Goal: Information Seeking & Learning: Learn about a topic

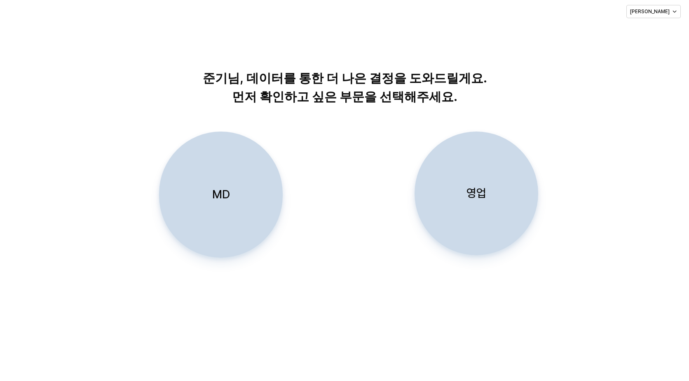
click at [462, 169] on div "영업" at bounding box center [476, 193] width 116 height 123
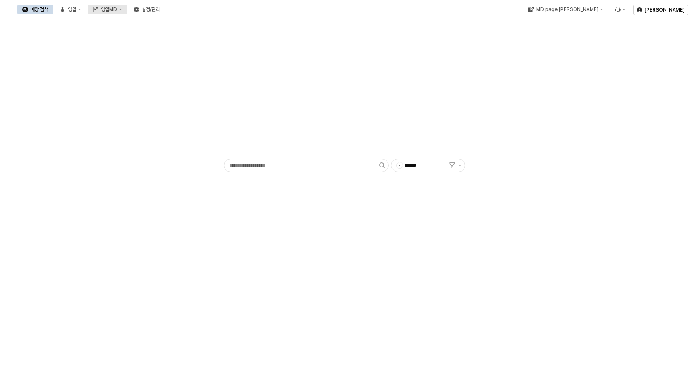
click at [117, 9] on div "영업MD" at bounding box center [109, 10] width 16 height 6
click at [202, 51] on div "판매유형별 매출 현황" at bounding box center [196, 52] width 44 height 7
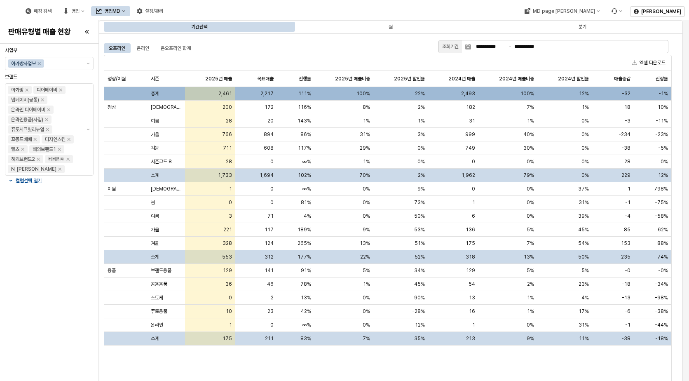
click at [491, 41] on div "**********" at bounding box center [569, 46] width 197 height 12
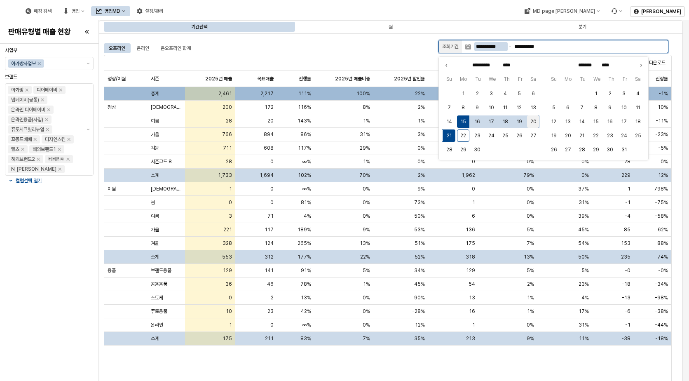
click at [532, 122] on button "20" at bounding box center [533, 121] width 12 height 12
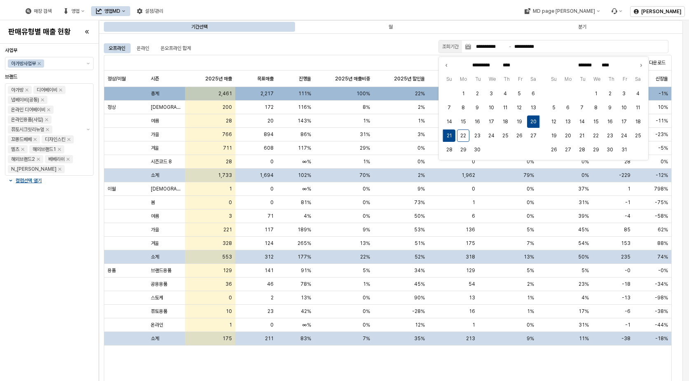
click at [343, 55] on div "엑셀 다운로드" at bounding box center [387, 62] width 567 height 15
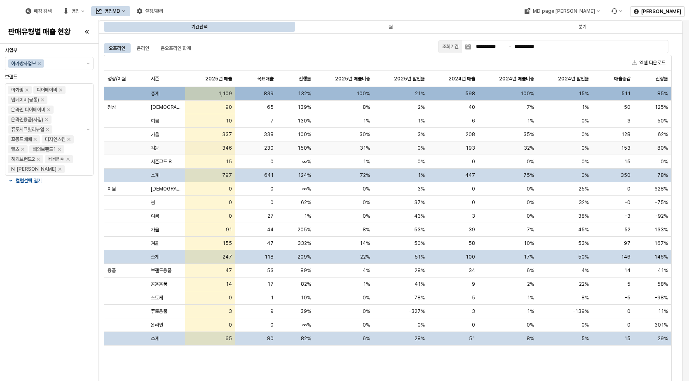
click at [333, 152] on div "31%" at bounding box center [343, 148] width 59 height 14
drag, startPoint x: 610, startPoint y: 233, endPoint x: 609, endPoint y: 227, distance: 5.5
click at [609, 233] on div "52" at bounding box center [613, 230] width 42 height 14
click at [599, 138] on div "128" at bounding box center [613, 135] width 42 height 14
click at [592, 171] on div "0%" at bounding box center [564, 175] width 55 height 14
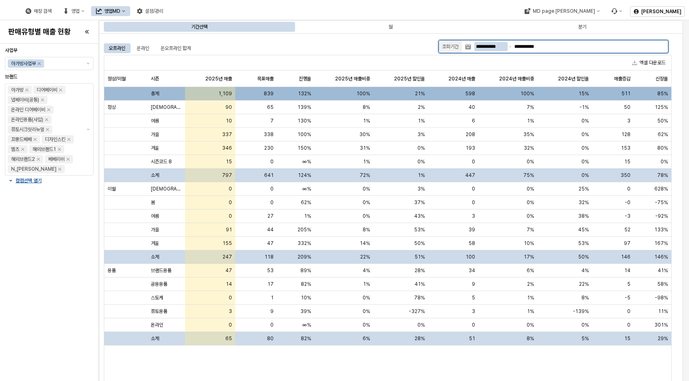
click at [499, 46] on input "**********" at bounding box center [490, 46] width 33 height 9
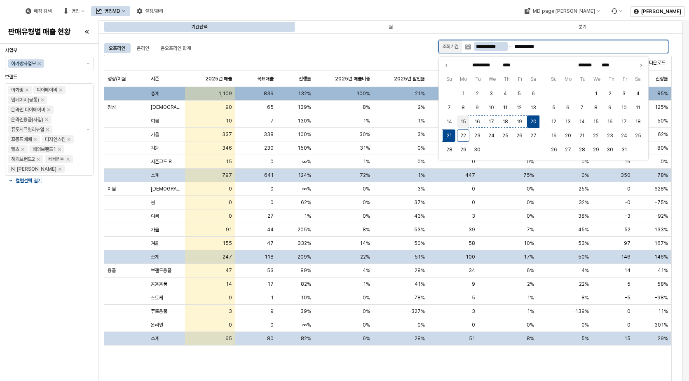
click at [463, 120] on button "15" at bounding box center [463, 121] width 12 height 12
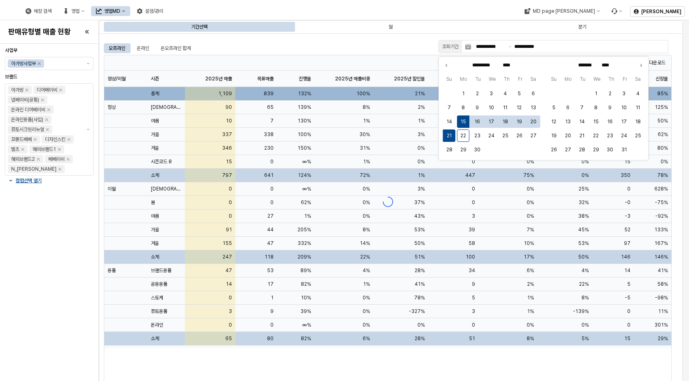
click at [355, 11] on div "매장 검색 영업 영업MD 설정/관리" at bounding box center [269, 10] width 533 height 17
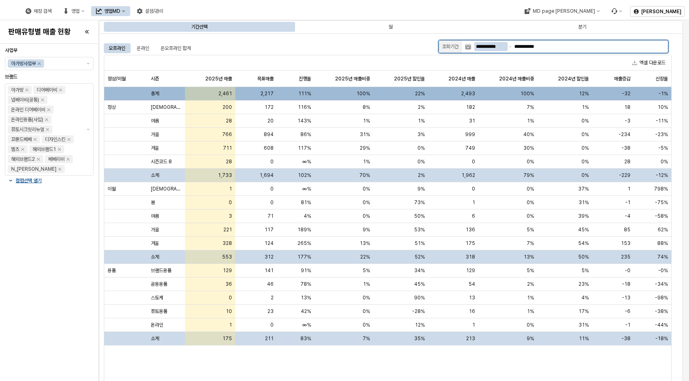
click at [494, 48] on input "**********" at bounding box center [490, 46] width 33 height 9
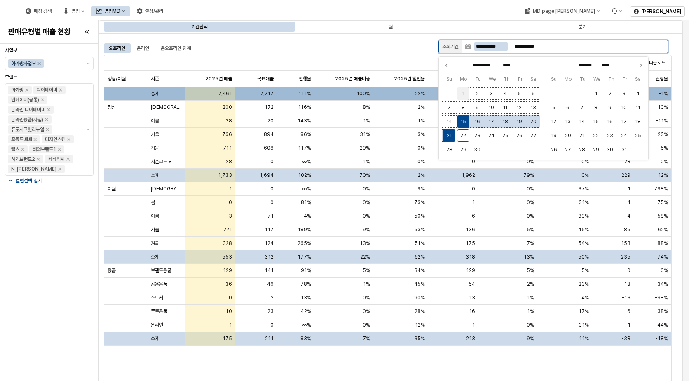
click at [464, 96] on button "1" at bounding box center [463, 93] width 12 height 12
type input "**********"
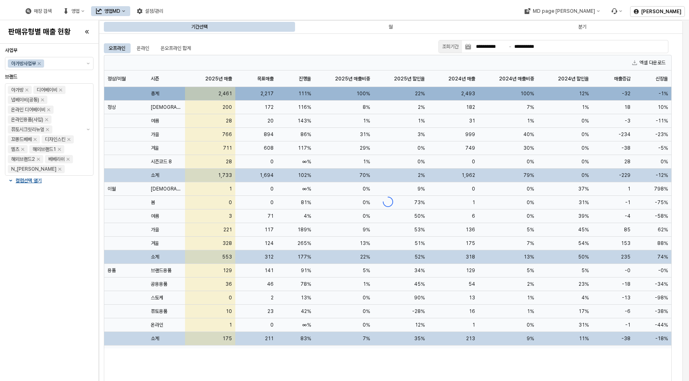
click at [376, 48] on div "오프라인 온라인 온오프라인 합계" at bounding box center [269, 48] width 331 height 10
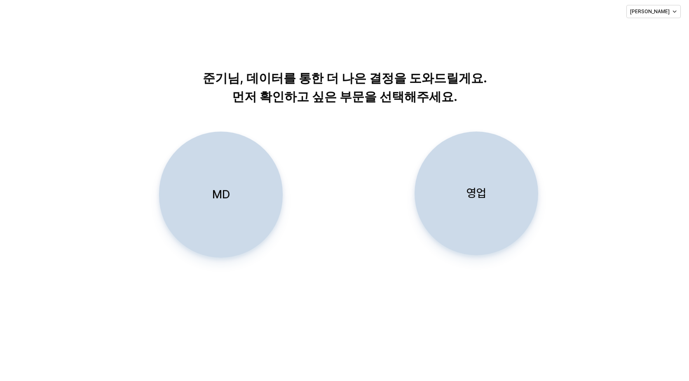
click at [438, 208] on div "영업" at bounding box center [476, 193] width 116 height 123
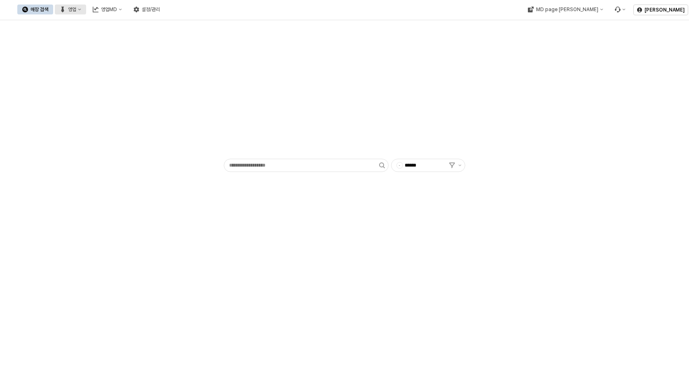
click at [86, 6] on button "영업" at bounding box center [70, 10] width 31 height 10
click at [165, 23] on div "목표매출 달성현황" at bounding box center [162, 24] width 44 height 7
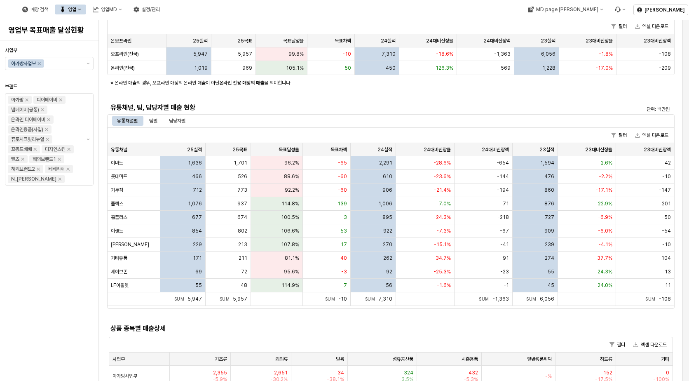
scroll to position [439, 0]
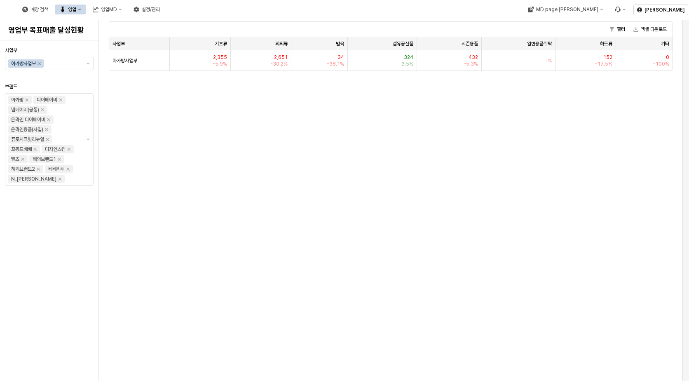
click at [318, 209] on div "1월 2월 3월 4월 5월 6월 7월 8월 9월 10월 11월 12월 사업부별 매출 현황 단위: 백만원 필터 엑셀 다운로드 사업부 사업부 25…" at bounding box center [391, 219] width 574 height 1233
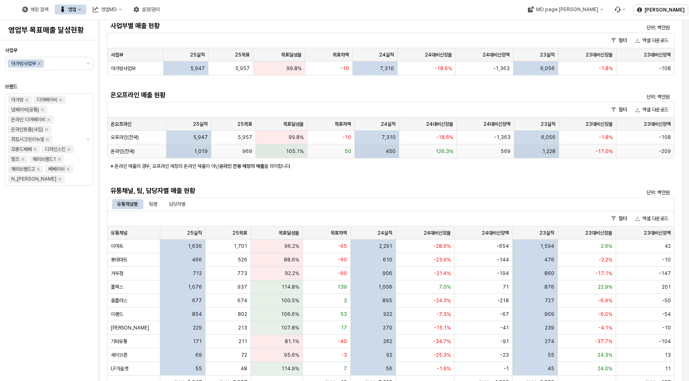
scroll to position [165, 0]
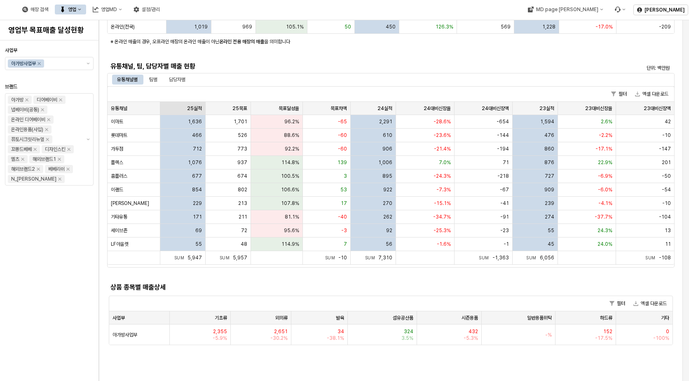
click at [191, 108] on div "25실적 25실적" at bounding box center [182, 108] width 45 height 13
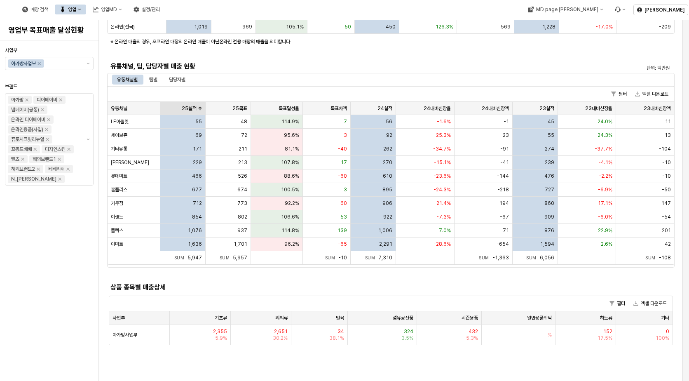
click at [177, 102] on div "25실적 25실적" at bounding box center [182, 108] width 45 height 13
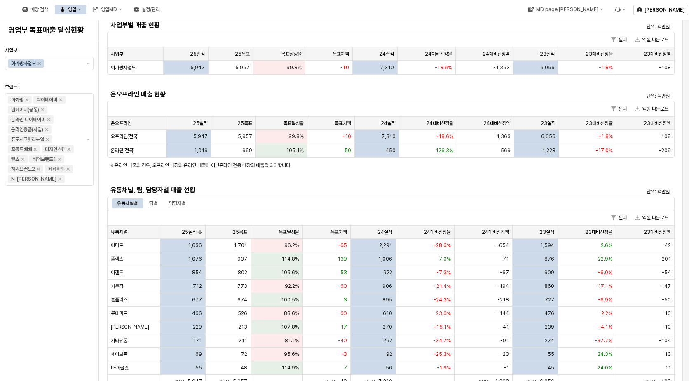
scroll to position [0, 0]
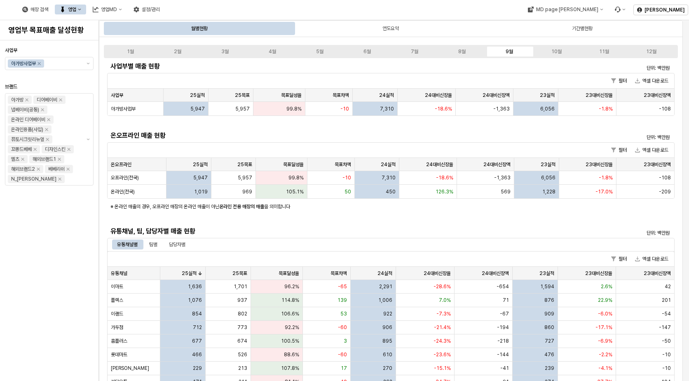
click at [359, 215] on div "사업부별 매출 현황 단위: 백만원 필터 엑셀 다운로드 사업부 사업부 25실적 25실적 25목표 25목표 목표달성율 목표달성율 목표차액 목표차액…" at bounding box center [390, 286] width 567 height 452
click at [59, 238] on div "사업부 아가방사업부 브랜드 아가방 디어베이비 냅베이비(공통) 온라인 디어베이비 온라인용품(사입) 퓨토시크릿리뉴얼 꼬똥드베베 디자인스킨 엘츠 해…" at bounding box center [49, 211] width 89 height 334
click at [465, 223] on div "사업부별 매출 현황 단위: 백만원 필터 엑셀 다운로드 사업부 사업부 25실적 25실적 25목표 25목표 목표달성율 목표달성율 목표차액 목표차액…" at bounding box center [390, 286] width 567 height 452
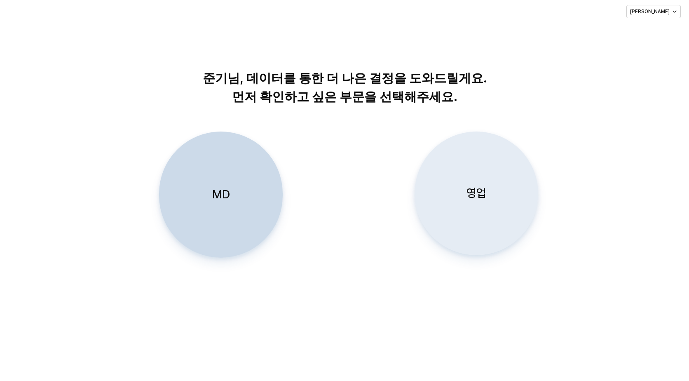
click at [450, 186] on div "영업" at bounding box center [476, 193] width 116 height 123
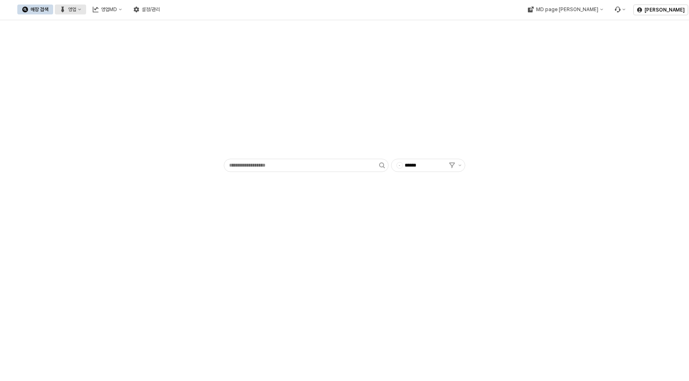
click at [86, 8] on button "영업" at bounding box center [70, 10] width 31 height 10
click at [117, 9] on div "영업MD" at bounding box center [109, 10] width 16 height 6
click at [196, 81] on div "이월 매출현황" at bounding box center [196, 80] width 44 height 7
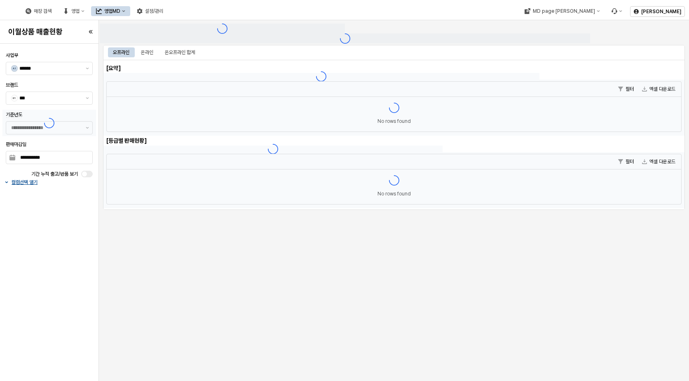
type input "******"
type input "***"
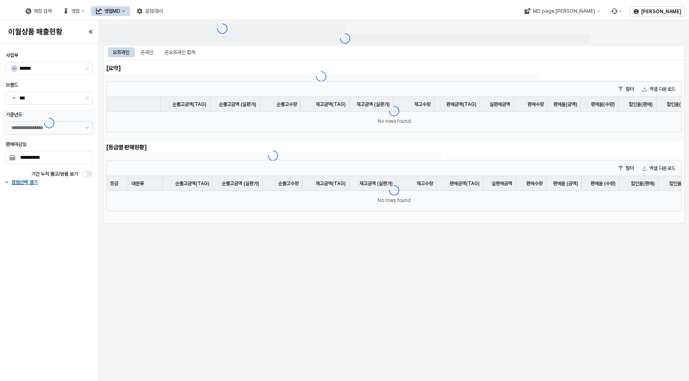
type input "**********"
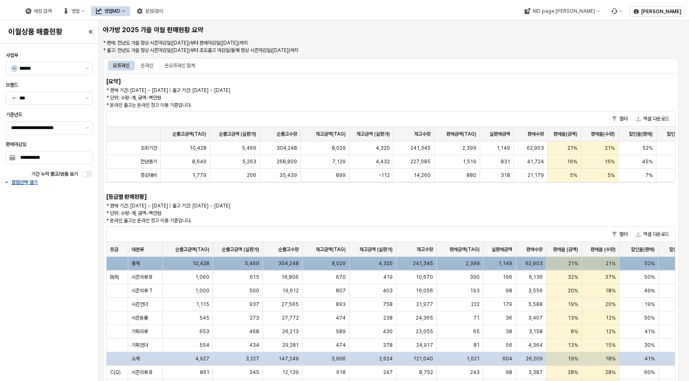
click at [441, 61] on div "오프라인 온라인 온오프라인 합계" at bounding box center [389, 66] width 562 height 10
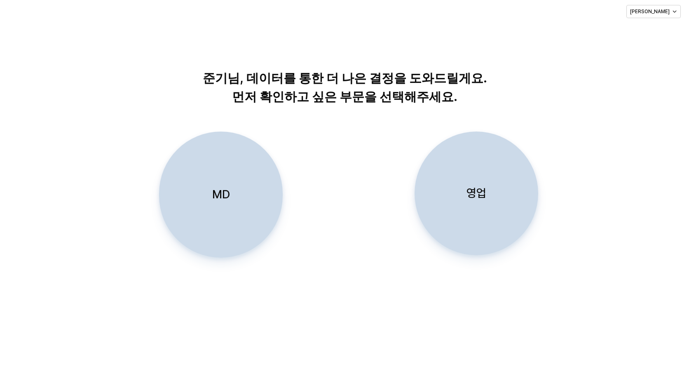
click at [489, 213] on div "영업" at bounding box center [476, 193] width 116 height 123
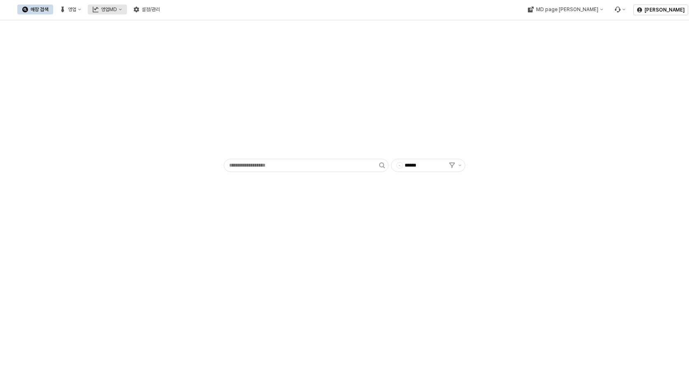
click at [127, 12] on button "영업MD" at bounding box center [107, 10] width 39 height 10
click at [191, 98] on div "용품 매출현황" at bounding box center [192, 95] width 50 height 8
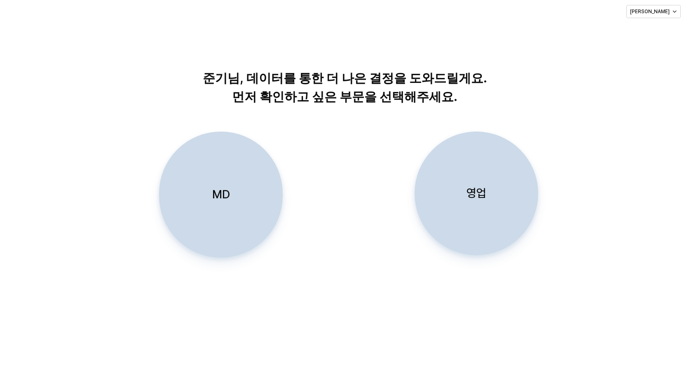
click at [214, 209] on div "MD" at bounding box center [221, 194] width 116 height 125
click at [222, 218] on div "MD" at bounding box center [221, 194] width 116 height 125
click at [455, 221] on div "영업" at bounding box center [476, 193] width 116 height 123
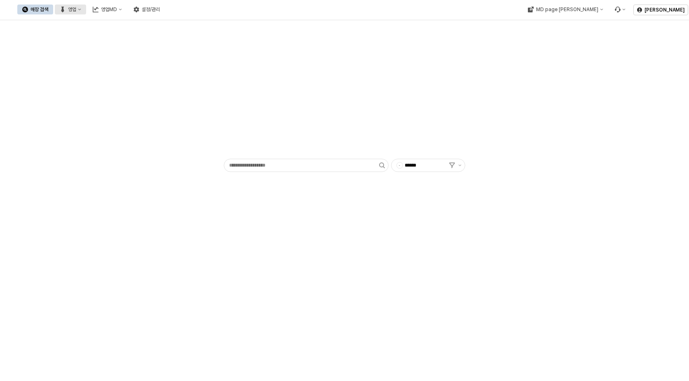
click at [76, 10] on div "영업" at bounding box center [72, 10] width 8 height 6
click at [157, 54] on div "플렉스 상세" at bounding box center [162, 52] width 44 height 7
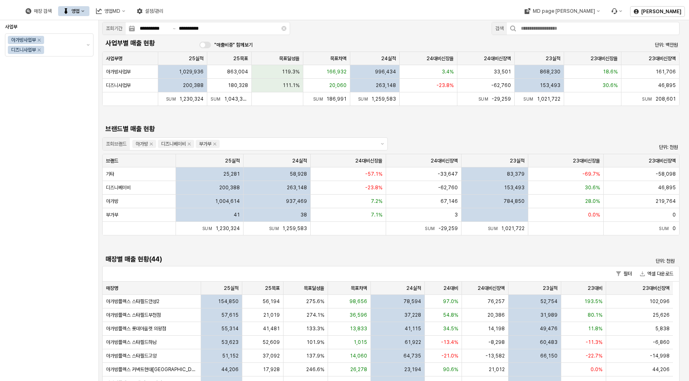
click at [36, 132] on div "사업부 아가방사업부 디즈니사업부" at bounding box center [49, 200] width 89 height 354
click at [71, 103] on div "사업부 아가방사업부 디즈니사업부" at bounding box center [49, 200] width 89 height 354
click at [91, 46] on button "제안 사항 표시" at bounding box center [88, 45] width 10 height 22
drag, startPoint x: 60, startPoint y: 217, endPoint x: 59, endPoint y: 211, distance: 5.4
click at [59, 217] on div "사업부 아가방사업부 디즈니사업부" at bounding box center [49, 200] width 89 height 354
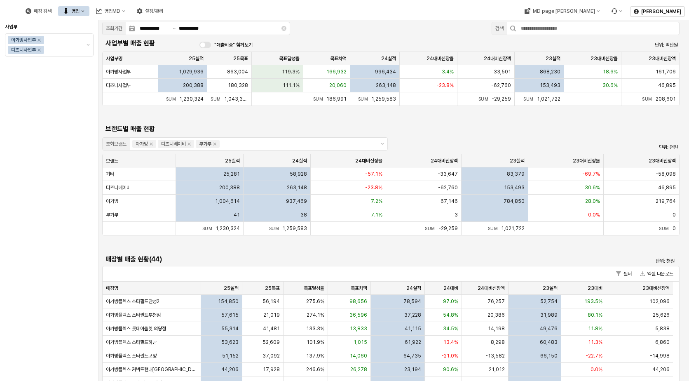
click at [252, 118] on div "**********" at bounding box center [394, 333] width 590 height 626
click at [211, 122] on div "브랜드별 매출 현황" at bounding box center [318, 128] width 438 height 13
click at [65, 112] on div "사업부 아가방사업부 디즈니사업부" at bounding box center [49, 200] width 89 height 354
click at [90, 44] on button "제안 사항 표시" at bounding box center [88, 45] width 10 height 22
click at [84, 146] on div "사업부 아가방사업부 디즈니사업부" at bounding box center [49, 200] width 89 height 354
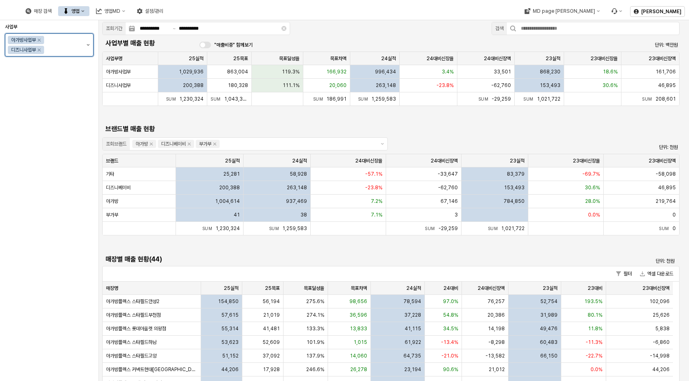
click at [91, 47] on button "제안 사항 표시" at bounding box center [88, 45] width 10 height 22
click at [86, 81] on icon "Select an option" at bounding box center [86, 80] width 4 height 3
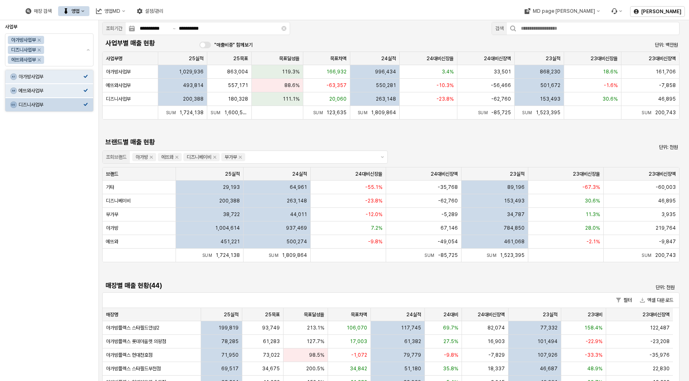
click at [67, 165] on div "사업부 아가방사업부 디즈니사업부 에뜨와사업부" at bounding box center [49, 200] width 89 height 354
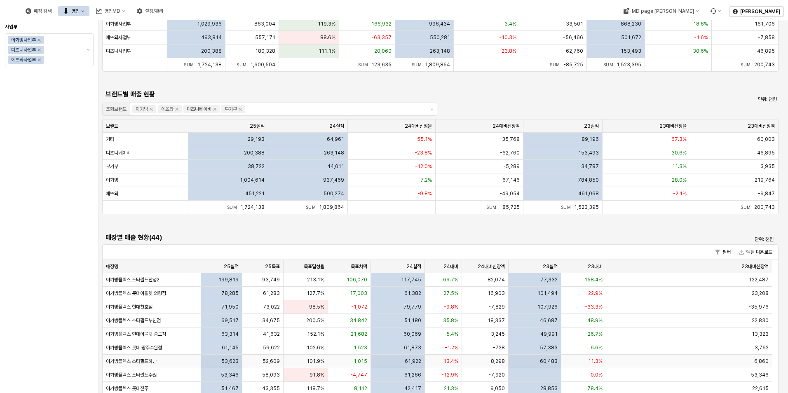
scroll to position [47, 0]
click at [59, 143] on div "사업부 아가방사업부 디즈니사업부 에뜨와사업부" at bounding box center [49, 206] width 89 height 366
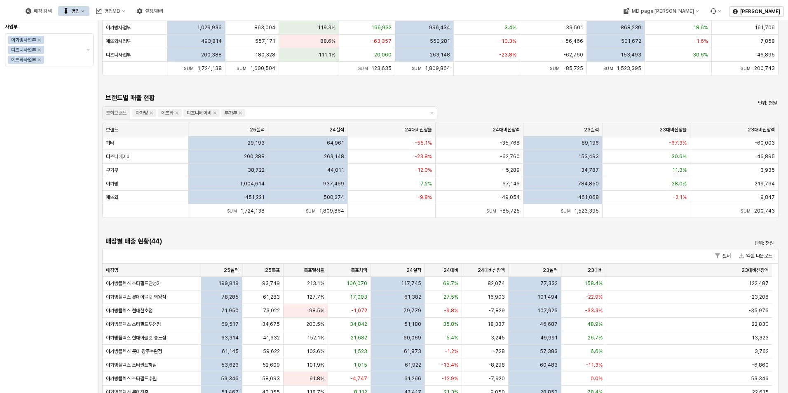
scroll to position [0, 0]
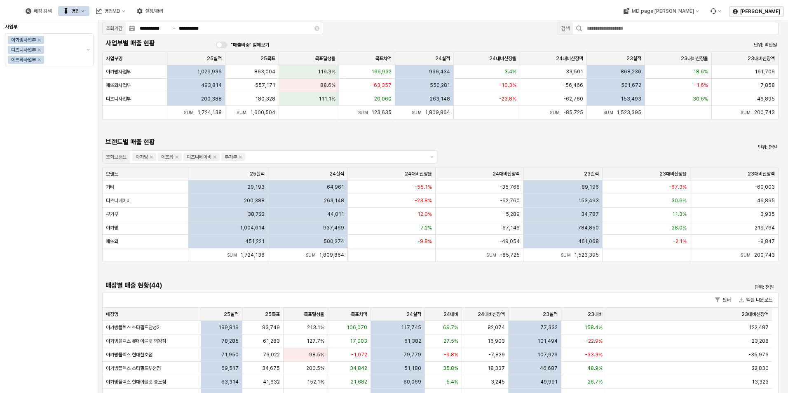
click at [89, 10] on button "영업" at bounding box center [73, 11] width 31 height 10
click at [24, 202] on div "사업부 아가방사업부 디즈니사업부 에뜨와사업부" at bounding box center [49, 206] width 89 height 366
click at [49, 112] on div "사업부 아가방사업부 디즈니사업부 에뜨와사업부" at bounding box center [49, 206] width 89 height 366
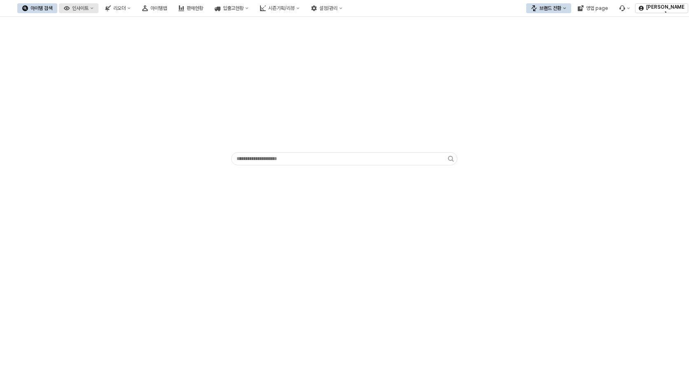
click at [98, 11] on button "인사이트" at bounding box center [79, 8] width 40 height 10
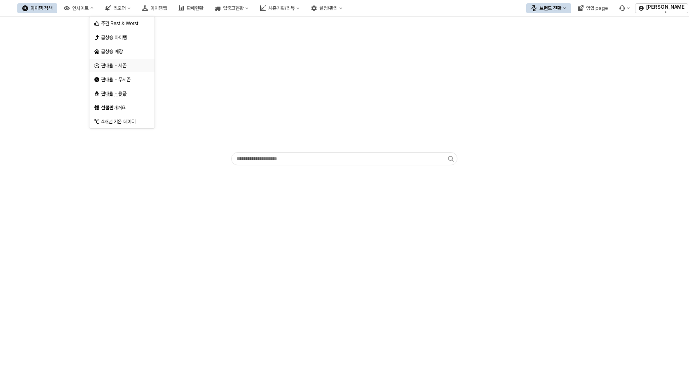
click at [123, 67] on div "판매율 - 시즌" at bounding box center [123, 65] width 44 height 7
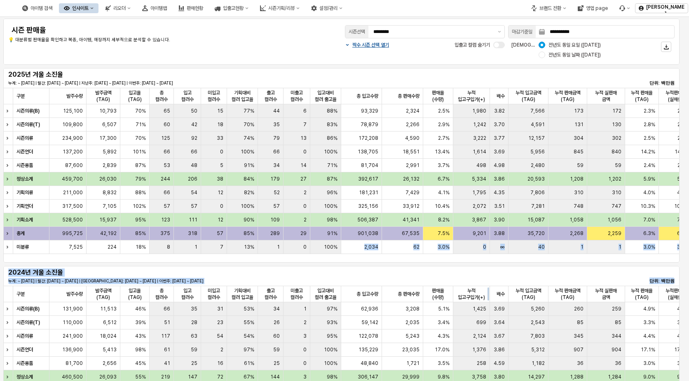
drag, startPoint x: 345, startPoint y: 260, endPoint x: 492, endPoint y: 289, distance: 149.9
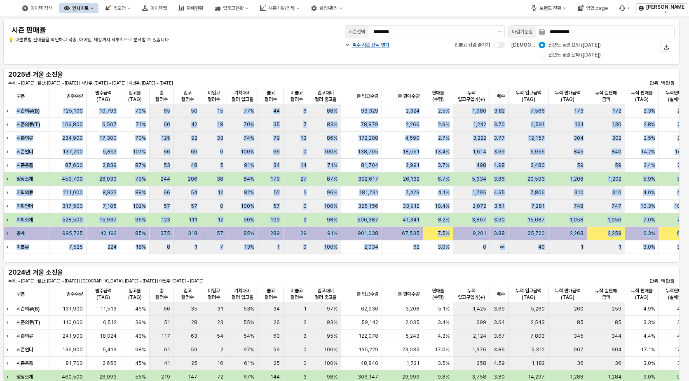
drag, startPoint x: 327, startPoint y: 264, endPoint x: 406, endPoint y: 265, distance: 79.1
click at [406, 265] on div "2024년 겨울 소진율 누계: ~ 2024-09-21 | 월간: 2024-09-01 ~ 2024-09-21 | 지난주: 2024-09-09 ~…" at bounding box center [341, 356] width 683 height 185
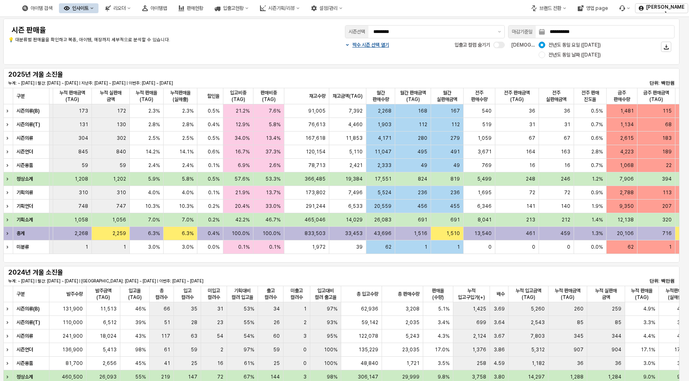
scroll to position [0, 588]
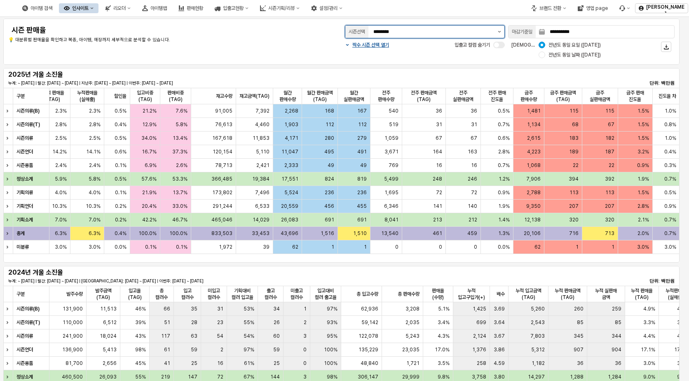
click at [500, 30] on button "제안 사항 표시" at bounding box center [499, 32] width 10 height 12
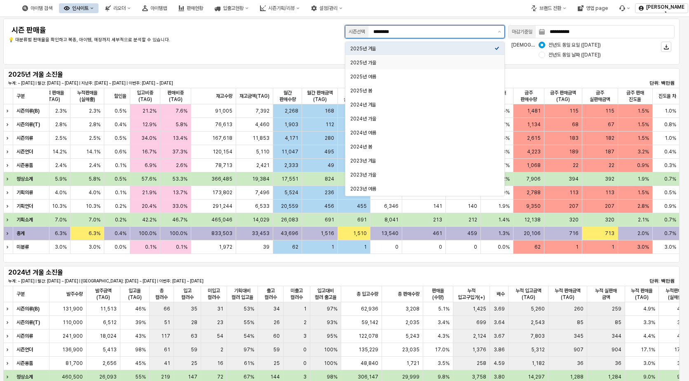
click at [455, 62] on div "2025년 가을" at bounding box center [422, 62] width 144 height 7
type input "********"
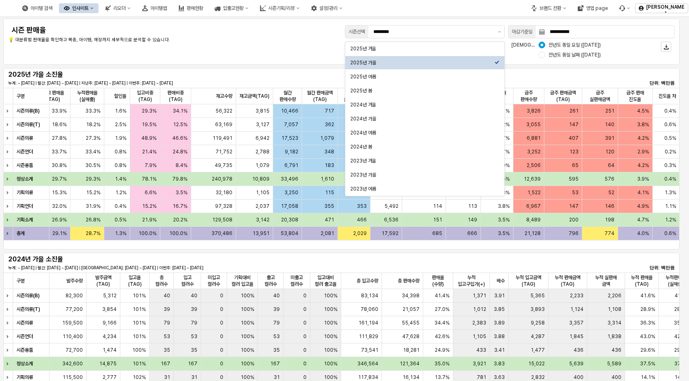
click at [300, 53] on div "**********" at bounding box center [341, 41] width 666 height 36
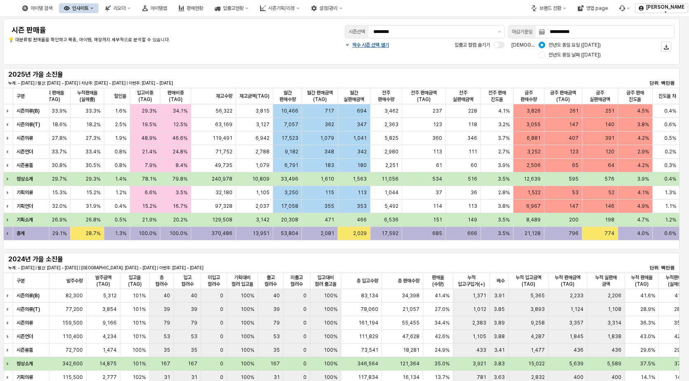
click at [398, 239] on div "17,592" at bounding box center [386, 234] width 32 height 14
drag, startPoint x: 398, startPoint y: 239, endPoint x: 477, endPoint y: 236, distance: 78.7
click at [477, 236] on div "총계 19,678 5,727 5,656 29.1% 28.7% 1.3% 100.0% 100.0% 370,486 13,951 53,804 2,08…" at bounding box center [276, 234] width 805 height 14
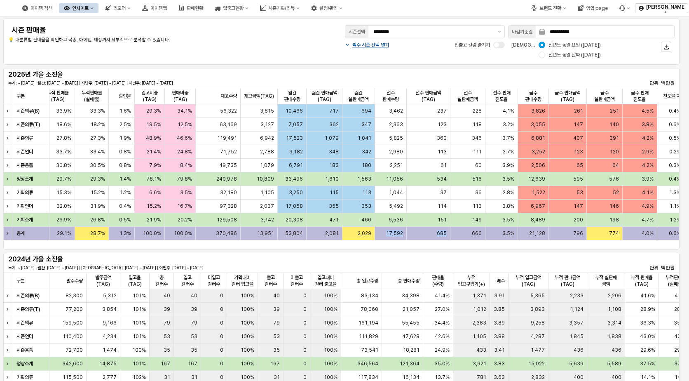
scroll to position [0, 588]
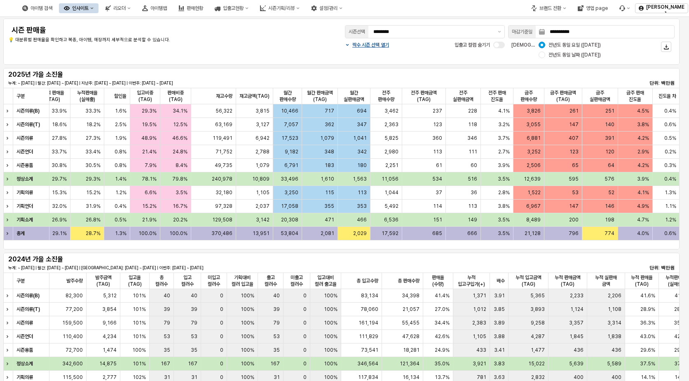
drag, startPoint x: 304, startPoint y: 47, endPoint x: 290, endPoint y: 78, distance: 34.4
click at [304, 46] on div "**********" at bounding box center [341, 41] width 666 height 36
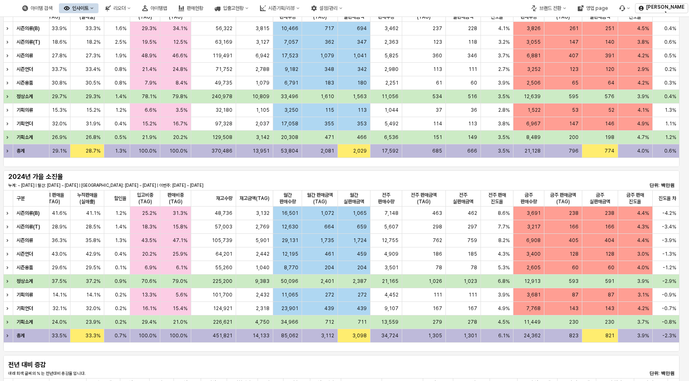
click at [203, 366] on div "전년 대비 증감 아래 회색 글씨의 % 는 전년대비 증감율 입니다. 단위: 백만원" at bounding box center [341, 366] width 666 height 20
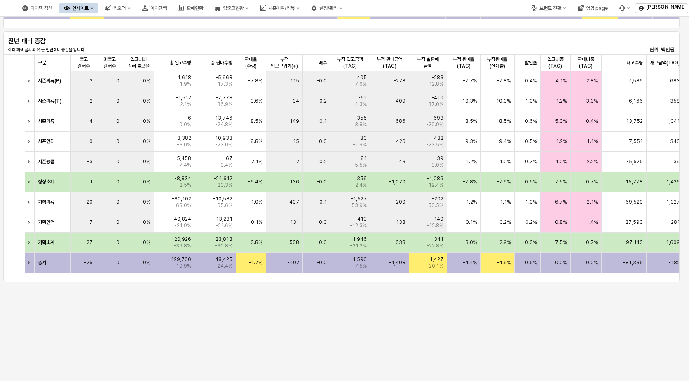
scroll to position [0, 597]
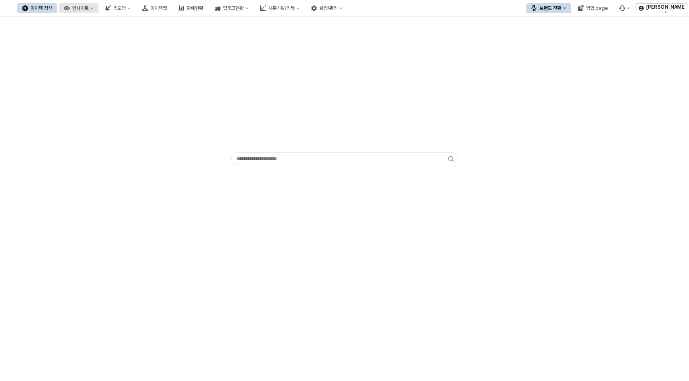
click at [89, 8] on div "인사이트" at bounding box center [80, 8] width 16 height 6
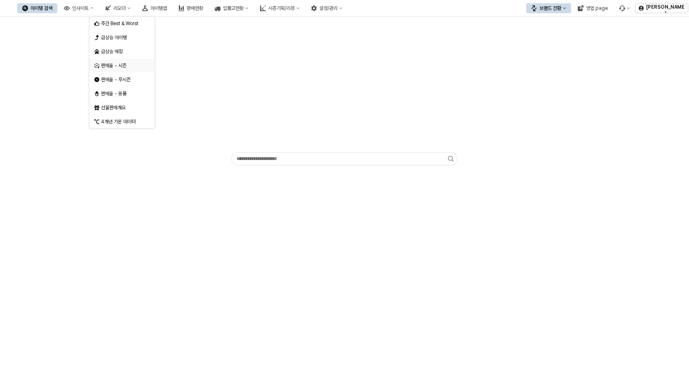
click at [114, 63] on div "판매율 - 시즌" at bounding box center [123, 65] width 44 height 7
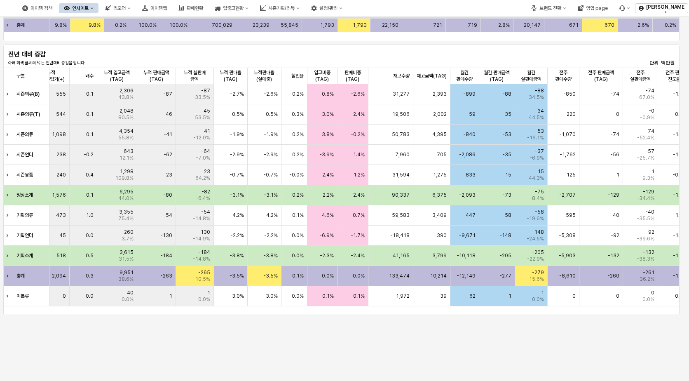
scroll to position [0, 597]
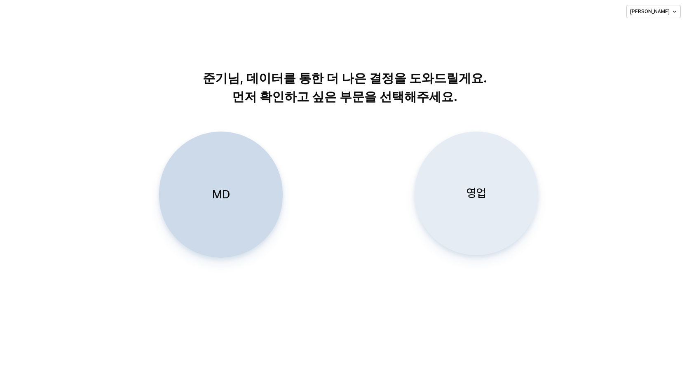
click at [501, 192] on div "영업" at bounding box center [476, 193] width 116 height 123
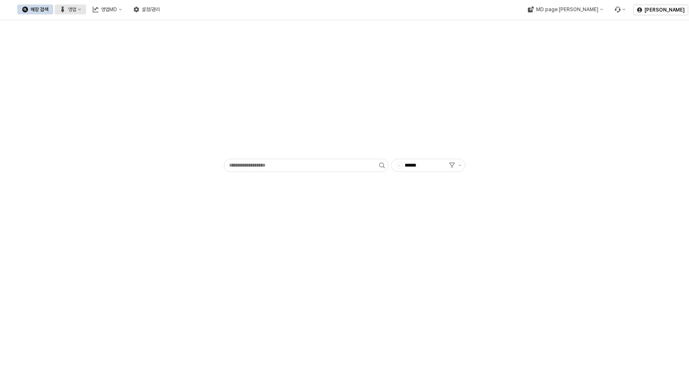
click at [86, 13] on button "영업" at bounding box center [70, 10] width 31 height 10
click at [159, 26] on div "목표매출 달성현황" at bounding box center [162, 24] width 44 height 7
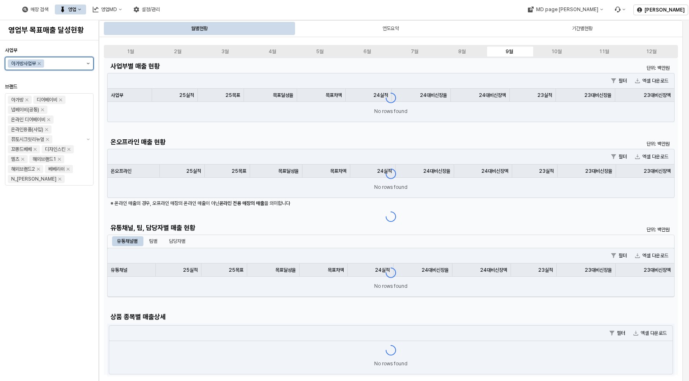
click at [88, 64] on button "제안 사항 표시" at bounding box center [88, 63] width 10 height 12
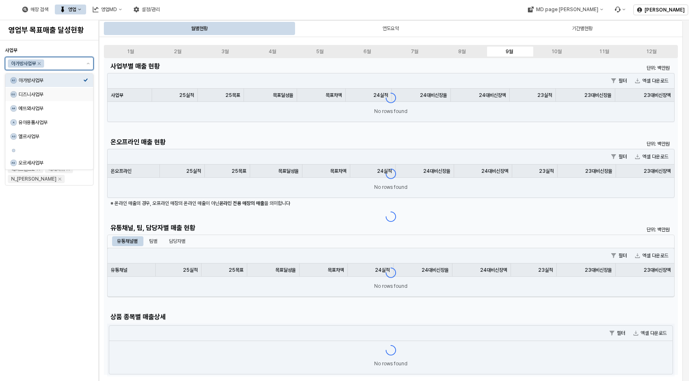
click at [84, 94] on icon "Select an option" at bounding box center [85, 93] width 5 height 5
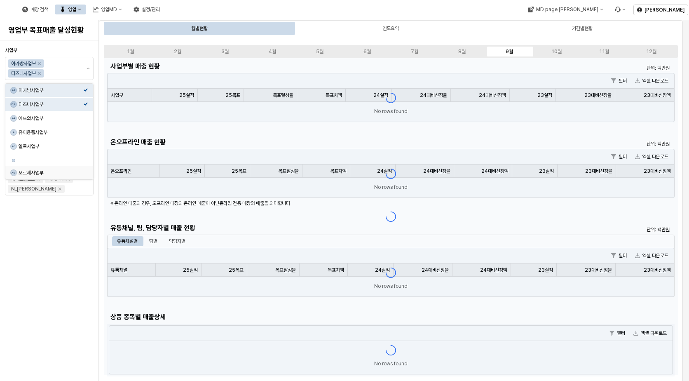
click at [69, 225] on div "사업부 아가방사업부 디즈니사업부 브랜드 아가방 디어베이비 냅베이비(공통) 온라인 디어베이비 온라인용품(사입) 퓨토시크릿리뉴얼 꼬똥드베베 디자인…" at bounding box center [49, 211] width 89 height 334
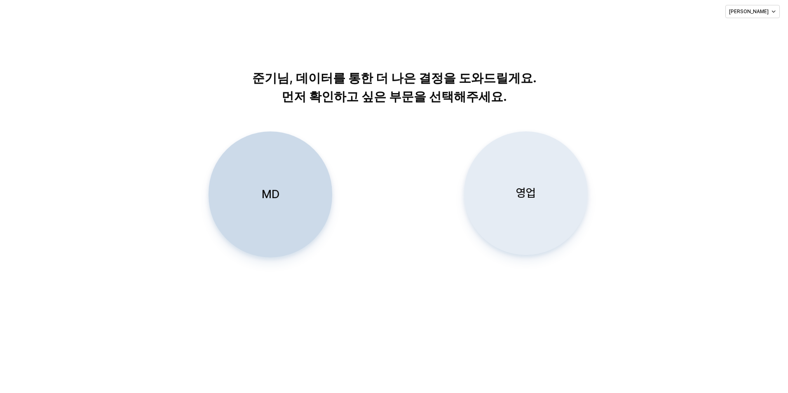
click at [554, 189] on div "영업" at bounding box center [526, 193] width 116 height 123
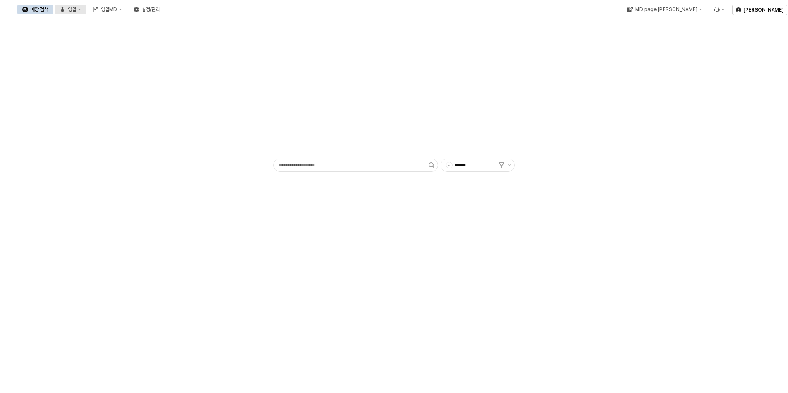
click at [86, 5] on button "영업" at bounding box center [70, 10] width 31 height 10
click at [152, 24] on div "목표매출 달성현황" at bounding box center [162, 24] width 44 height 7
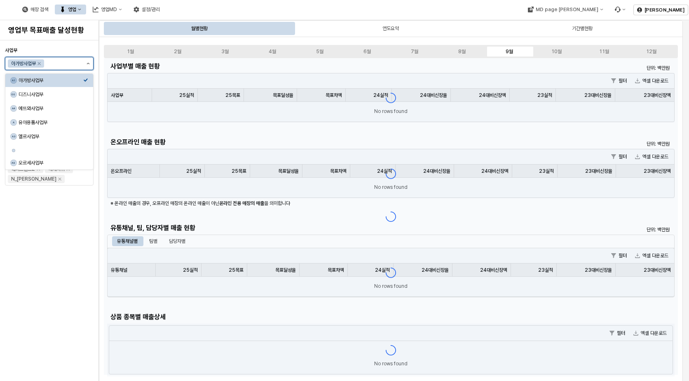
click at [89, 64] on icon "제안 사항 표시" at bounding box center [88, 64] width 3 height 2
click at [80, 93] on div "디즈니사업부" at bounding box center [51, 94] width 65 height 7
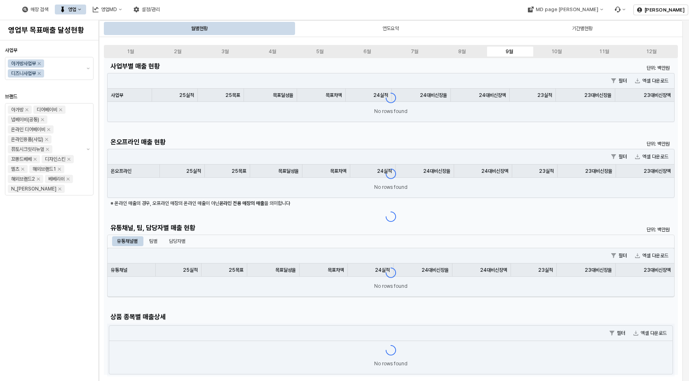
click at [54, 232] on div "사업부 아가방사업부 디즈니사업부 브랜드 아가방 디어베이비 냅베이비(공통) 온라인 디어베이비 온라인용품(사입) 퓨토시크릿리뉴얼 꼬똥드베베 디자인…" at bounding box center [49, 211] width 89 height 334
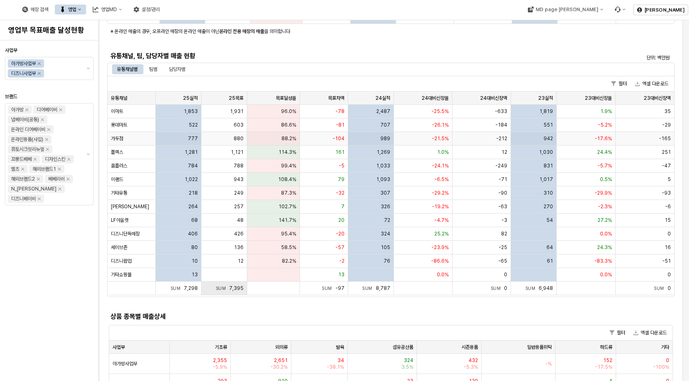
scroll to position [288, 0]
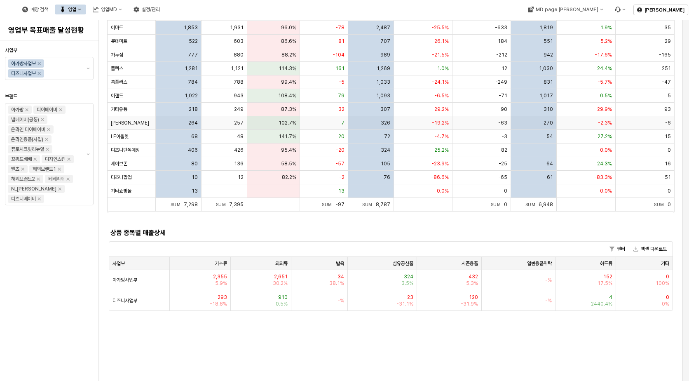
click at [140, 112] on div "기타유통" at bounding box center [132, 110] width 48 height 14
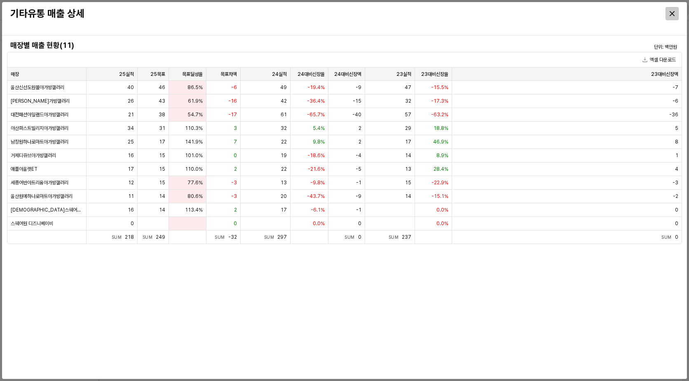
click at [671, 16] on div "Close" at bounding box center [672, 13] width 12 height 12
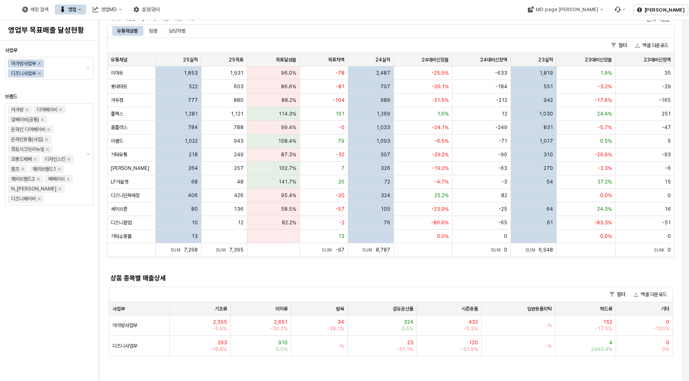
scroll to position [247, 0]
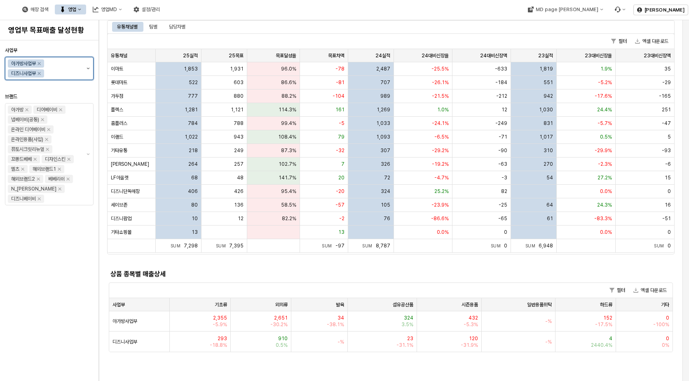
click at [86, 67] on button "제안 사항 표시" at bounding box center [88, 68] width 10 height 22
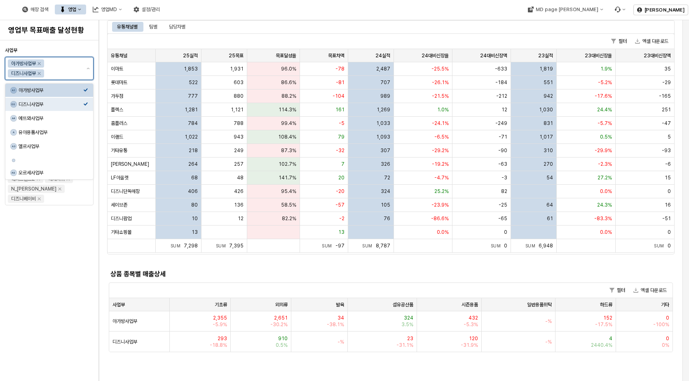
click at [85, 88] on icon "Select an option" at bounding box center [85, 89] width 5 height 5
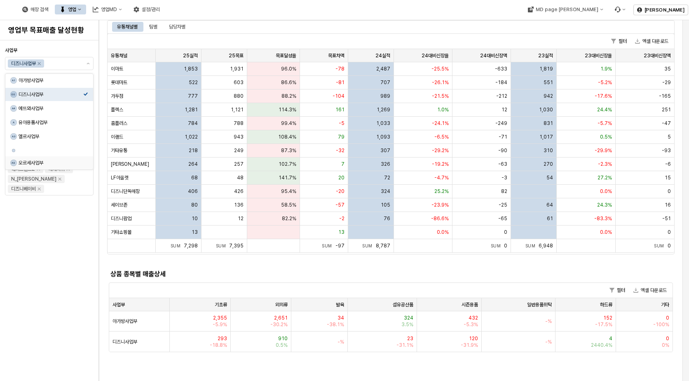
click at [55, 262] on div "사업부 디즈니사업부 브랜드 아가방 디어베이비 냅베이비(공통) 온라인 디어베이비 온라인용품(사입) 퓨토시크릿리뉴얼 꼬똥드베베 디자인스킨 엘츠 해…" at bounding box center [49, 211] width 89 height 334
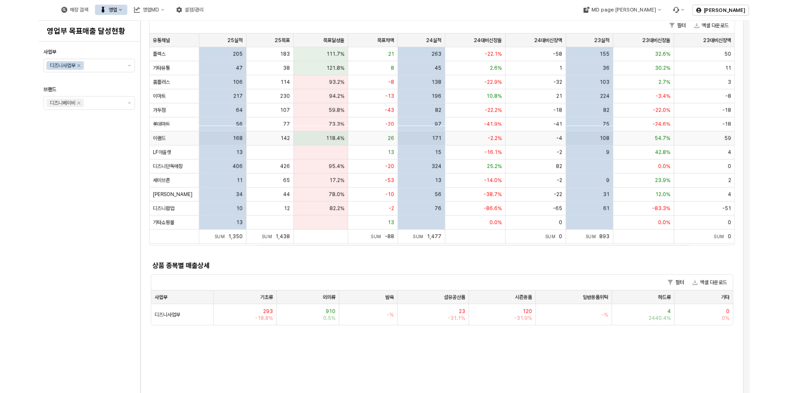
scroll to position [0, 0]
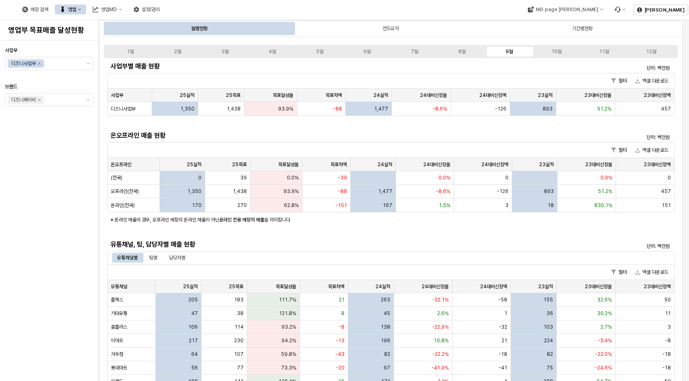
click at [45, 173] on div "사업부 디즈니사업부 브랜드 디즈니베이비" at bounding box center [49, 211] width 89 height 334
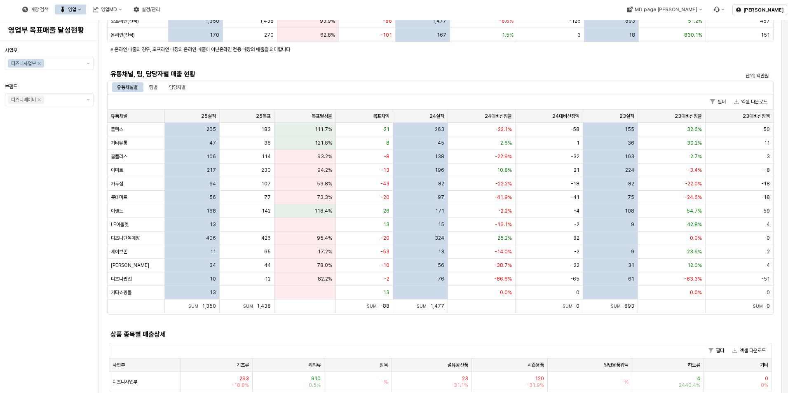
scroll to position [165, 0]
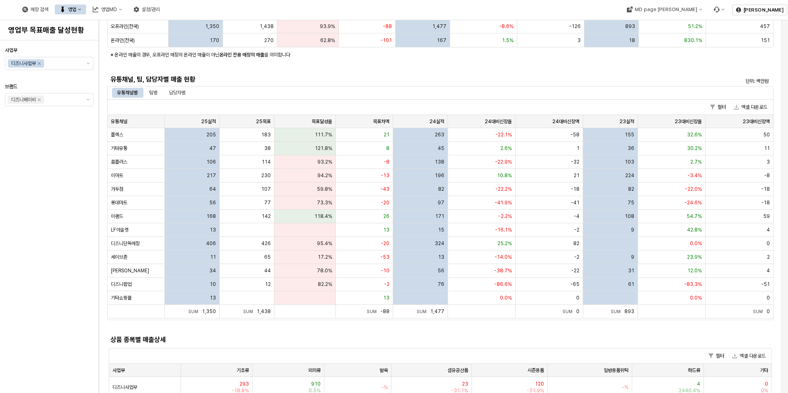
drag, startPoint x: 91, startPoint y: 226, endPoint x: 89, endPoint y: 220, distance: 5.9
click at [90, 225] on div "사업부 디즈니사업부 브랜드 디즈니베이비" at bounding box center [49, 217] width 89 height 346
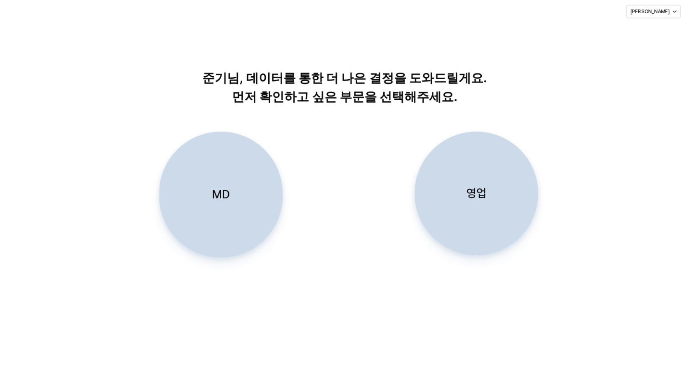
click at [458, 192] on div "영업" at bounding box center [476, 193] width 116 height 123
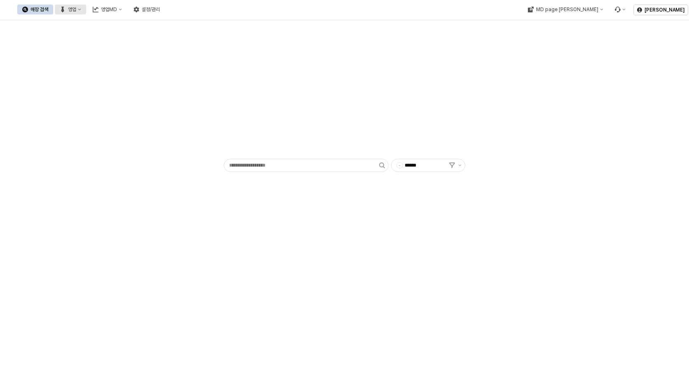
click at [86, 14] on button "영업" at bounding box center [70, 10] width 31 height 10
click at [98, 8] on icon "영업MD" at bounding box center [96, 10] width 6 height 6
click at [198, 52] on div "판매유형별 매출 현황" at bounding box center [196, 52] width 44 height 7
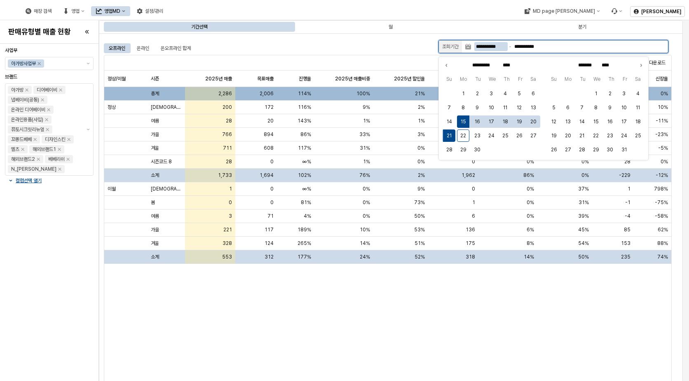
click at [488, 45] on input "**********" at bounding box center [490, 46] width 33 height 9
click at [534, 121] on button "20" at bounding box center [533, 121] width 12 height 12
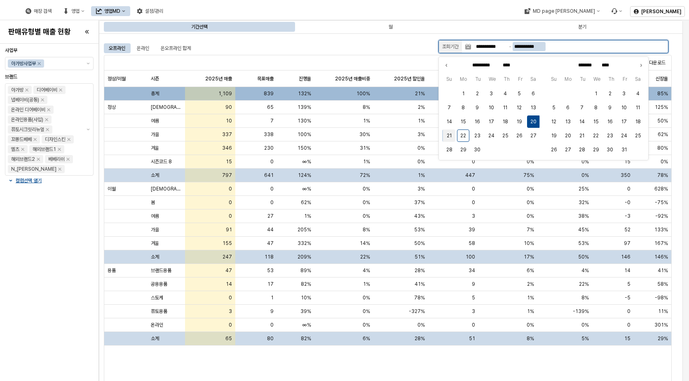
click at [452, 130] on button "21" at bounding box center [449, 135] width 12 height 12
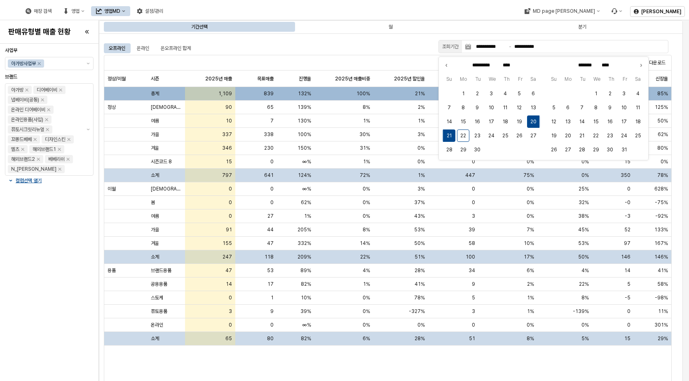
click at [414, 372] on div "정상/이월 정상/이월 시즌 시즌 2025년 매출 2025년 매출 목표매출 목표매출 진행율 진행율 2025년 매출비중 2025년 매출비중 202…" at bounding box center [387, 233] width 567 height 327
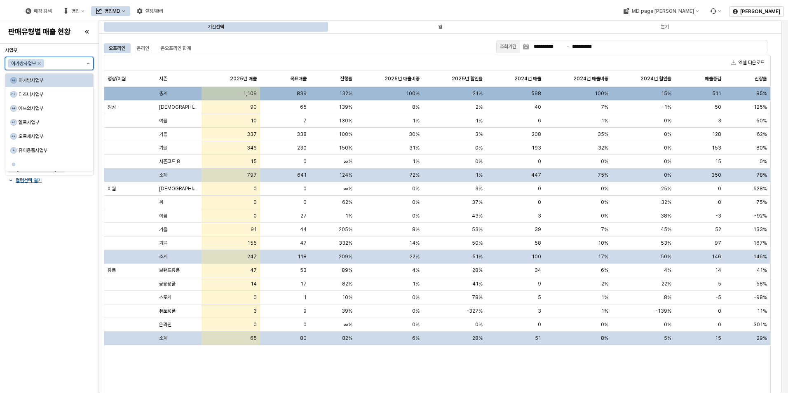
click at [87, 68] on button "제안 사항 표시" at bounding box center [88, 63] width 10 height 12
click at [69, 92] on div "디즈니사업부" at bounding box center [51, 94] width 65 height 7
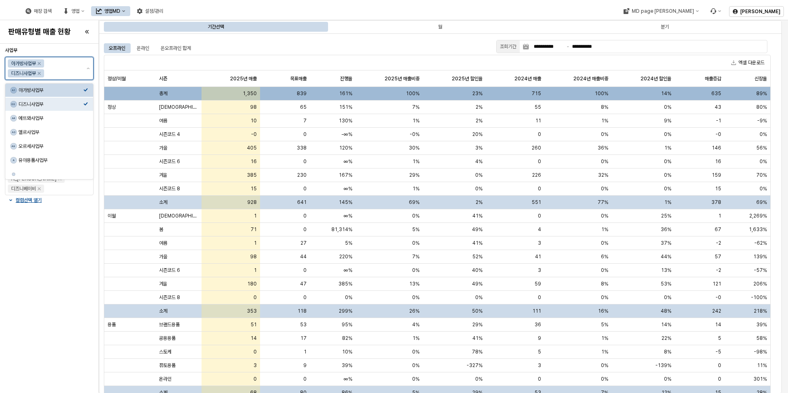
click at [81, 94] on div "A1 아가방사업부" at bounding box center [49, 90] width 88 height 13
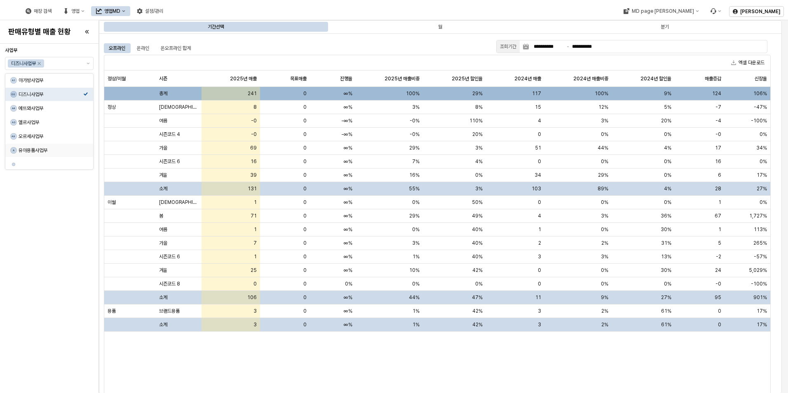
click at [38, 246] on div "사업부 디즈니사업부 브랜드 디즈니베이비 컬럼선택 열기" at bounding box center [49, 218] width 89 height 343
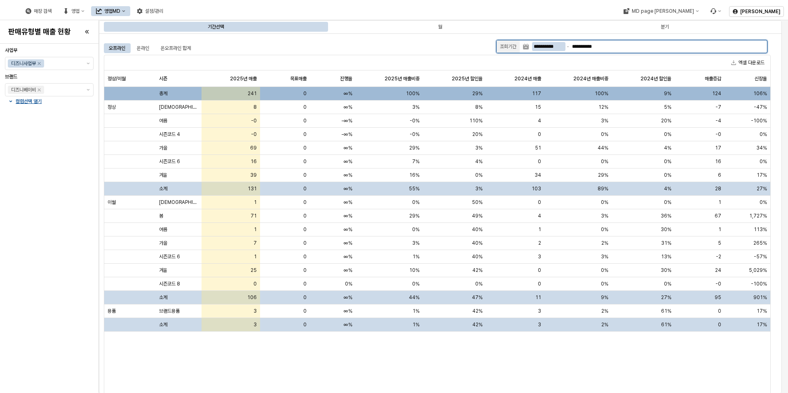
click at [559, 47] on input "**********" at bounding box center [548, 46] width 33 height 9
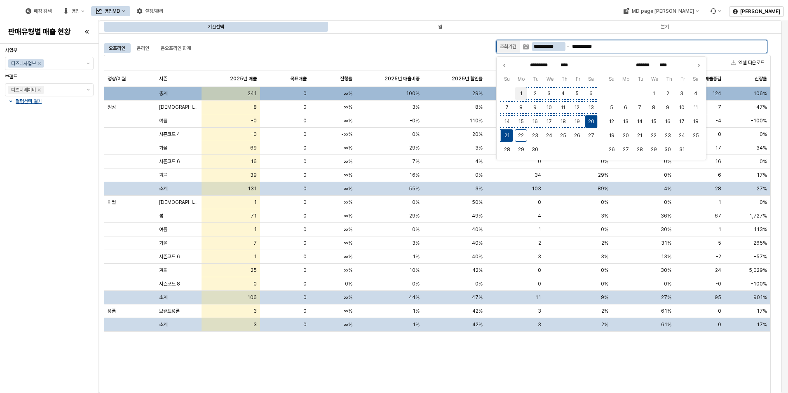
click at [521, 90] on button "1" at bounding box center [521, 93] width 12 height 12
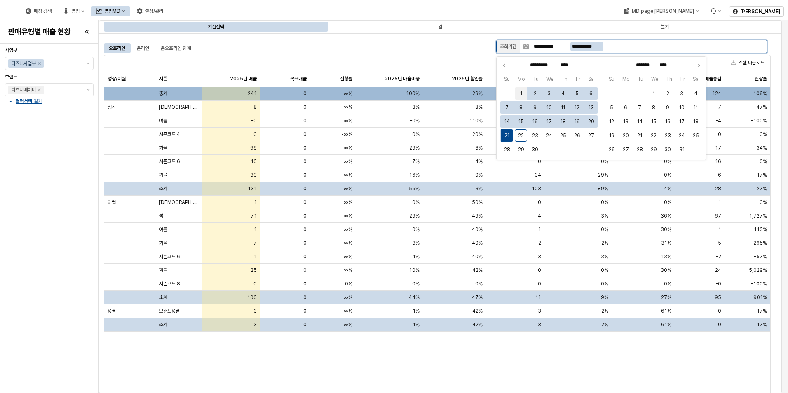
type input "**********"
click at [507, 135] on button "21" at bounding box center [507, 135] width 12 height 12
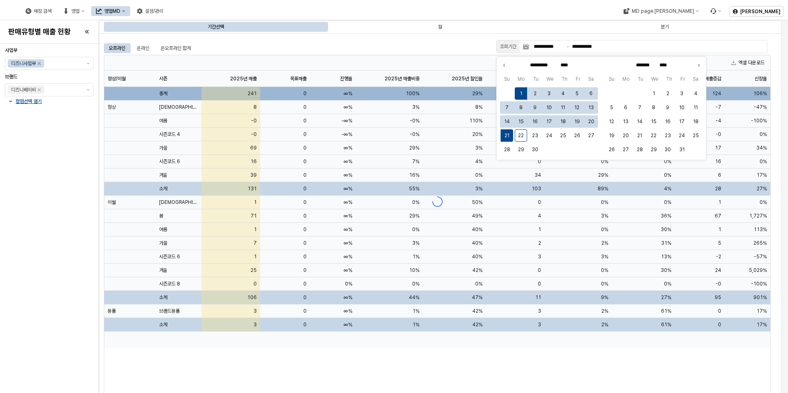
click at [430, 42] on div "오프라인 온라인 온오프라인 합계" at bounding box center [298, 48] width 389 height 13
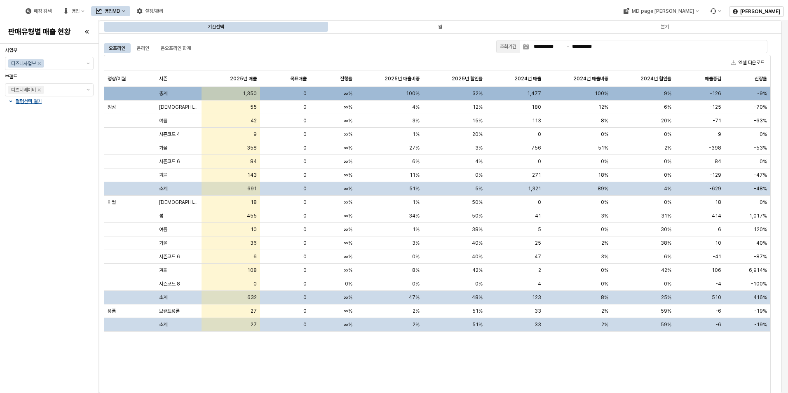
click at [392, 375] on div "정상/이월 정상/이월 시즌 시즌 2025년 매출 2025년 매출 목표매출 목표매출 진행율 진행율 2025년 매출비중 2025년 매출비중 202…" at bounding box center [437, 239] width 666 height 338
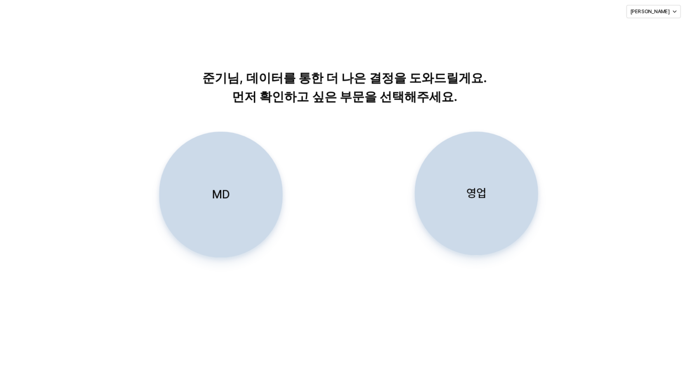
click at [438, 167] on div "영업" at bounding box center [476, 193] width 116 height 123
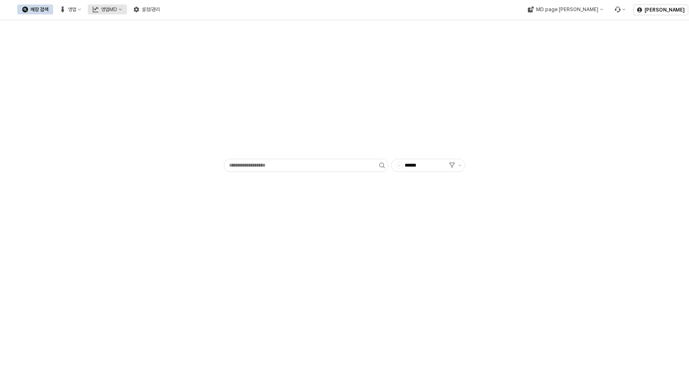
click at [117, 7] on div "영업MD" at bounding box center [109, 10] width 16 height 6
click at [194, 81] on div "이월 매출현황" at bounding box center [196, 80] width 44 height 7
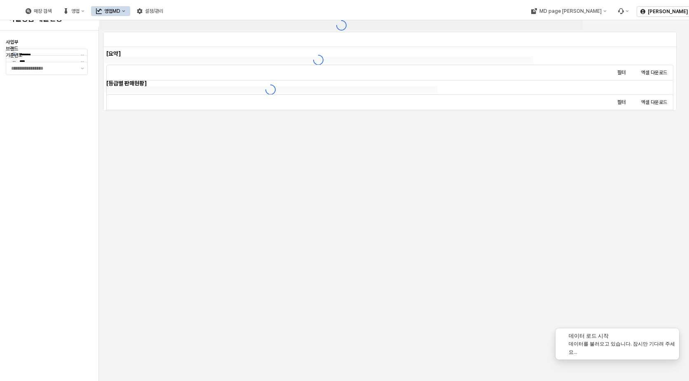
type input "**********"
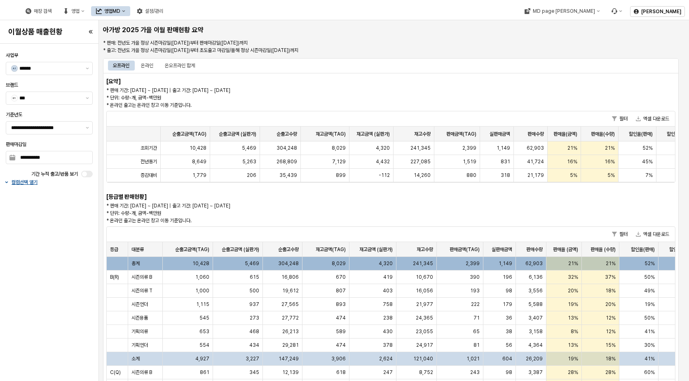
click at [44, 250] on div "**********" at bounding box center [49, 212] width 94 height 330
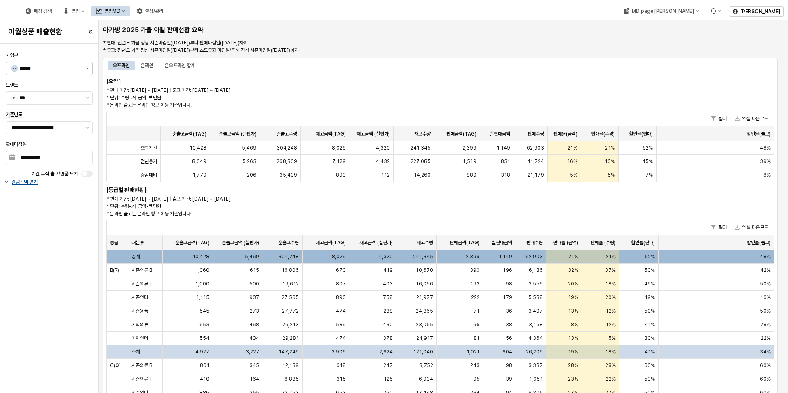
click at [94, 66] on div "사업부 A1 ******" at bounding box center [49, 63] width 94 height 26
click at [92, 68] on button "제안 사항 표시" at bounding box center [87, 68] width 10 height 12
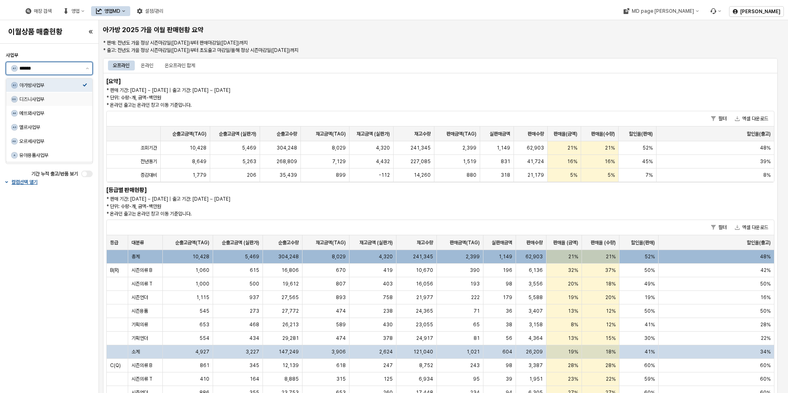
click at [81, 101] on div "디즈니사업부" at bounding box center [50, 99] width 63 height 7
type input "******"
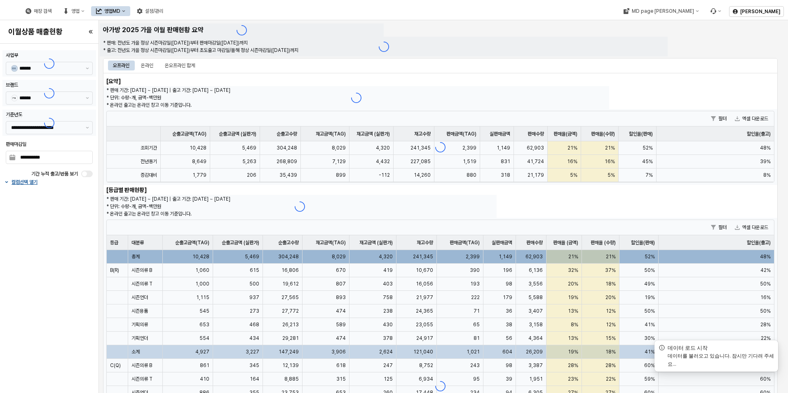
click at [45, 248] on div "**********" at bounding box center [49, 218] width 94 height 343
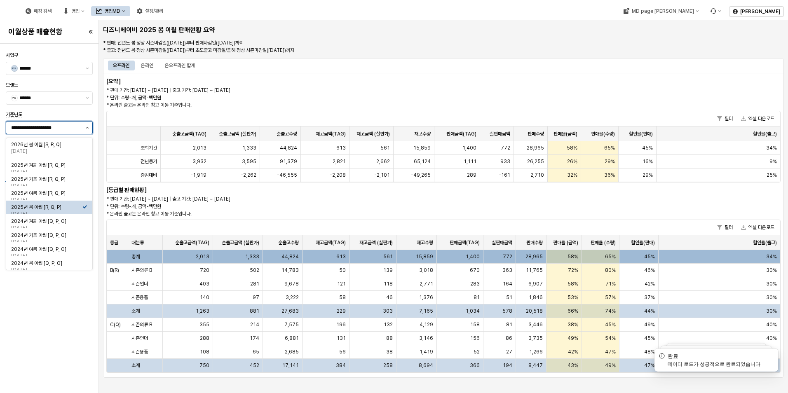
click at [89, 129] on button "제안 사항 표시" at bounding box center [87, 128] width 10 height 12
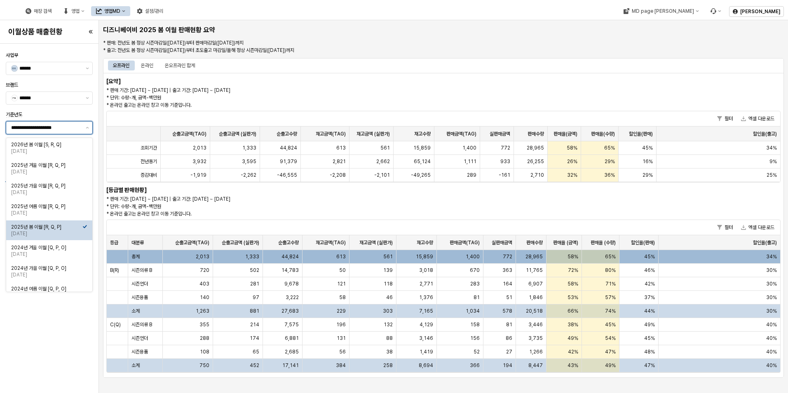
scroll to position [10, 0]
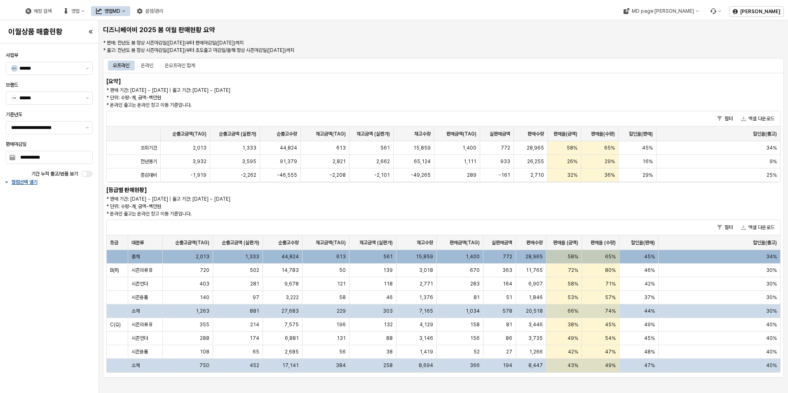
click at [19, 343] on div "**********" at bounding box center [49, 218] width 94 height 343
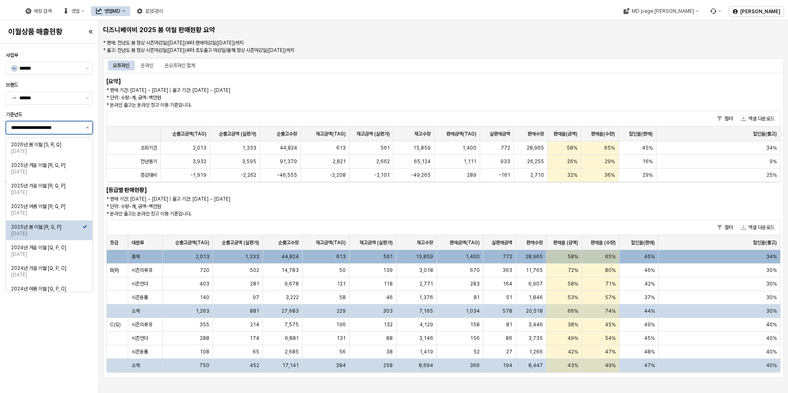
click at [88, 123] on button "제안 사항 표시" at bounding box center [87, 128] width 10 height 12
click at [64, 185] on div "2025년 가을 이월 [R, Q, P]" at bounding box center [46, 186] width 71 height 7
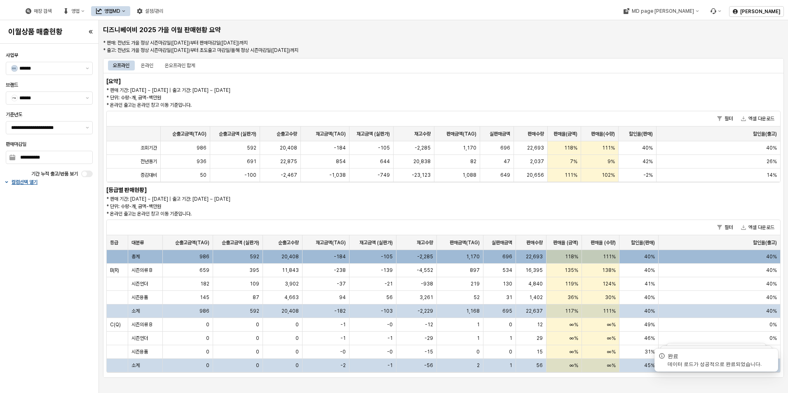
click at [35, 339] on div "**********" at bounding box center [49, 218] width 94 height 343
click at [87, 124] on button "제안 사항 표시" at bounding box center [87, 128] width 10 height 12
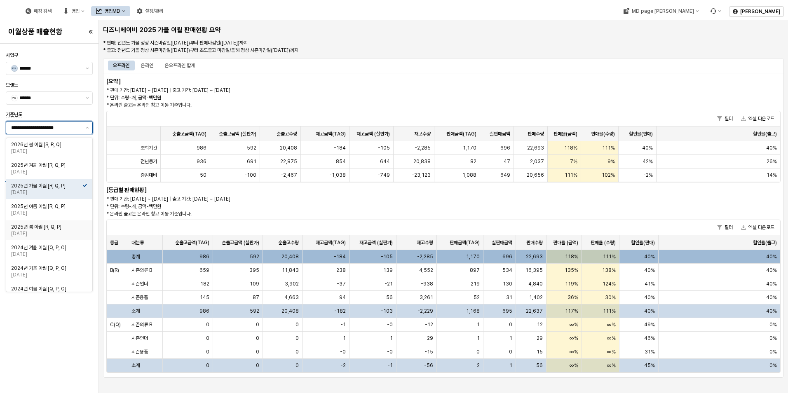
click at [49, 229] on div "2025년 봄 이월 [R, Q, P]" at bounding box center [46, 227] width 71 height 7
type input "**********"
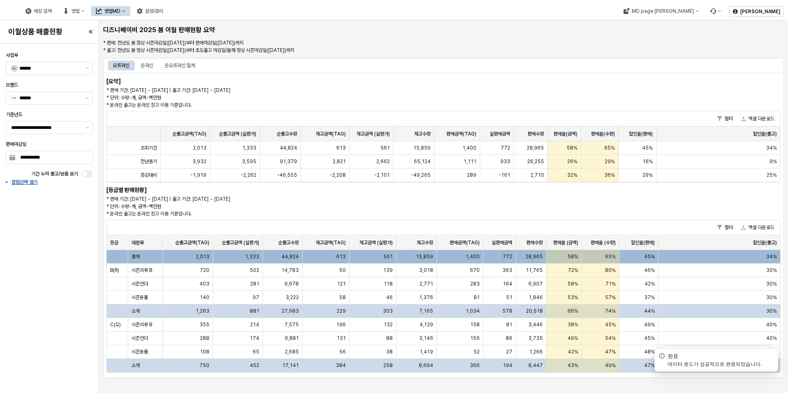
click at [71, 220] on div "**********" at bounding box center [49, 218] width 94 height 343
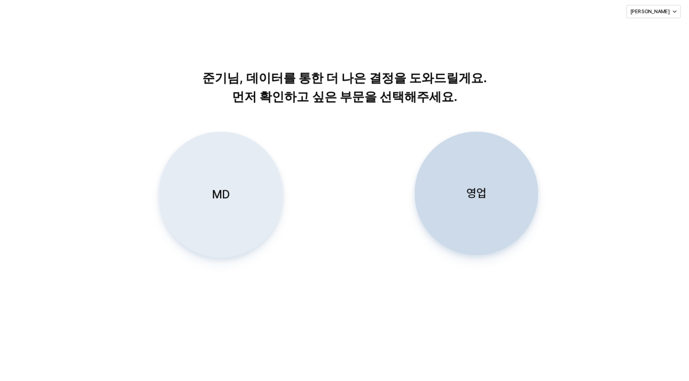
click at [241, 171] on div "MD" at bounding box center [221, 194] width 116 height 125
click at [224, 153] on div "MD" at bounding box center [221, 194] width 116 height 125
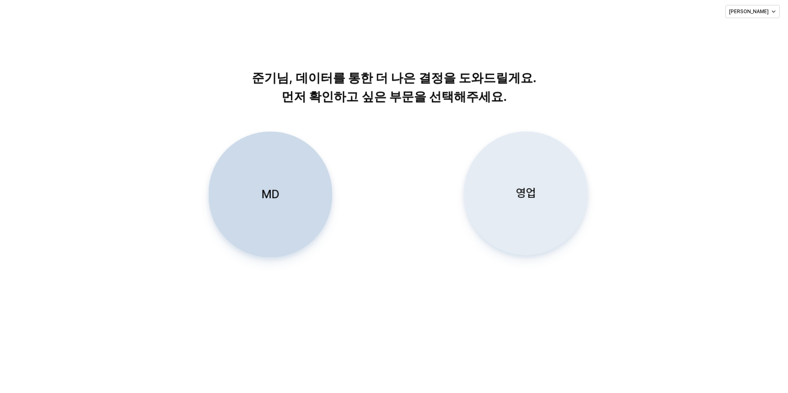
click at [510, 185] on div "영업" at bounding box center [526, 193] width 116 height 123
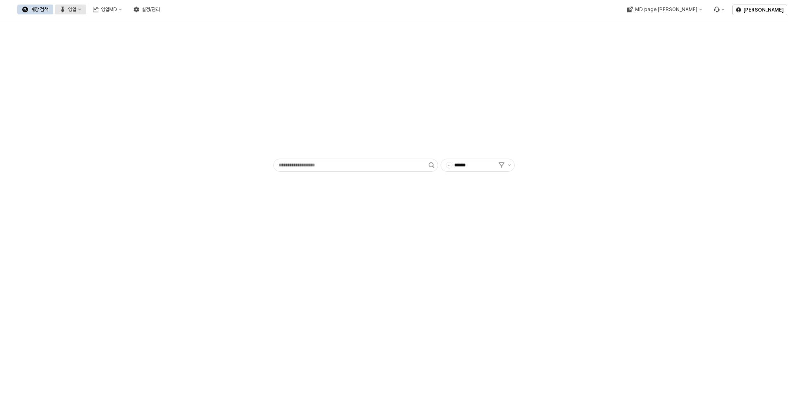
click at [64, 9] on icon "영업" at bounding box center [62, 10] width 3 height 6
click at [127, 12] on button "영업MD" at bounding box center [107, 10] width 39 height 10
click at [201, 80] on div "이월 매출현황" at bounding box center [196, 80] width 44 height 7
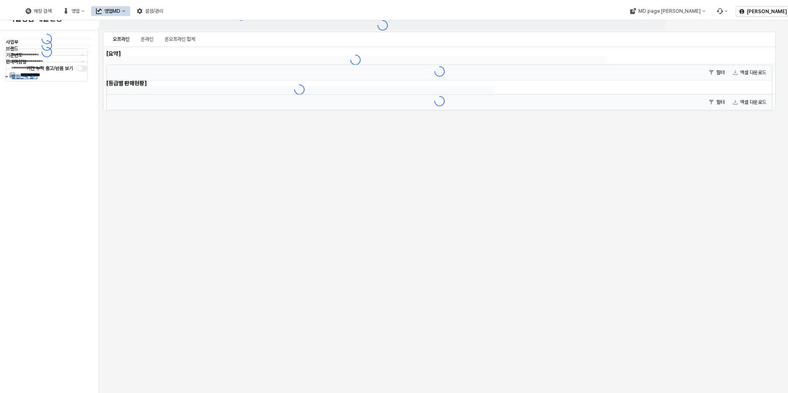
type input "******"
type input "***"
type input "**********"
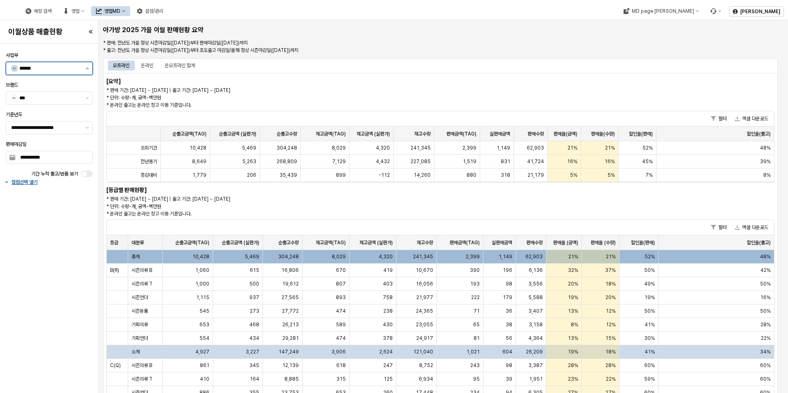
click at [91, 70] on button "제안 사항 표시" at bounding box center [87, 68] width 10 height 12
click at [81, 101] on div "디즈니사업부" at bounding box center [50, 99] width 63 height 7
type input "******"
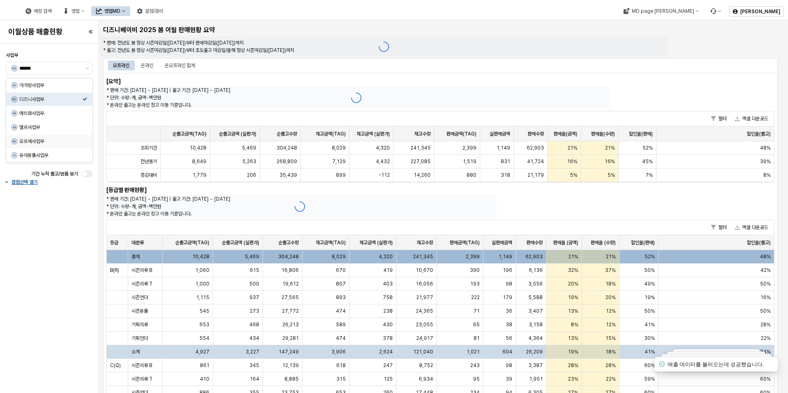
drag, startPoint x: 29, startPoint y: 241, endPoint x: 28, endPoint y: 236, distance: 4.2
click at [28, 241] on div "**********" at bounding box center [49, 218] width 94 height 343
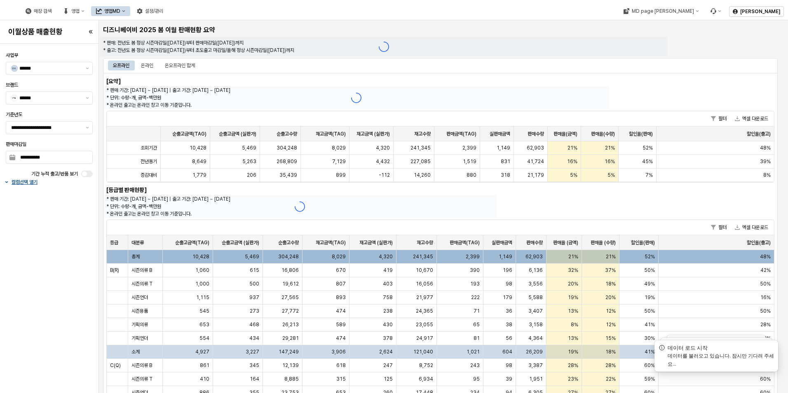
click at [37, 279] on div "**********" at bounding box center [49, 218] width 94 height 343
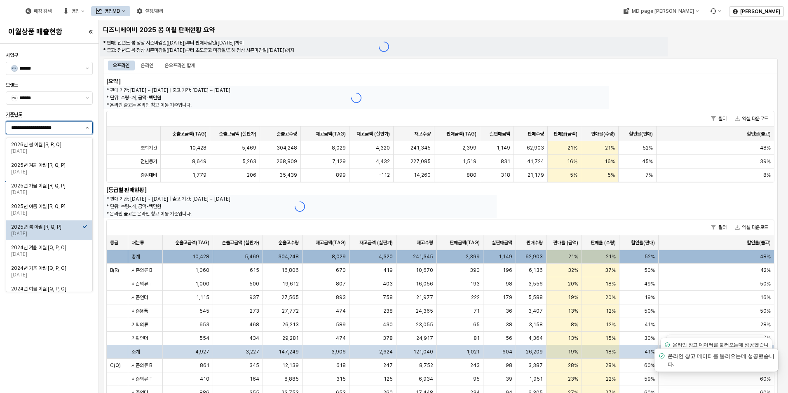
click at [88, 127] on icon "제안 사항 표시" at bounding box center [87, 128] width 3 height 2
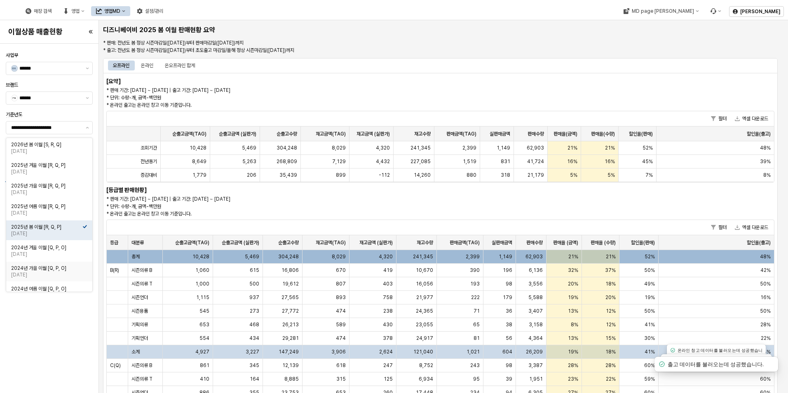
click at [426, 58] on div "오프라인 온라인 온오프라인 합계 [요약] * 판매 기간: 2024-07-15 ~ 2025-09-21 | 출고 기간: 2024-07-15 ~ 2…" at bounding box center [440, 306] width 681 height 501
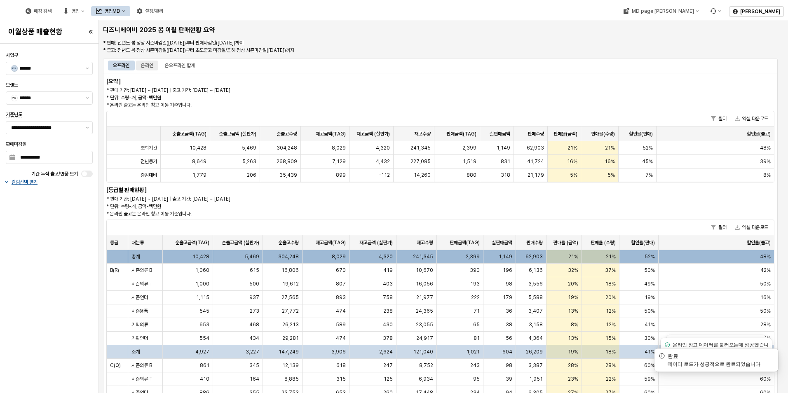
click at [148, 64] on div "온라인" at bounding box center [147, 66] width 12 height 10
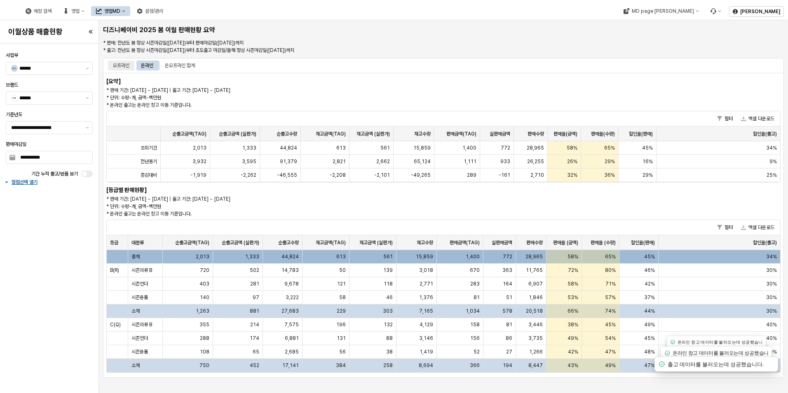
click at [123, 61] on div "오프라인" at bounding box center [121, 66] width 16 height 10
click at [145, 64] on div "온라인" at bounding box center [147, 66] width 12 height 10
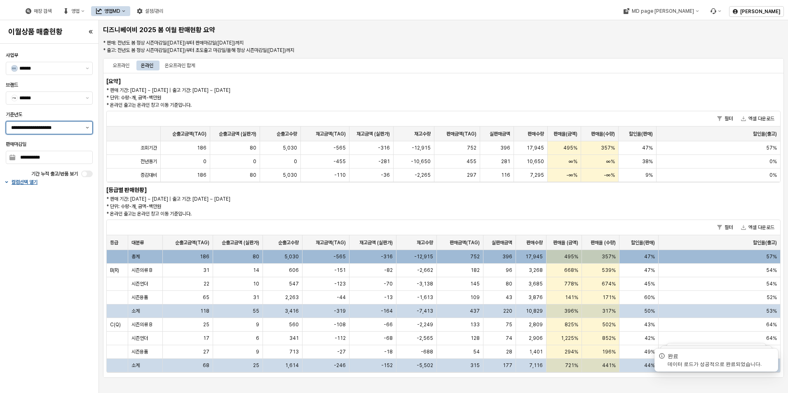
click at [90, 128] on button "제안 사항 표시" at bounding box center [87, 128] width 10 height 12
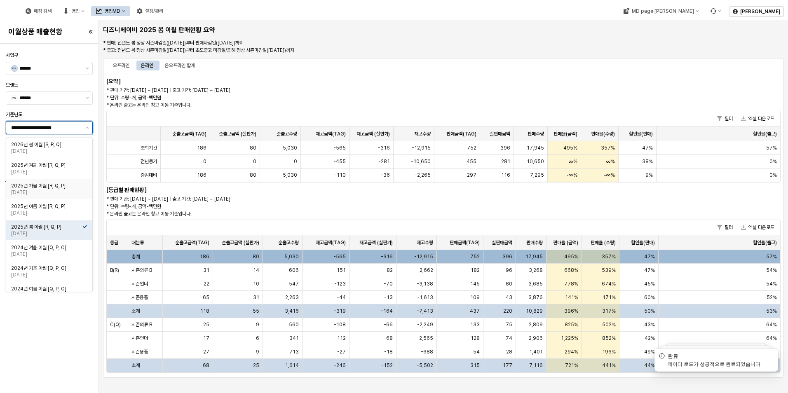
click at [59, 188] on div "2025년 가을 이월 [R, Q, P]" at bounding box center [46, 186] width 71 height 7
type input "**********"
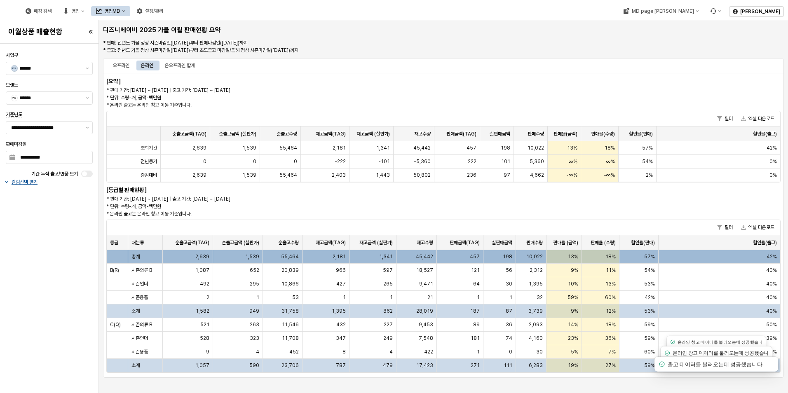
click at [35, 304] on div "**********" at bounding box center [49, 218] width 94 height 343
click at [45, 291] on div "**********" at bounding box center [49, 218] width 94 height 343
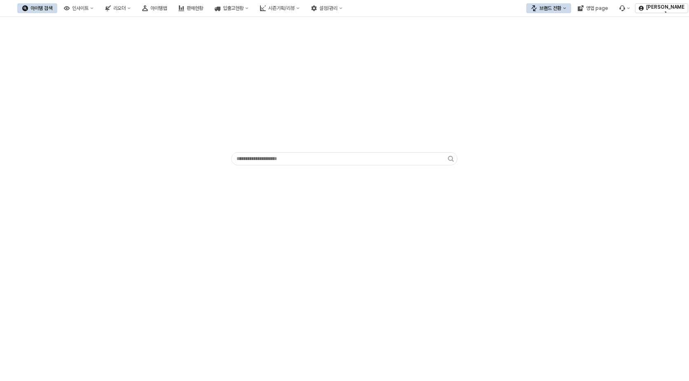
click at [558, 4] on button "브랜드 전환" at bounding box center [548, 8] width 45 height 10
click at [555, 50] on div "디즈니" at bounding box center [556, 51] width 50 height 7
click at [89, 7] on div "인사이트" at bounding box center [80, 8] width 16 height 6
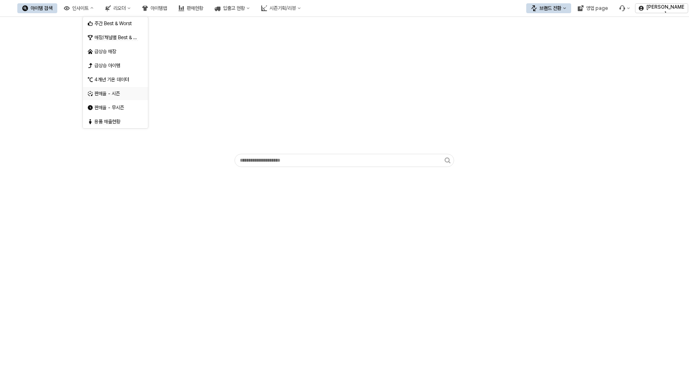
click at [127, 94] on div "판매율 - 시즌" at bounding box center [116, 93] width 44 height 7
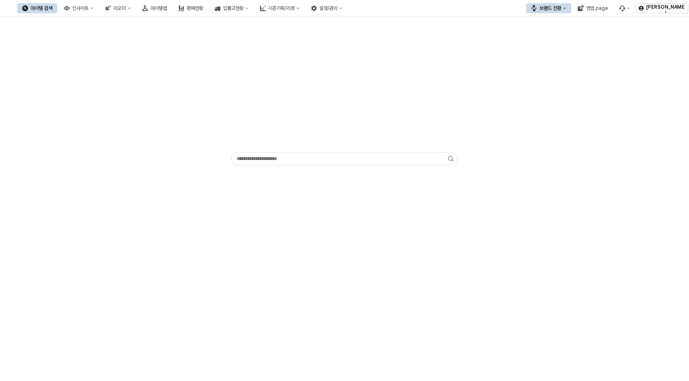
click at [556, 9] on div "브랜드 전환" at bounding box center [550, 8] width 22 height 6
click at [555, 49] on div "디즈니" at bounding box center [556, 51] width 50 height 7
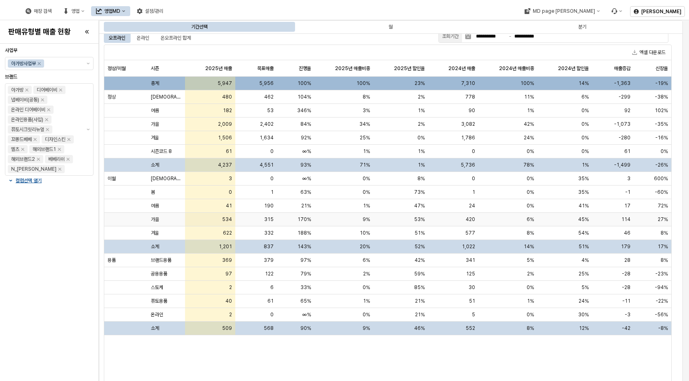
scroll to position [16, 0]
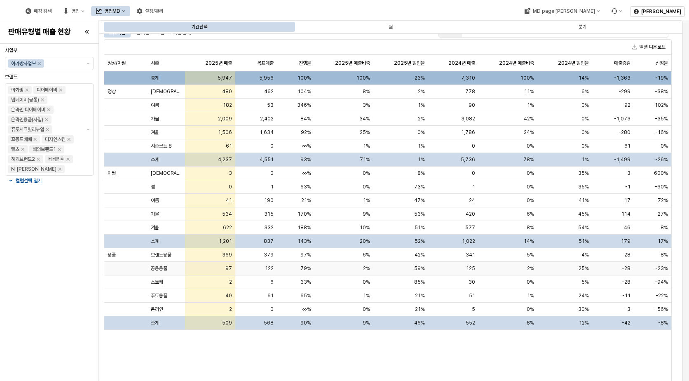
click at [628, 271] on span "-28" at bounding box center [626, 268] width 9 height 7
drag, startPoint x: 630, startPoint y: 265, endPoint x: 630, endPoint y: 280, distance: 14.8
click at [630, 280] on div "총계 5,947 5,956 100% 100% 23% 7,310 100% 14% -1,363 -19% 정상 사계절 480 462 104% 8% …" at bounding box center [387, 200] width 567 height 258
click at [630, 280] on span "-28" at bounding box center [626, 281] width 9 height 7
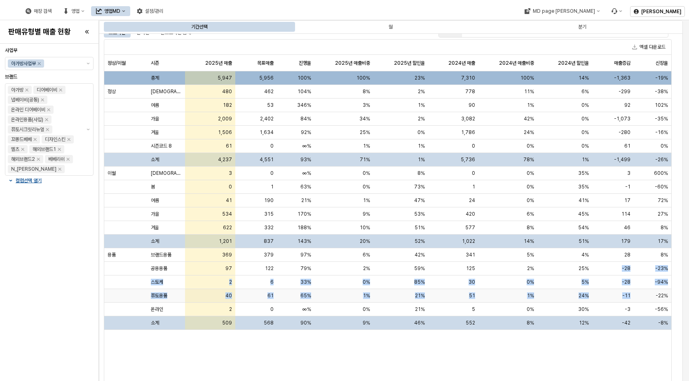
drag, startPoint x: 621, startPoint y: 266, endPoint x: 634, endPoint y: 295, distance: 31.5
click at [634, 295] on div "총계 5,947 5,956 100% 100% 23% 7,310 100% 14% -1,363 -19% 정상 사계절 480 462 104% 8% …" at bounding box center [387, 200] width 567 height 258
click at [634, 295] on div "-22%" at bounding box center [652, 296] width 37 height 14
drag, startPoint x: 627, startPoint y: 284, endPoint x: 621, endPoint y: 267, distance: 17.7
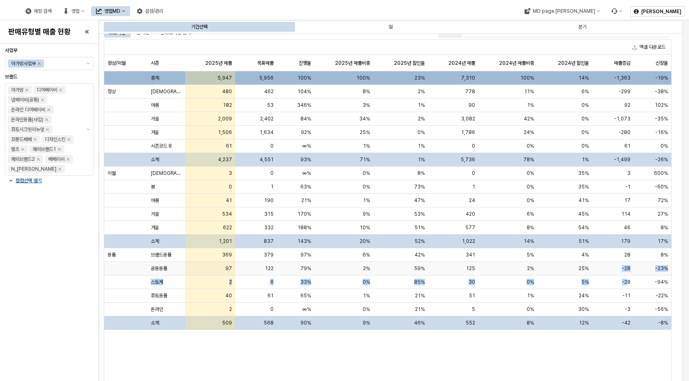
click at [621, 267] on div "총계 5,947 5,956 100% 100% 23% 7,310 100% 14% -1,363 -19% 정상 사계절 480 462 104% 8% …" at bounding box center [387, 200] width 567 height 258
click at [621, 267] on div "-28" at bounding box center [613, 269] width 42 height 14
click at [621, 266] on div "-28" at bounding box center [613, 269] width 42 height 14
click at [64, 307] on div "사업부 아가방사업부 브랜드 아가방 디어베이비 냅베이비(공통) 온라인 디어베이비 온라인용품(사입) 퓨토시크릿리뉴얼 꼬똥드베베 디자인스킨 엘츠 해…" at bounding box center [49, 212] width 89 height 330
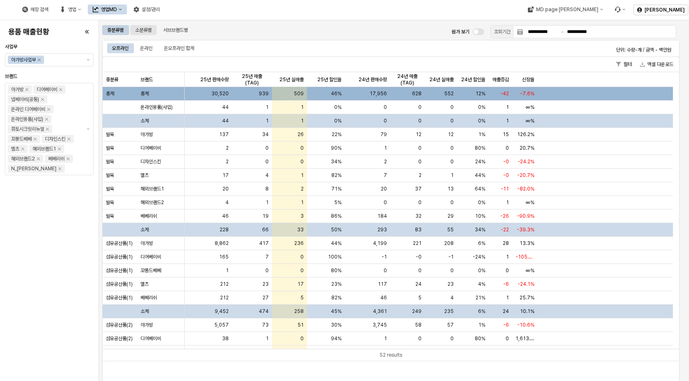
click at [145, 27] on div "소분류별" at bounding box center [143, 30] width 16 height 10
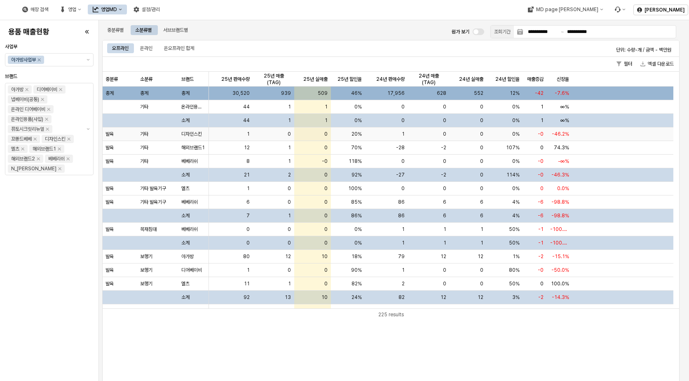
scroll to position [206, 0]
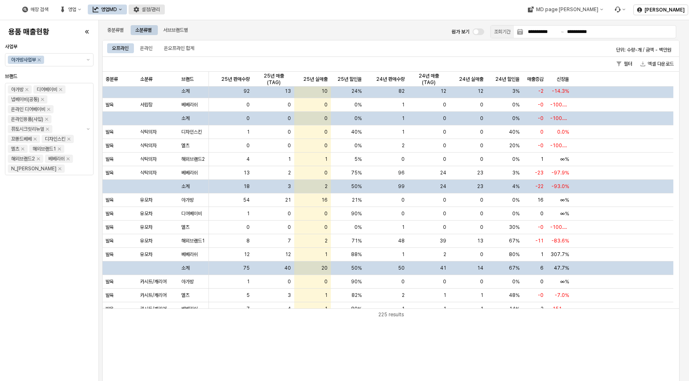
click at [165, 14] on div "매장 검색 영업 영업MD 설정/관리" at bounding box center [90, 9] width 147 height 17
click at [160, 7] on div "설정/관리" at bounding box center [151, 10] width 18 height 6
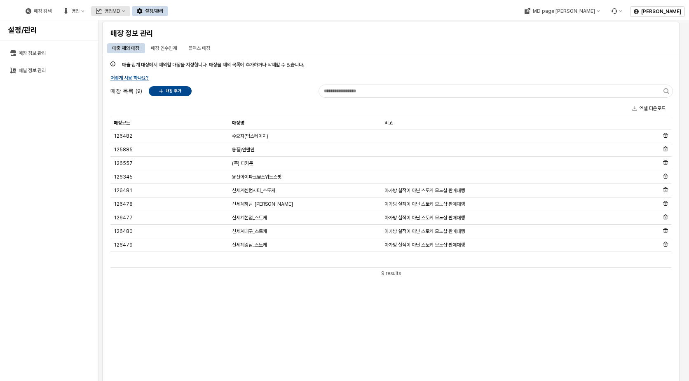
click at [120, 9] on div "영업MD" at bounding box center [112, 11] width 16 height 6
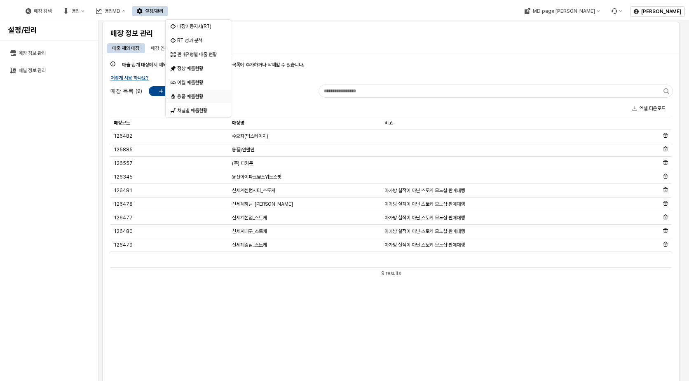
click at [189, 97] on div "용품 매출현황" at bounding box center [199, 96] width 44 height 7
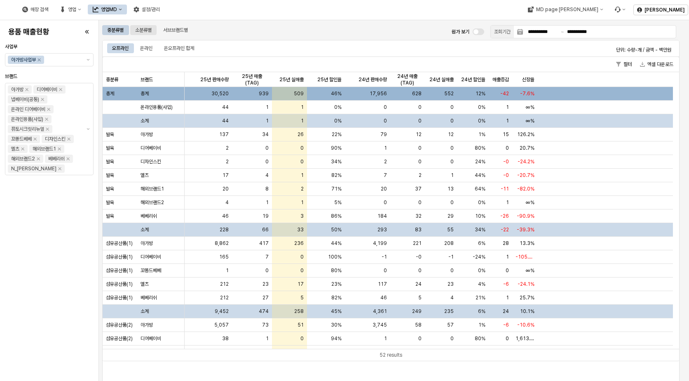
click at [150, 30] on div "소분류별" at bounding box center [143, 30] width 16 height 10
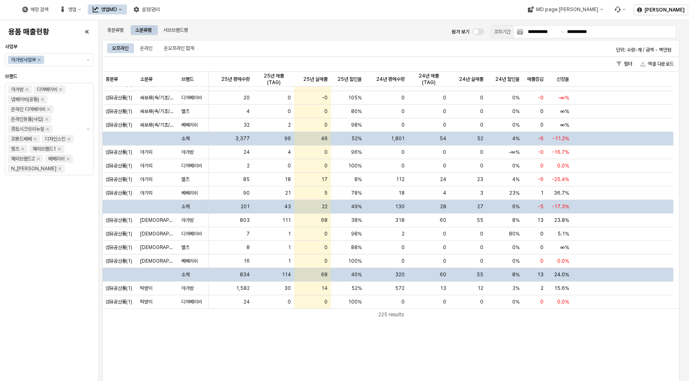
scroll to position [824, 0]
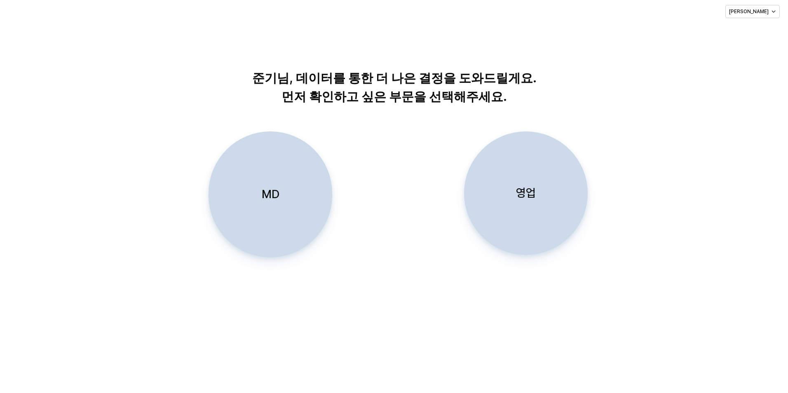
click at [541, 213] on div "영업" at bounding box center [526, 193] width 116 height 123
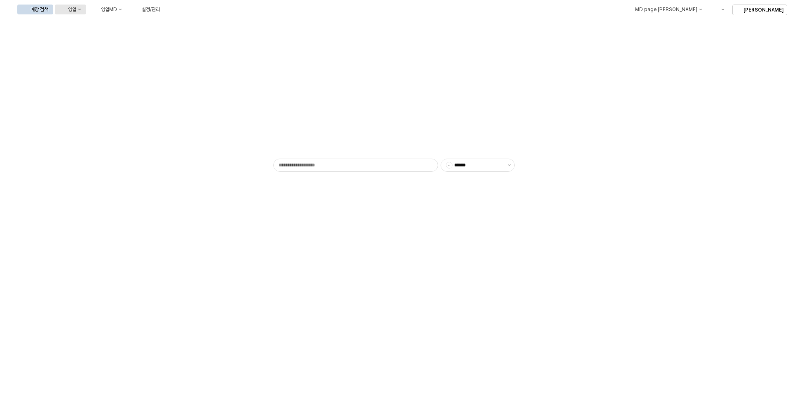
click at [76, 7] on div "영업" at bounding box center [72, 10] width 8 height 6
click at [160, 7] on div "설정/관리" at bounding box center [151, 10] width 18 height 6
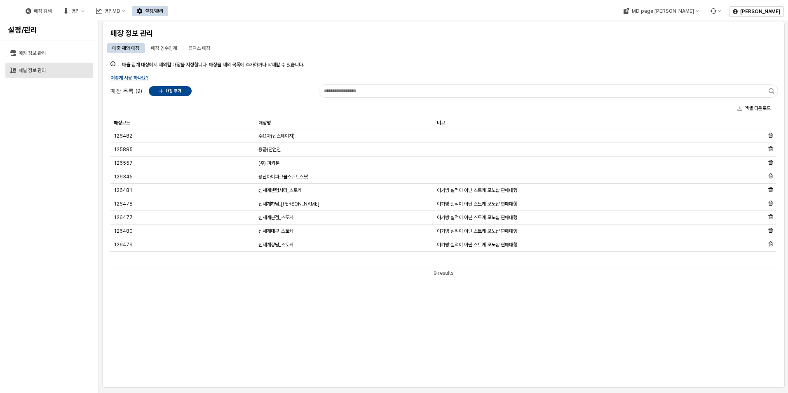
click at [50, 70] on div "채널 정보 관리" at bounding box center [54, 71] width 70 height 6
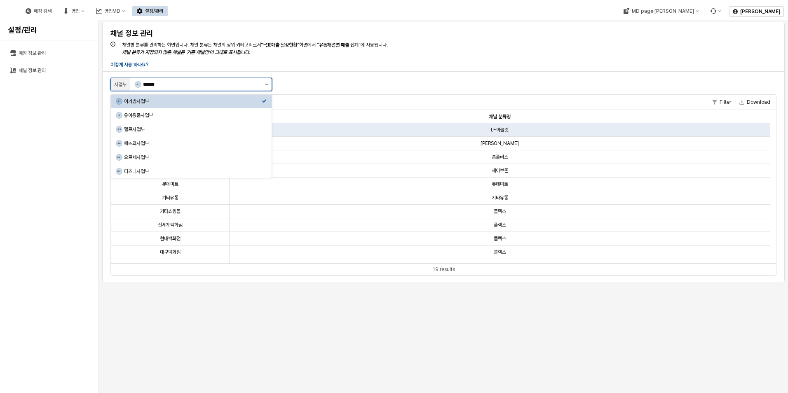
click at [267, 84] on icon "제안 사항 표시" at bounding box center [266, 85] width 3 height 2
click at [187, 167] on div "DS 디즈니사업부" at bounding box center [191, 171] width 161 height 13
type input "******"
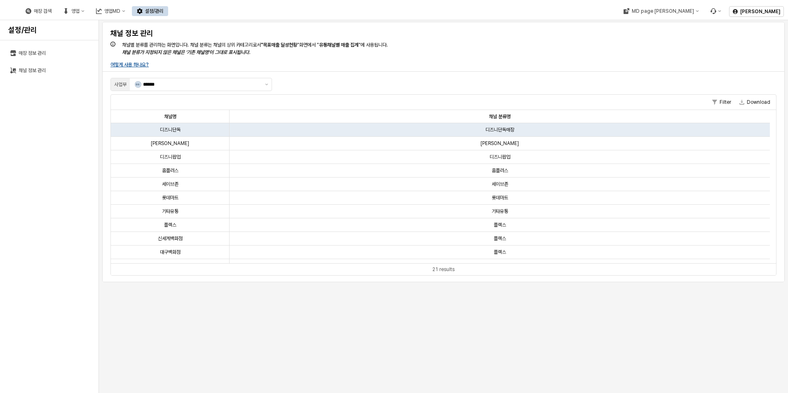
click at [555, 67] on div "채널 정보 관리 채널별 분류를 관리하는 화면입니다. 채널 분류는 채널의 상위 카테고리로서 "목표매출 달성현황 "화면에서 " 유통채널별 매출 집…" at bounding box center [443, 46] width 672 height 46
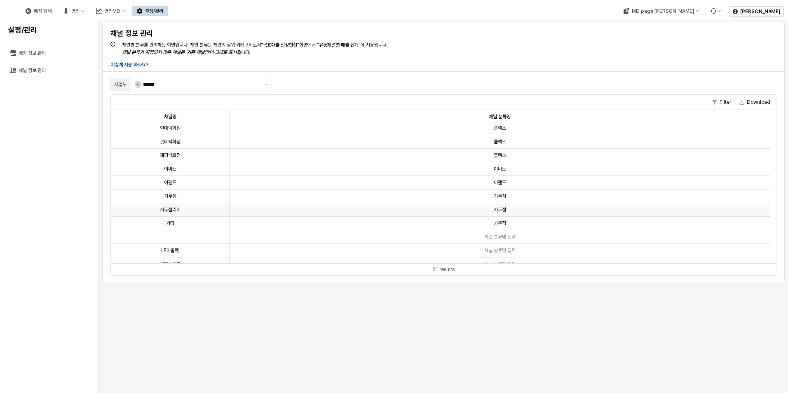
scroll to position [145, 0]
click at [484, 227] on span "채널 분류명 입력" at bounding box center [499, 229] width 31 height 7
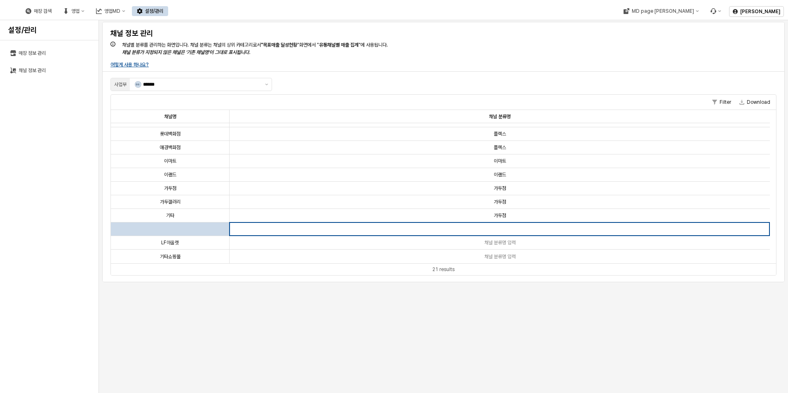
click at [484, 227] on input "App Frame" at bounding box center [499, 229] width 539 height 7
click at [349, 253] on div "채널 분류명 입력" at bounding box center [499, 257] width 540 height 14
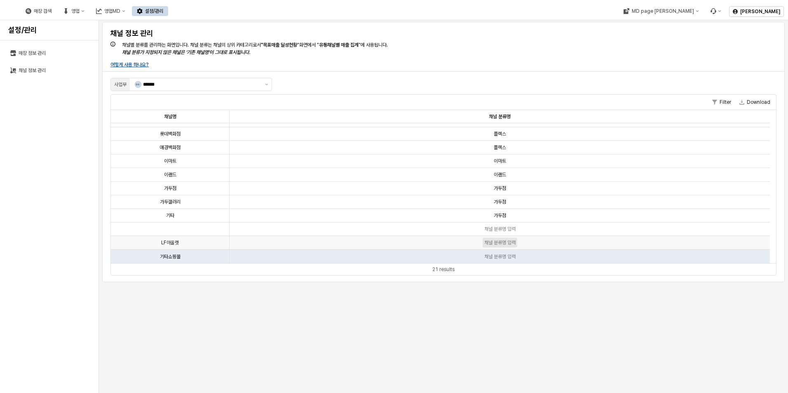
click at [488, 243] on span "채널 분류명 입력" at bounding box center [499, 242] width 31 height 7
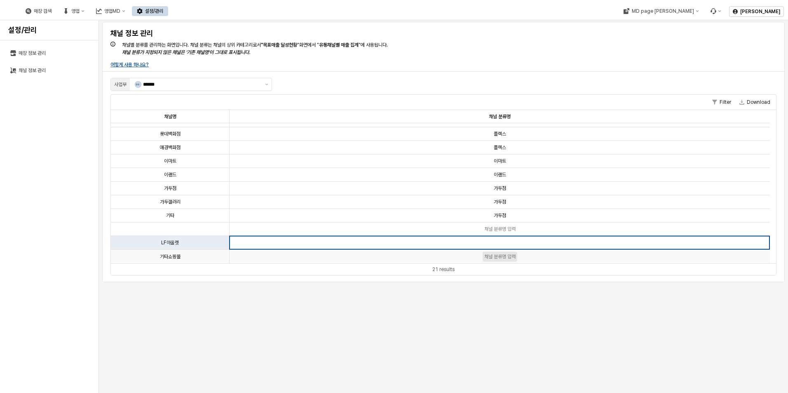
click at [489, 257] on span "채널 분류명 입력" at bounding box center [499, 256] width 31 height 7
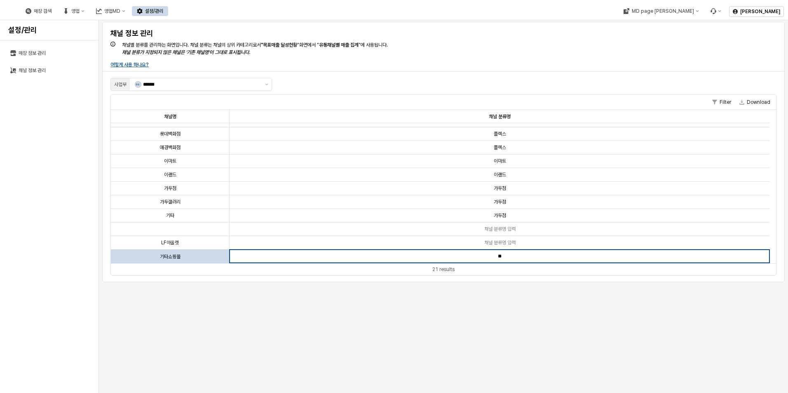
type input "*"
type input "***"
click at [504, 243] on span "채널 분류명 입력" at bounding box center [499, 242] width 31 height 7
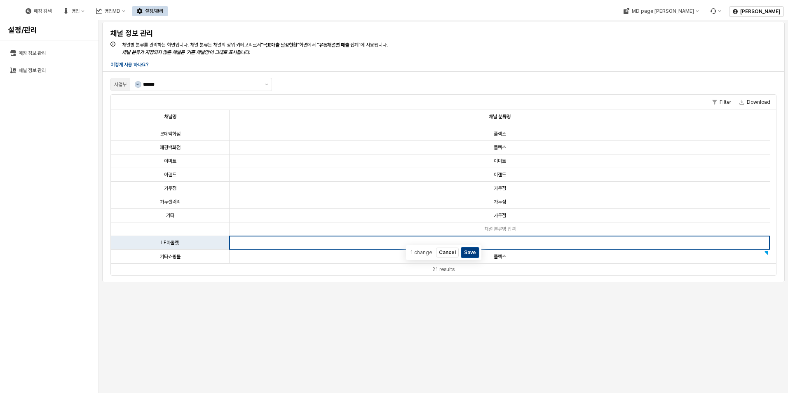
click at [467, 253] on button "Save" at bounding box center [470, 253] width 18 height 10
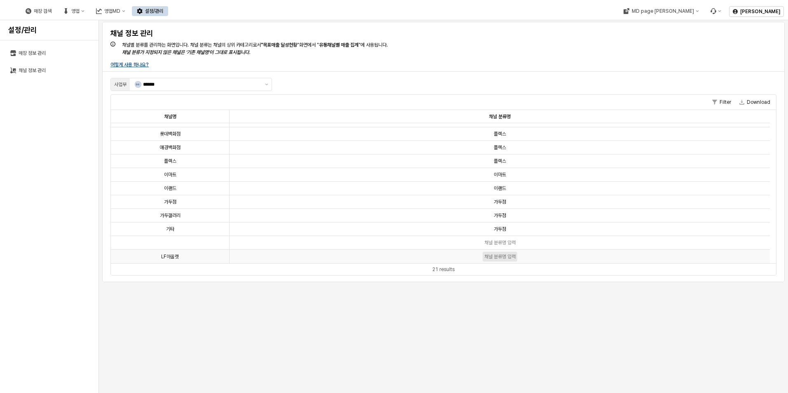
click at [496, 255] on span "채널 분류명 입력" at bounding box center [499, 256] width 31 height 7
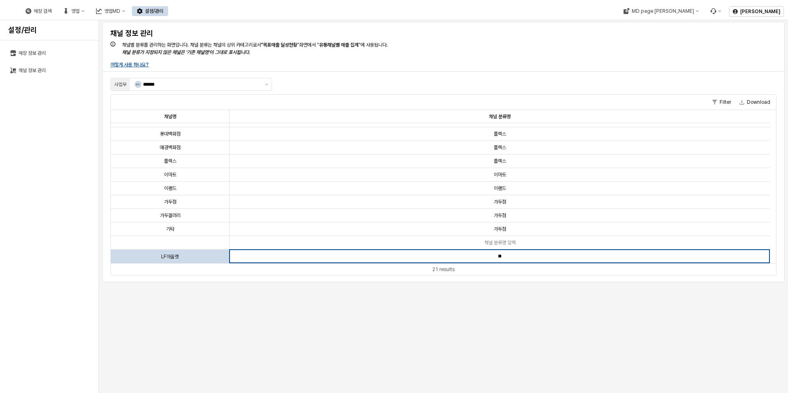
type input "*"
type input "*****"
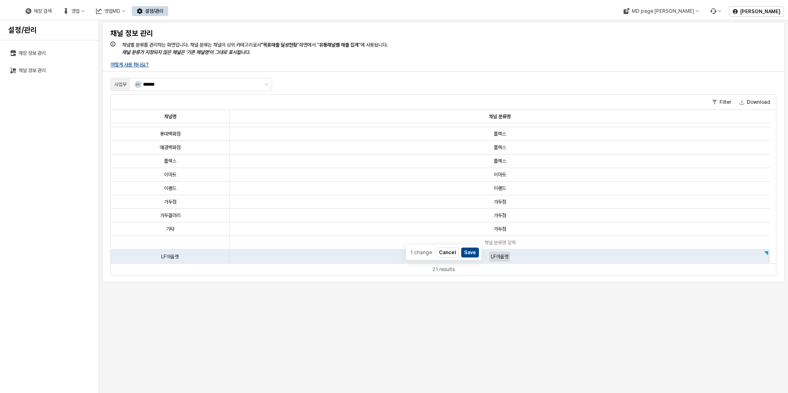
click at [472, 247] on div "1 change Cancel Save" at bounding box center [443, 252] width 75 height 15
click at [469, 253] on button "Save" at bounding box center [470, 253] width 18 height 10
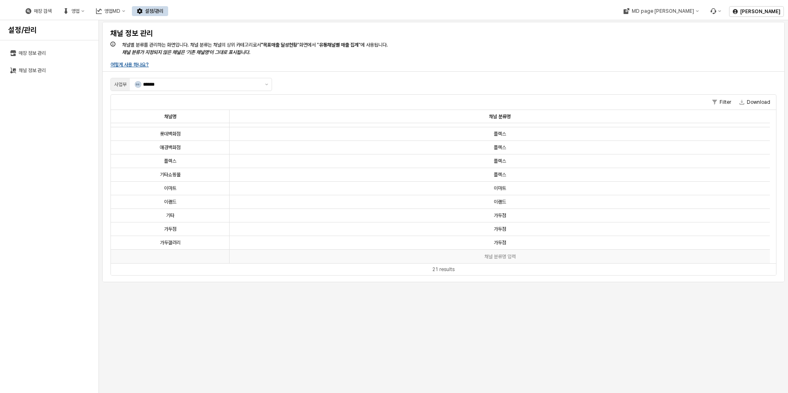
click at [185, 256] on div "App Frame" at bounding box center [170, 257] width 119 height 14
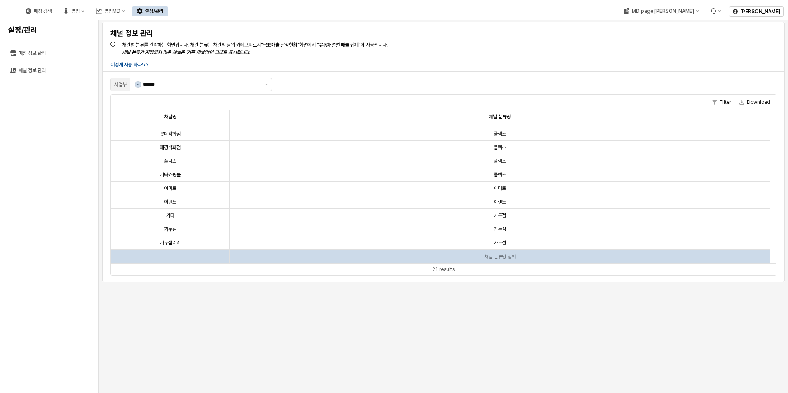
click at [181, 257] on div "App Frame" at bounding box center [170, 257] width 119 height 14
click at [144, 257] on div "App Frame" at bounding box center [170, 257] width 119 height 14
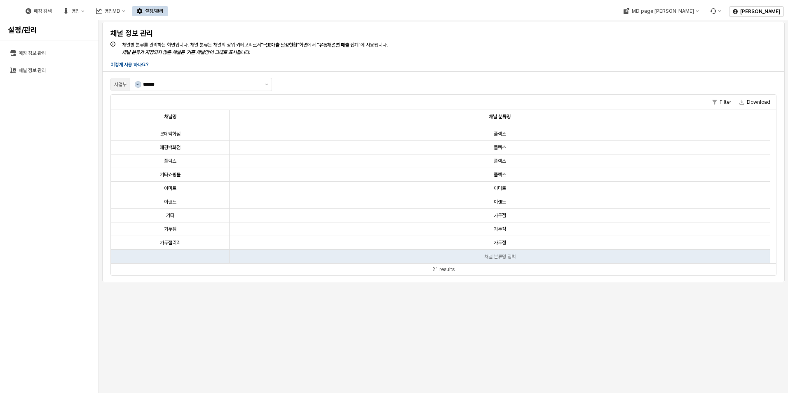
click at [168, 7] on button "설정/관리" at bounding box center [150, 11] width 36 height 10
click at [163, 12] on div "설정/관리" at bounding box center [154, 11] width 18 height 6
click at [54, 115] on div "매장 정보 관리 채널 정보 관리" at bounding box center [49, 217] width 89 height 346
click at [41, 56] on div "매장 정보 관리" at bounding box center [54, 53] width 70 height 6
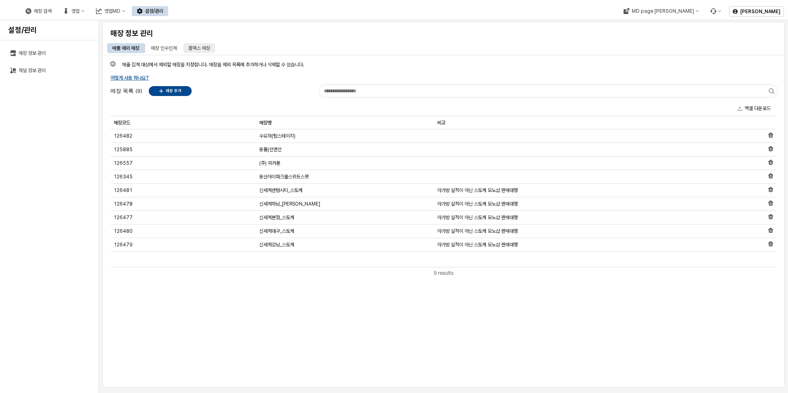
click at [200, 47] on div "플렉스 매장" at bounding box center [199, 48] width 22 height 10
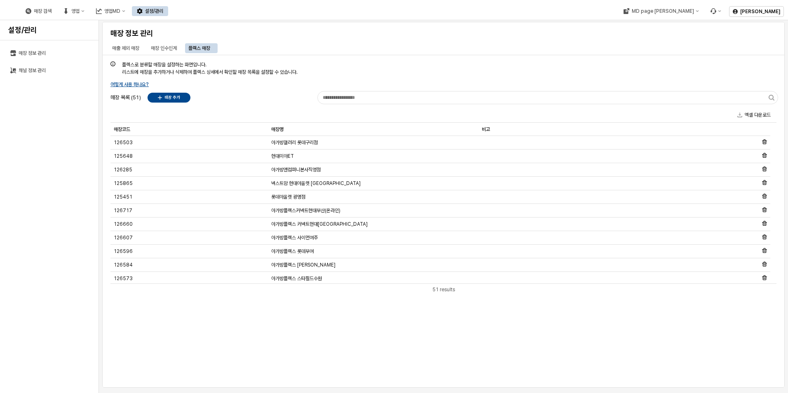
click at [326, 348] on div "플렉스로 분류할 매장을 설정하는 화면입니다. 리스트에 매장을 추가하거나 삭제하여 플렉스 상세에서 확인할 매장 목록을 설정할 수 있습니다. 어떻…" at bounding box center [443, 221] width 672 height 323
click at [170, 102] on button "매장 추가" at bounding box center [168, 98] width 43 height 10
click at [292, 329] on div "플렉스로 분류할 매장을 설정하는 화면입니다. 리스트에 매장을 추가하거나 삭제하여 플렉스 상세에서 확인할 매장 목록을 설정할 수 있습니다. 어떻…" at bounding box center [443, 221] width 672 height 323
click at [166, 95] on p "매장 추가" at bounding box center [172, 97] width 16 height 5
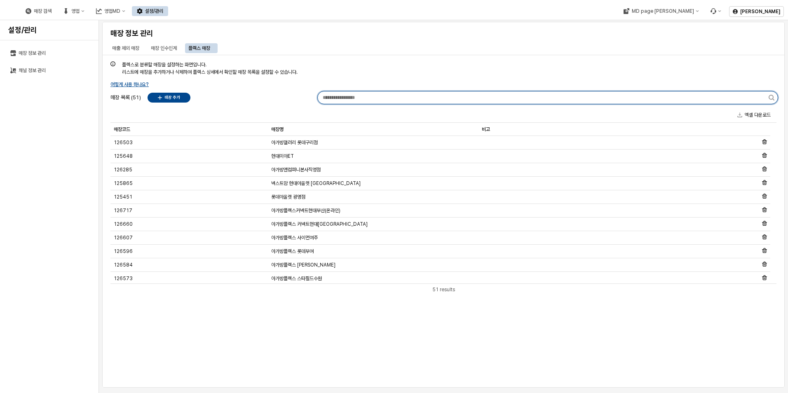
click at [400, 96] on input "App Frame" at bounding box center [543, 97] width 451 height 12
type input "******"
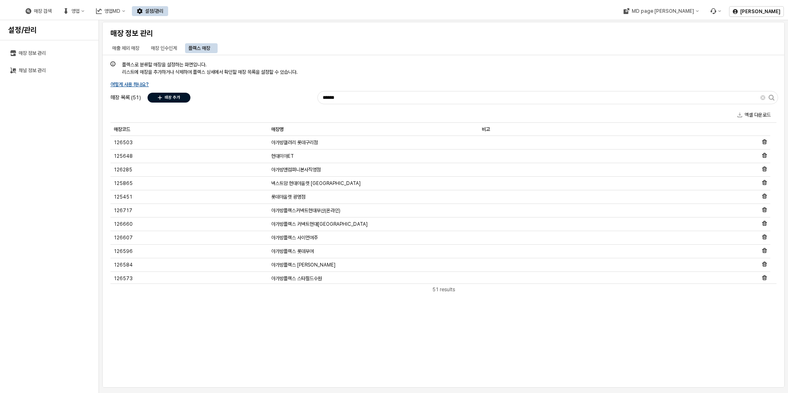
click at [175, 96] on p "매장 추가" at bounding box center [172, 97] width 16 height 5
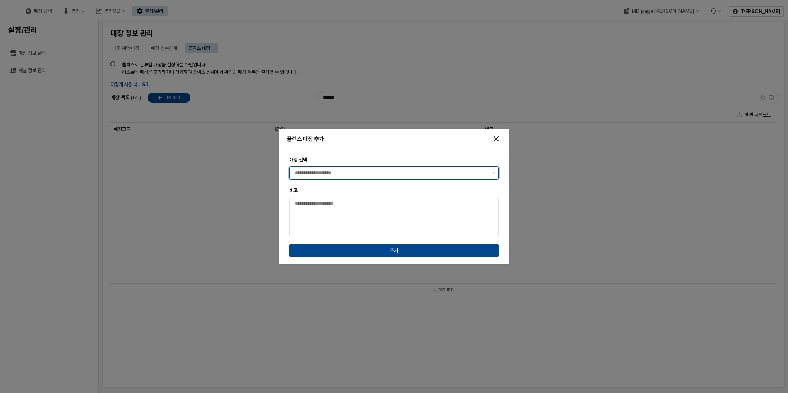
click at [325, 175] on input "매장 선택" at bounding box center [391, 173] width 192 height 8
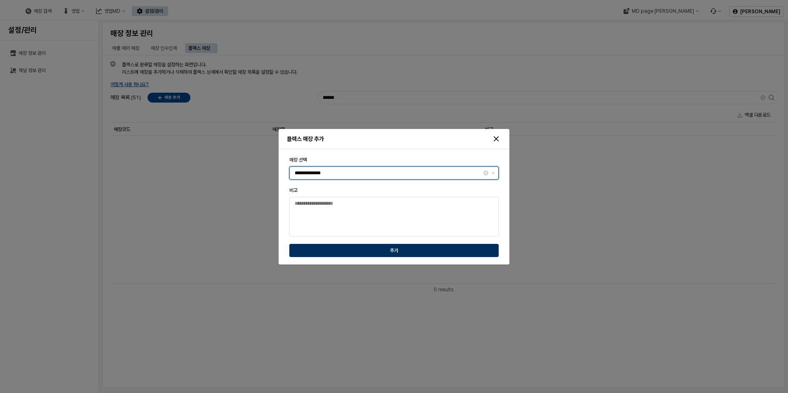
type input "**********"
click at [395, 252] on p "추가" at bounding box center [394, 250] width 8 height 7
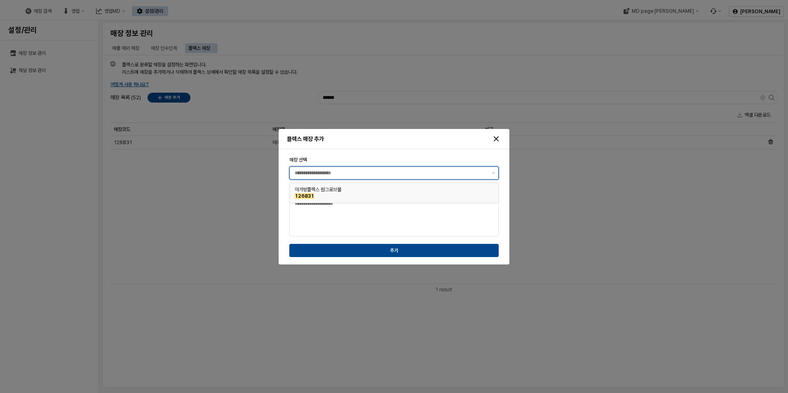
click at [323, 171] on input "매장 선택" at bounding box center [391, 173] width 192 height 8
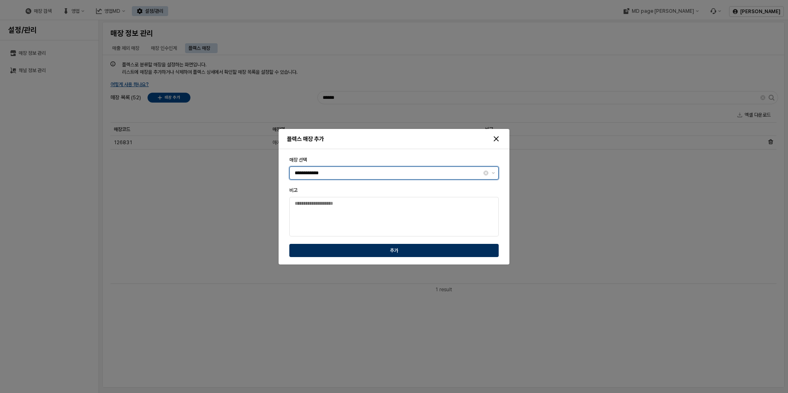
type input "**********"
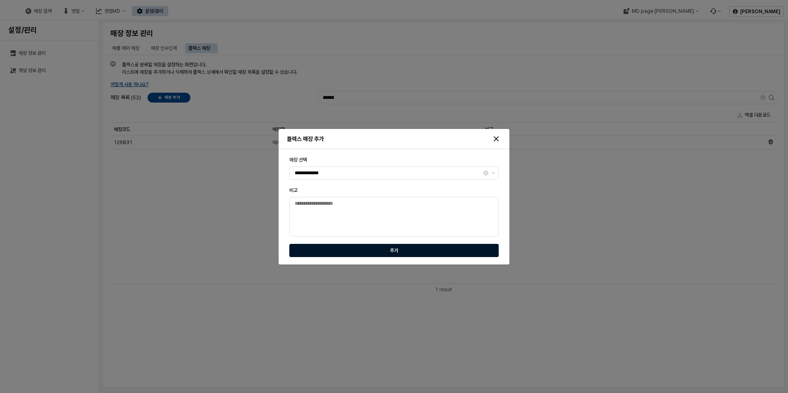
click at [388, 249] on div "추가" at bounding box center [394, 250] width 202 height 7
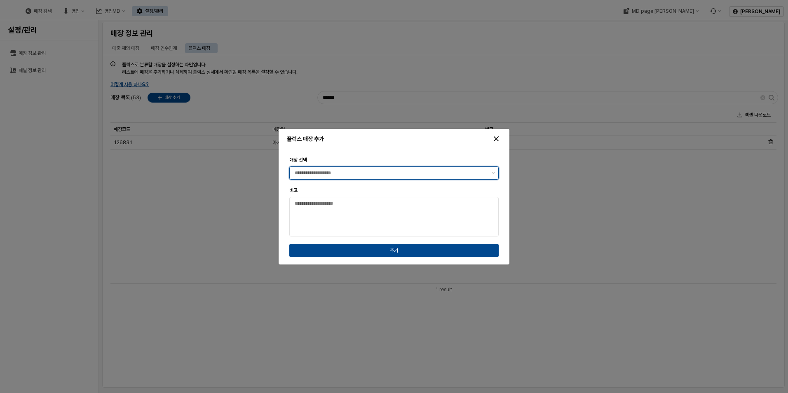
click at [307, 172] on input "매장 선택" at bounding box center [391, 173] width 192 height 8
click at [326, 192] on div "아가방플렉스 롯데대전점" at bounding box center [392, 189] width 194 height 7
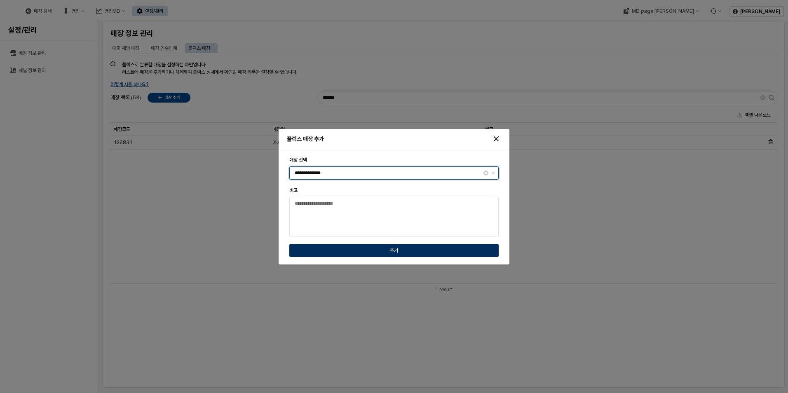
type input "**********"
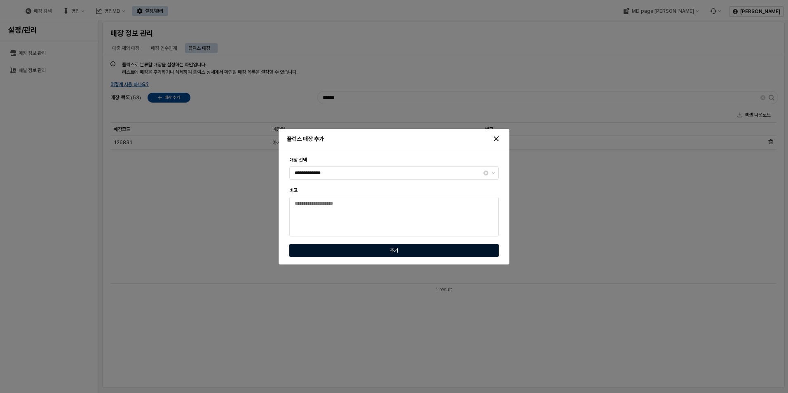
click at [356, 246] on button "추가" at bounding box center [393, 250] width 209 height 13
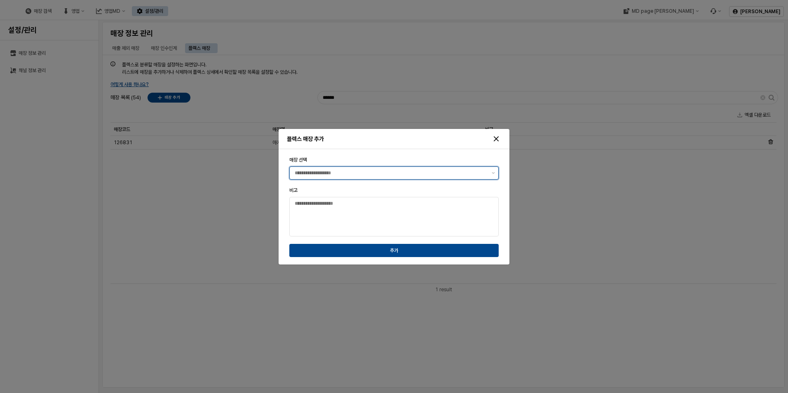
click at [336, 173] on input "매장 선택" at bounding box center [391, 173] width 192 height 8
click at [331, 192] on div "넥스트맘 롯데아울렛 고양" at bounding box center [392, 189] width 194 height 7
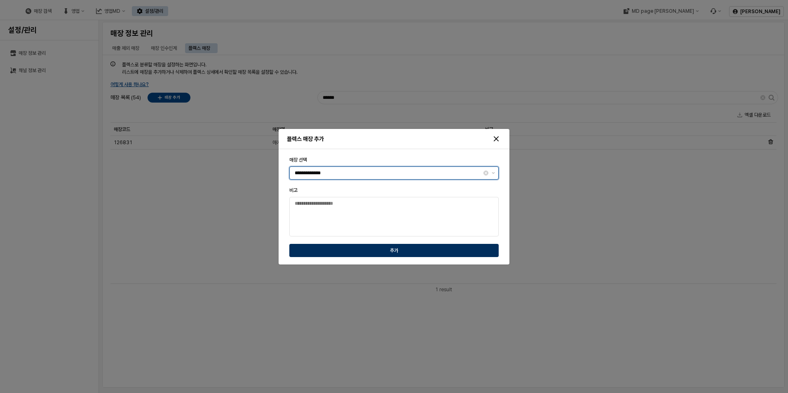
type input "**********"
click at [386, 250] on div "추가" at bounding box center [394, 250] width 202 height 7
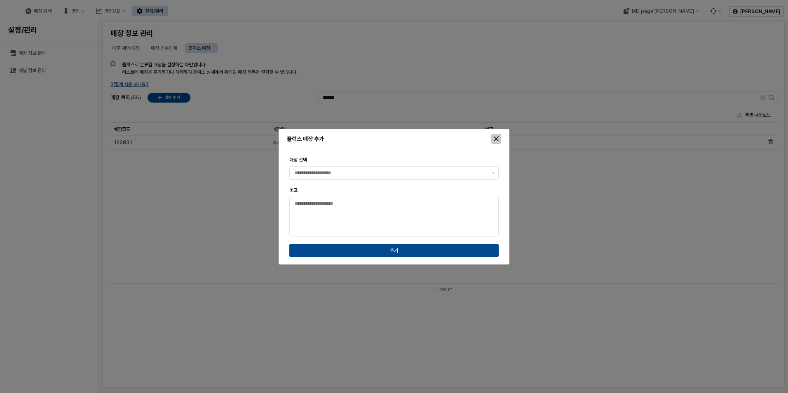
click at [496, 142] on div "Close" at bounding box center [495, 138] width 9 height 9
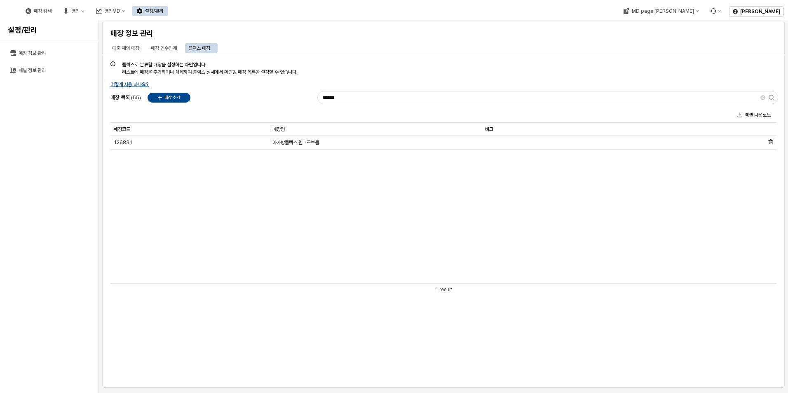
click at [339, 266] on div "매장코드 매장코드 매장명 매장명 비고 비고 126831 아가방플렉스 원그로브몰" at bounding box center [443, 203] width 666 height 161
click at [235, 87] on div "플렉스로 분류할 매장을 설정하는 화면입니다. 리스트에 매장을 추가하거나 삭제하여 플렉스 상세에서 확인할 매장 목록을 설정할 수 있습니다. 어떻…" at bounding box center [443, 221] width 672 height 323
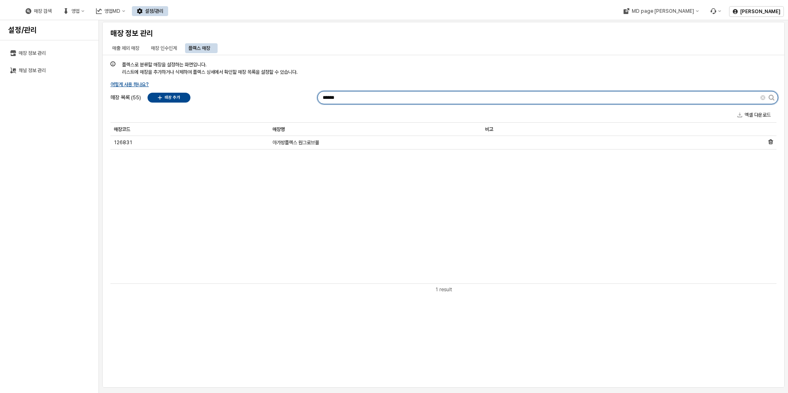
click at [346, 101] on input "******" at bounding box center [539, 97] width 442 height 12
drag, startPoint x: 278, startPoint y: 95, endPoint x: 170, endPoint y: 87, distance: 108.7
click at [170, 87] on div "플렉스로 분류할 매장을 설정하는 화면입니다. 리스트에 매장을 추가하거나 삭제하여 플렉스 상세에서 확인할 매장 목록을 설정할 수 있습니다. 어떻…" at bounding box center [443, 221] width 672 height 323
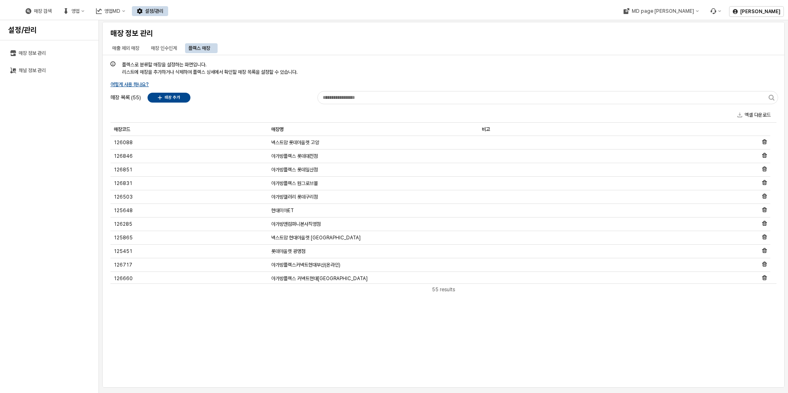
click at [222, 84] on div "플렉스로 분류할 매장을 설정하는 화면입니다. 리스트에 매장을 추가하거나 삭제하여 플렉스 상세에서 확인할 매장 목록을 설정할 수 있습니다. 어떻…" at bounding box center [443, 221] width 672 height 323
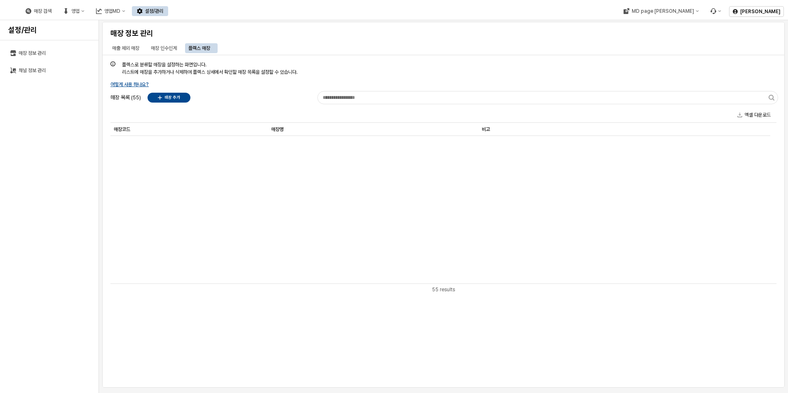
scroll to position [0, 0]
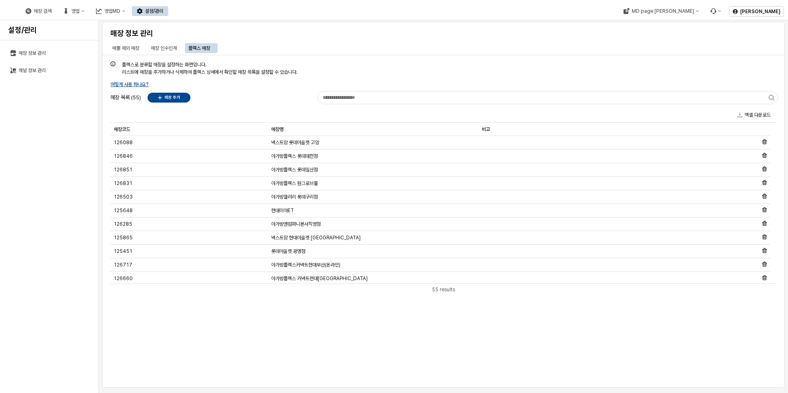
click at [230, 318] on div "플렉스로 분류할 매장을 설정하는 화면입니다. 리스트에 매장을 추가하거나 삭제하여 플렉스 상세에서 확인할 매장 목록을 설정할 수 있습니다. 어떻…" at bounding box center [443, 221] width 672 height 323
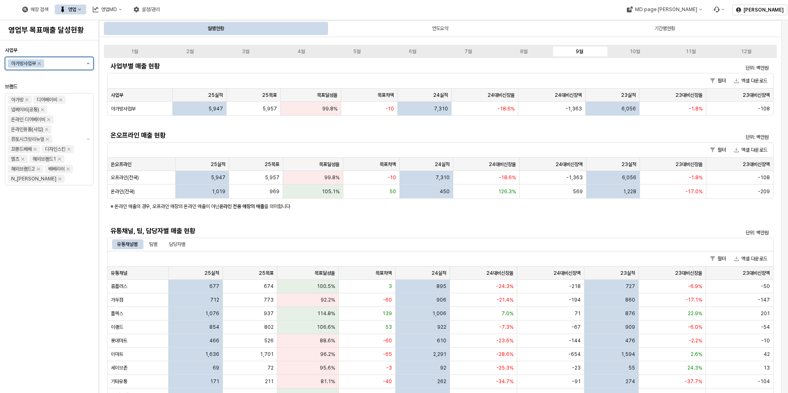
click at [88, 63] on icon "제안 사항 표시" at bounding box center [88, 64] width 3 height 2
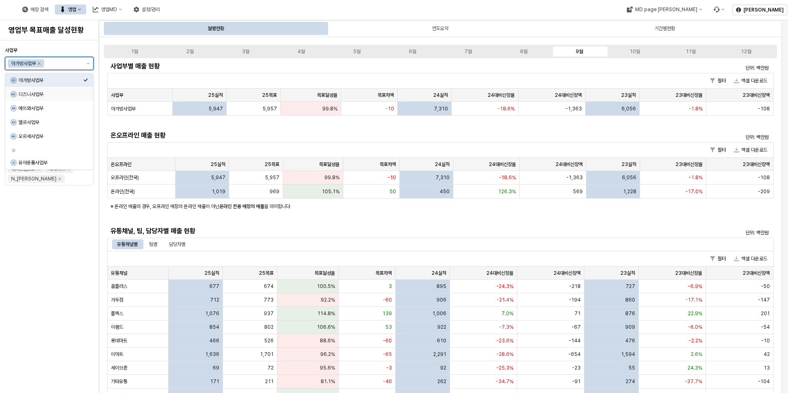
click at [84, 92] on icon "Select an option" at bounding box center [85, 93] width 5 height 5
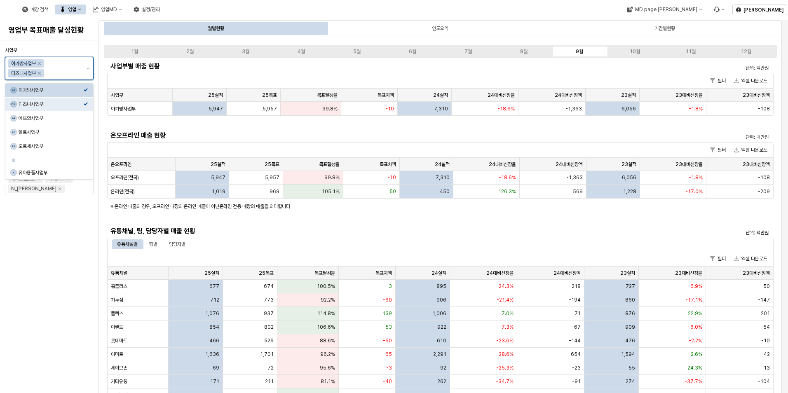
click at [87, 84] on div "A1 아가방사업부" at bounding box center [49, 90] width 88 height 13
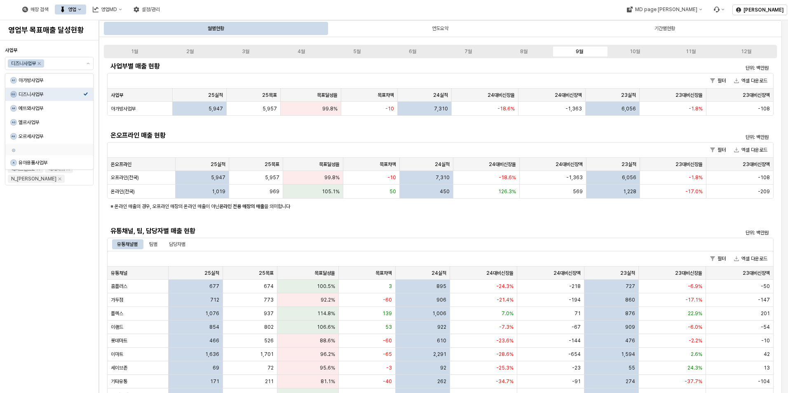
click at [62, 231] on div "사업부 디즈니사업부 브랜드 아가방 디어베이비 냅베이비(공통) 온라인 디어베이비 온라인용품(사입) 퓨토시크릿리뉴얼 꼬똥드베베 디자인스킨 엘츠 해…" at bounding box center [49, 217] width 89 height 346
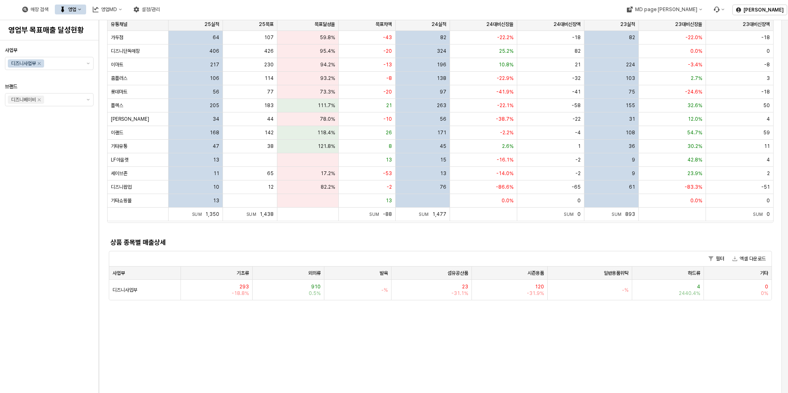
scroll to position [247, 0]
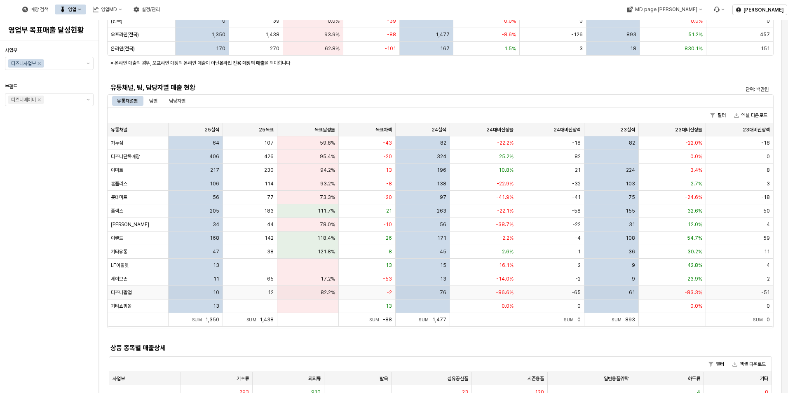
scroll to position [206, 0]
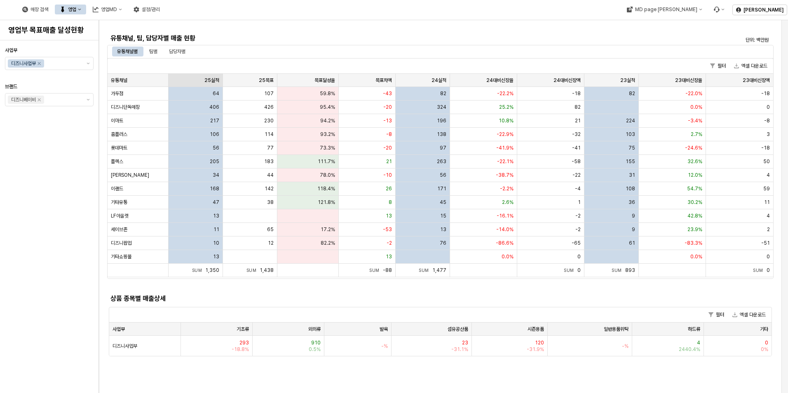
click at [208, 76] on div "25실적 25실적" at bounding box center [195, 80] width 54 height 13
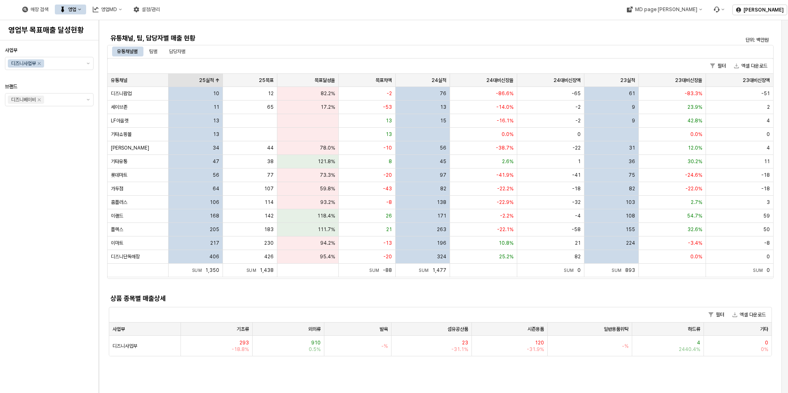
click at [208, 76] on div "25실적 25실적" at bounding box center [195, 80] width 54 height 13
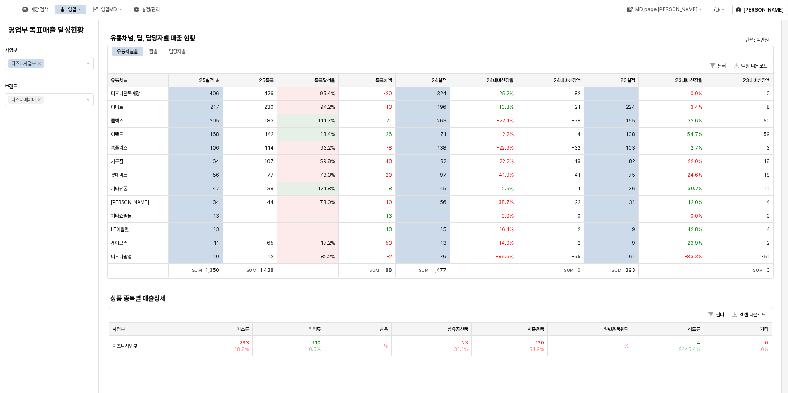
click at [292, 28] on div "사업부별 매출 현황 단위: 백만원 필터 엑셀 다운로드 사업부 사업부 25실적 25실적 25목표 25목표 목표달성율 목표달성율 목표차액 목표차액…" at bounding box center [440, 106] width 666 height 504
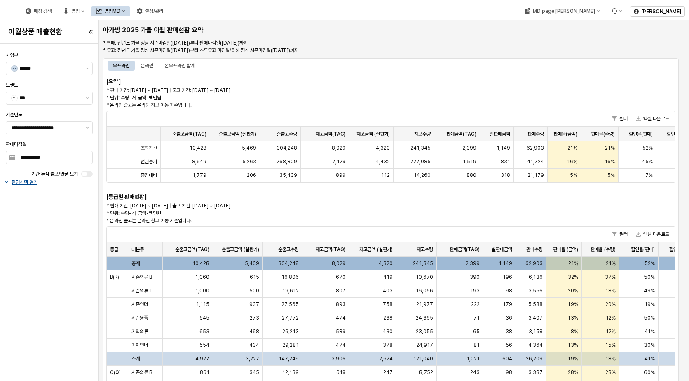
click at [239, 97] on p "* 판매 기간: 2025-02-15 ~ 2025-09-21 | 출고 기간: 2025-02-15 ~ 2025-07-31 * 단위: 수량-개, 금…" at bounding box center [318, 98] width 425 height 22
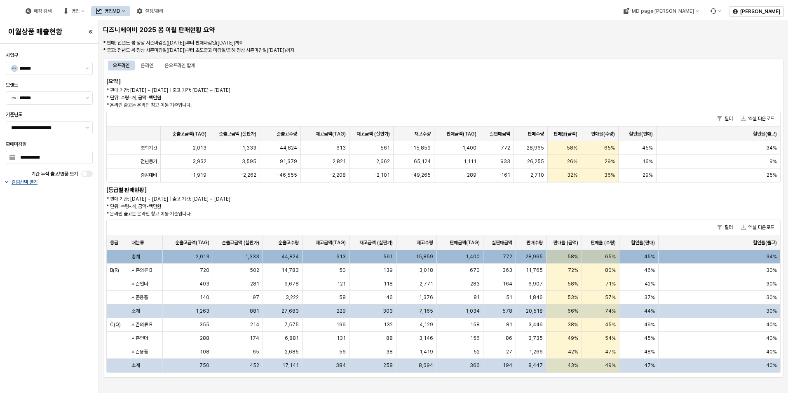
click at [245, 223] on div "필터 엑셀 다운로드" at bounding box center [443, 227] width 673 height 15
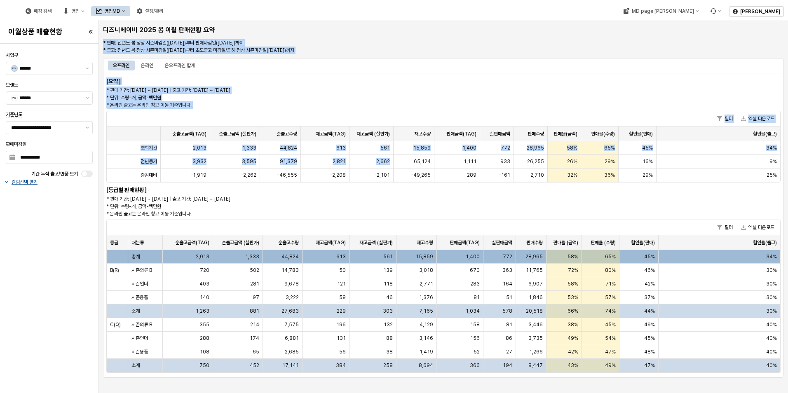
drag, startPoint x: 504, startPoint y: 42, endPoint x: 405, endPoint y: 167, distance: 159.3
click at [405, 167] on div "디즈니베이비 2025 봄 이월 판매현황 요약 * 판매: 전년도 봄 정상 시즌마감일([DATE])부터 판매마감일([DATE])까지 * 출고: 전…" at bounding box center [443, 201] width 687 height 356
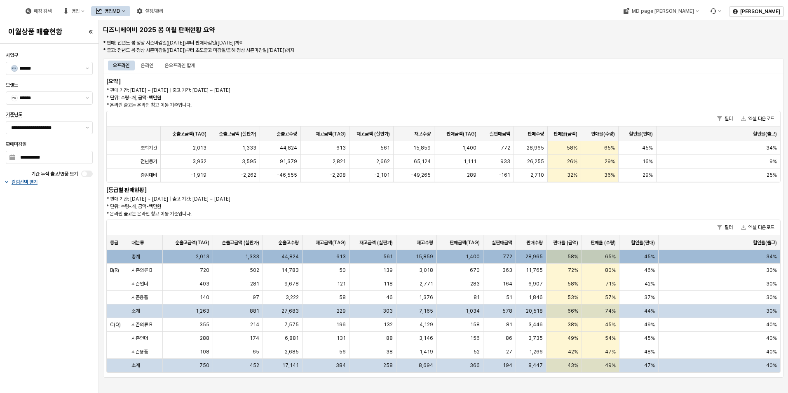
click at [340, 198] on p "* 판매 기간: [DATE] ~ [DATE] | 출고 기간: [DATE] ~ [DATE] * 단위: 수량-개, 금액-백만원 * 온라인 출고는 …" at bounding box center [301, 206] width 391 height 22
click at [465, 56] on div "디즈니베이비 2025 봄 이월 판매현황 요약 * 판매: 전년도 봄 정상 시즌마감일([DATE])부터 판매마감일([DATE])까지 * 출고: 전…" at bounding box center [443, 201] width 687 height 356
click at [46, 297] on div "**********" at bounding box center [49, 218] width 94 height 343
click at [339, 196] on p "* 판매 기간: [DATE] ~ [DATE] | 출고 기간: [DATE] ~ [DATE] * 단위: 수량-개, 금액-백만원 * 온라인 출고는 …" at bounding box center [301, 206] width 391 height 22
click at [309, 202] on p "* 판매 기간: 2025-02-15 ~ 2025-09-21 | 출고 기간: 2025-02-15 ~ 2025-09-21 * 단위: 수량-개, 금…" at bounding box center [301, 206] width 391 height 22
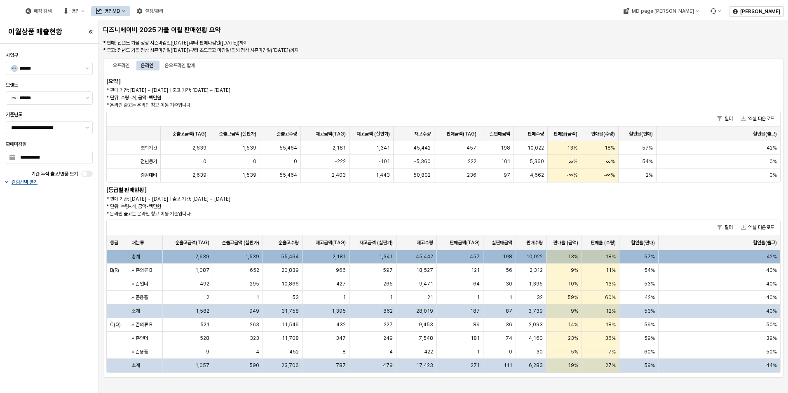
click at [256, 388] on div "디즈니베이비 2025 가을 이월 판매현황 요약 * 판매: 전년도 가을 정상 시즌마감일(2025-02-15)부터 판매마감일(2025-09-21)…" at bounding box center [443, 206] width 689 height 373
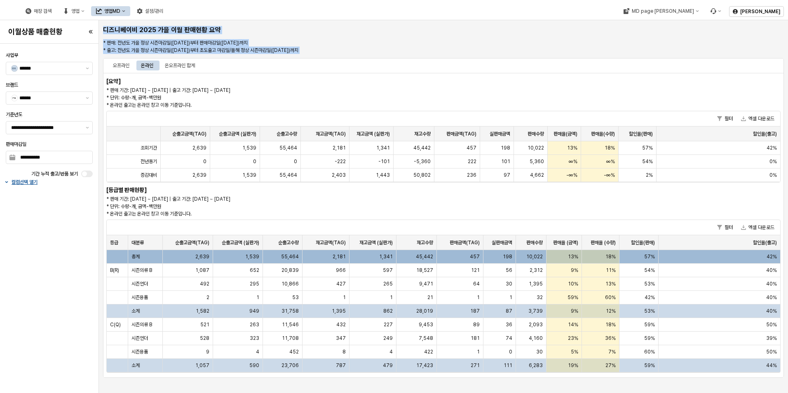
drag, startPoint x: 255, startPoint y: 388, endPoint x: 547, endPoint y: 79, distance: 424.6
click at [547, 79] on div "디즈니베이비 2025 가을 이월 판매현황 요약 * 판매: 전년도 가을 정상 시즌마감일(2025-02-15)부터 판매마감일(2025-09-21)…" at bounding box center [443, 206] width 689 height 373
click at [547, 78] on div "[요약] * 판매 기간: 2025-02-15 ~ 2025-09-21 | 출고 기간: 2025-02-15 ~ 2025-09-21 * 단위: 수량…" at bounding box center [443, 225] width 681 height 305
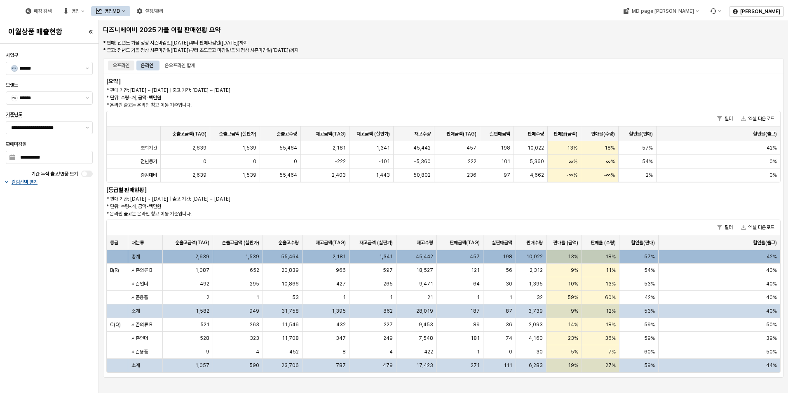
click at [124, 66] on div "오프라인" at bounding box center [121, 66] width 16 height 10
click at [144, 68] on div "온라인" at bounding box center [147, 66] width 12 height 10
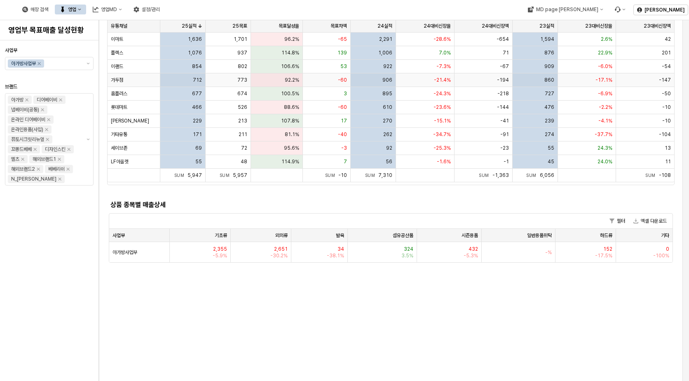
scroll to position [165, 0]
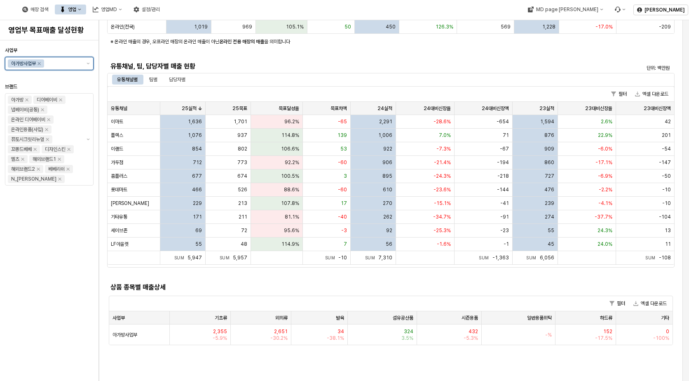
click at [81, 59] on div "아가방사업부" at bounding box center [44, 63] width 78 height 12
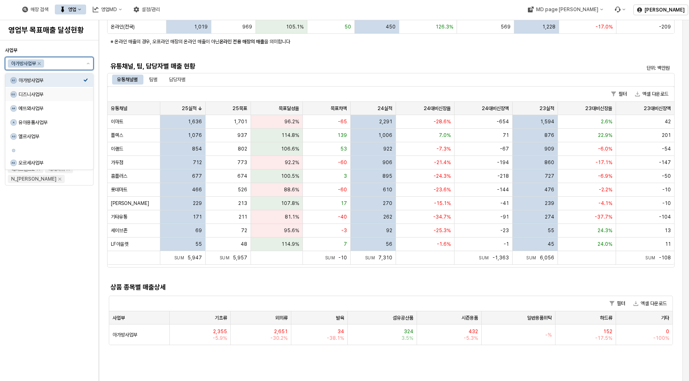
click at [69, 94] on div "디즈니사업부" at bounding box center [51, 94] width 65 height 7
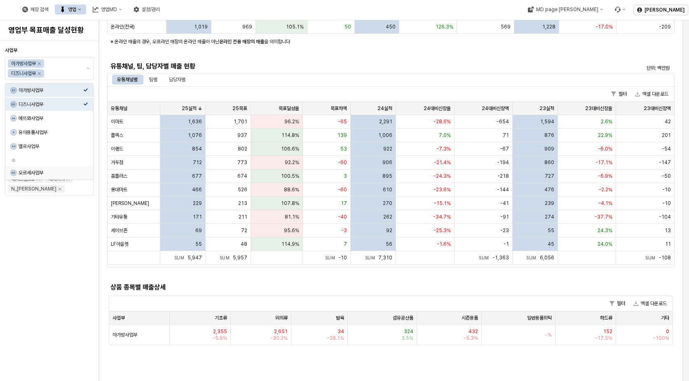
click at [67, 254] on div "사업부 아가방사업부 디즈니사업부 브랜드 아가방 디어베이비 냅베이비(공통) 온라인 디어베이비 온라인용품(사입) 퓨토시크릿리뉴얼 꼬똥드베베 디자인…" at bounding box center [49, 211] width 89 height 334
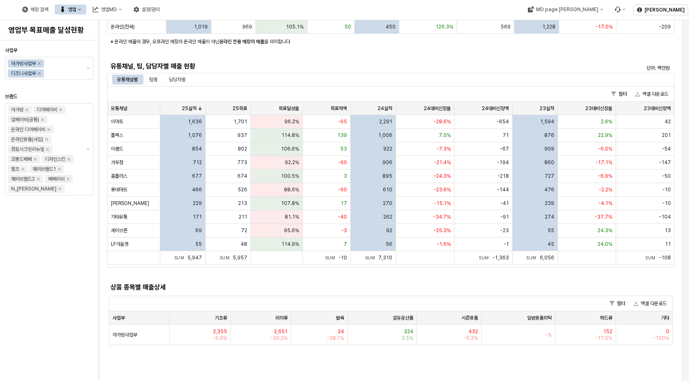
click at [83, 239] on div "사업부 아가방사업부 디즈니사업부 브랜드 아가방 디어베이비 냅베이비(공통) 온라인 디어베이비 온라인용품(사입) 퓨토시크릿리뉴얼 꼬똥드베베 디자인…" at bounding box center [49, 211] width 89 height 334
click at [91, 68] on button "제안 사항 표시" at bounding box center [88, 68] width 10 height 22
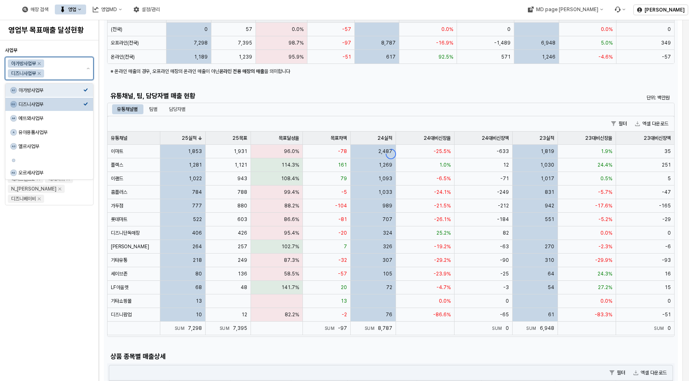
click at [88, 106] on div "DS 디즈니사업부" at bounding box center [49, 104] width 88 height 13
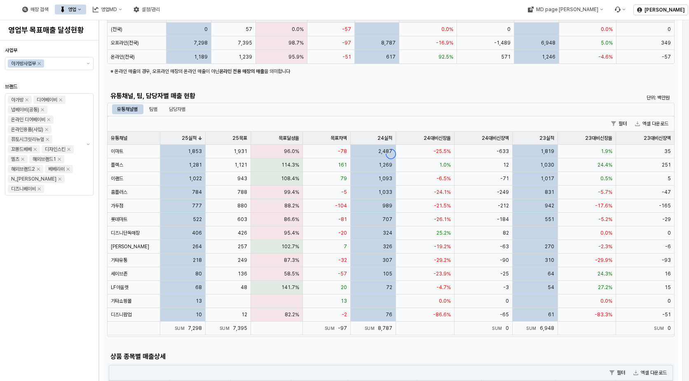
click at [56, 247] on div "사업부 아가방사업부 브랜드 아가방 디어베이비 냅베이비(공통) 온라인 디어베이비 온라인용품(사입) 퓨토시크릿리뉴얼 꼬똥드베베 디자인스킨 엘츠 해…" at bounding box center [49, 211] width 89 height 334
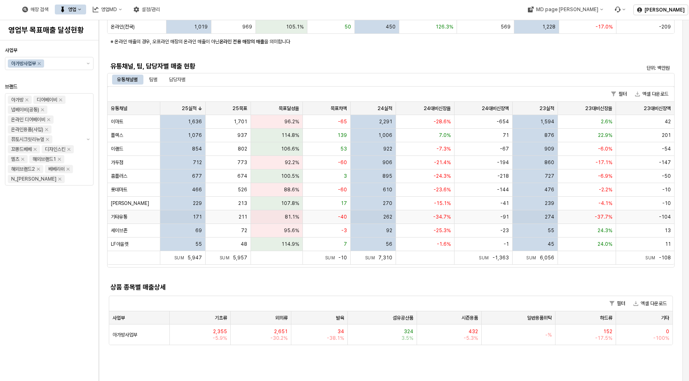
click at [127, 218] on span "기타유통" at bounding box center [119, 216] width 16 height 7
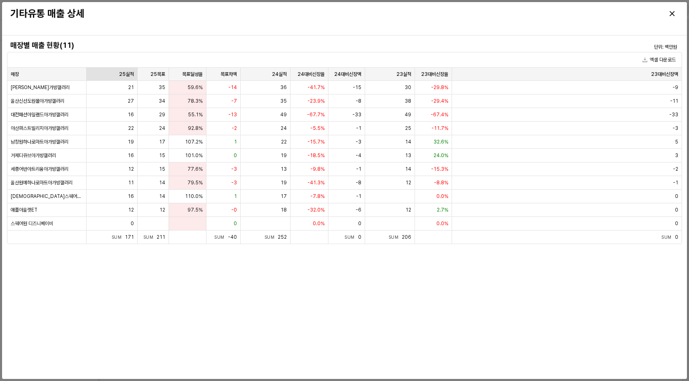
click at [122, 73] on div "25실적 25실적" at bounding box center [112, 74] width 51 height 13
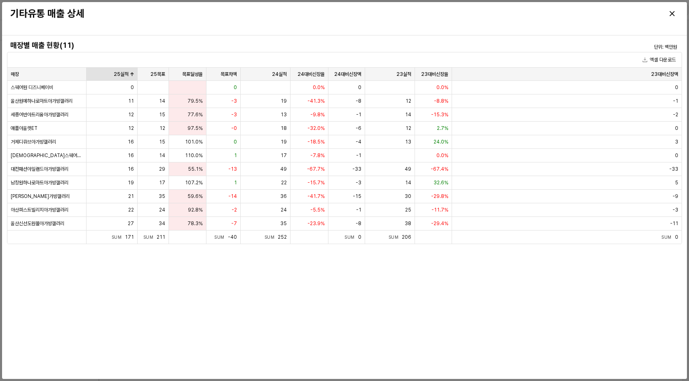
click at [121, 73] on div "25실적 25실적" at bounding box center [112, 74] width 51 height 13
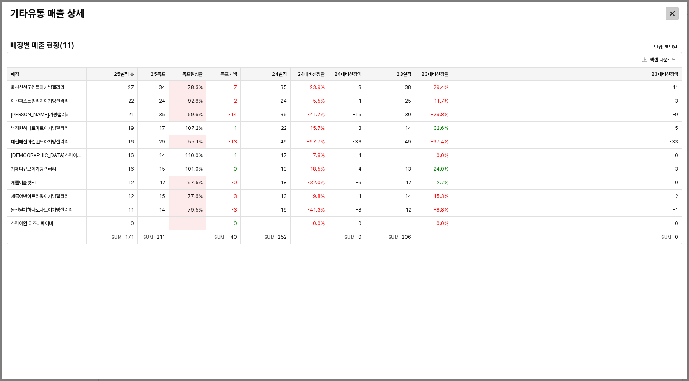
click at [667, 14] on div "Close" at bounding box center [672, 13] width 12 height 12
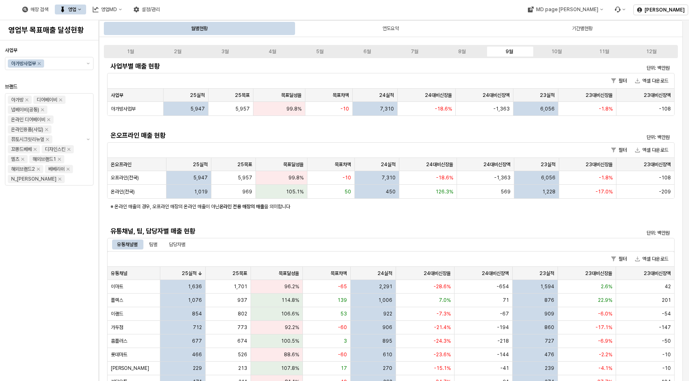
scroll to position [315, 0]
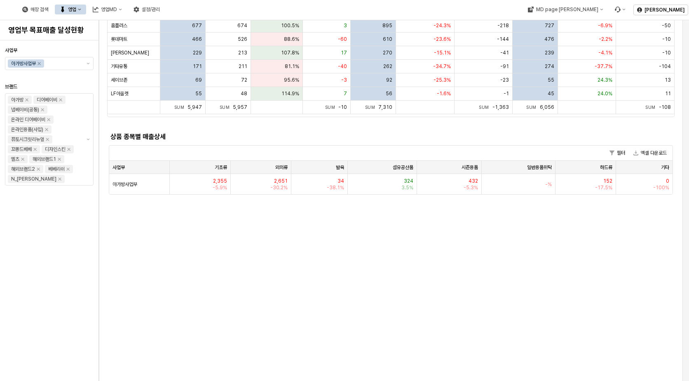
click at [388, 229] on div "1월 2월 3월 4월 5월 6월 7월 8월 9월 10월 11월 12월 사업부별 매출 현황 단위: 백만원 필터 엑셀 다운로드 사업부 사업부 25…" at bounding box center [391, 342] width 574 height 1233
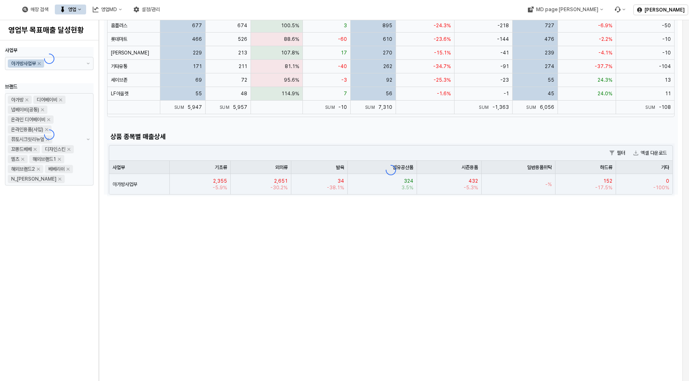
scroll to position [0, 0]
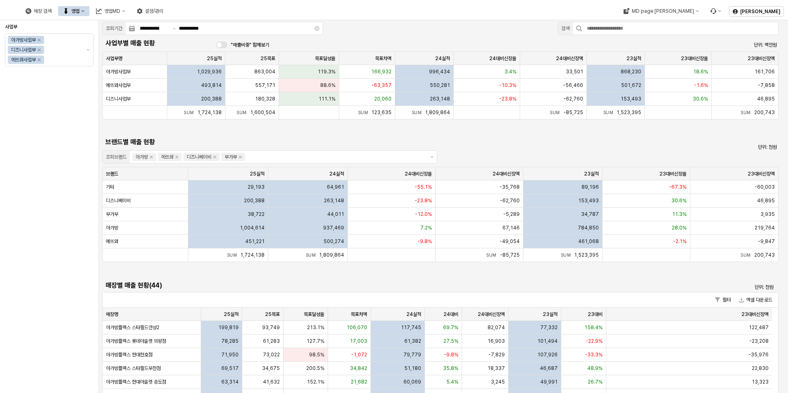
click at [89, 14] on button "영업" at bounding box center [73, 11] width 31 height 10
click at [84, 10] on icon "영업" at bounding box center [82, 10] width 3 height 3
click at [172, 24] on div "목표매출 달성현황" at bounding box center [166, 26] width 44 height 7
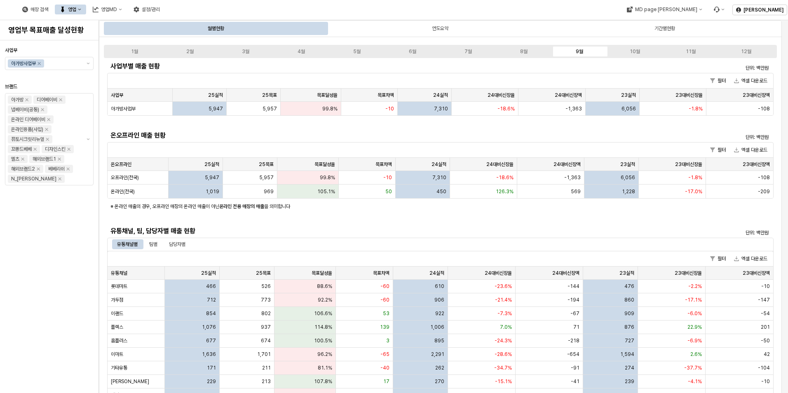
click at [78, 242] on div "사업부 아가방사업부 브랜드 아가방 디어베이비 냅베이비(공통) 온라인 디어베이비 온라인용품(사입) 퓨토시크릿리뉴얼 꼬똥드베베 디자인스킨 엘츠 해…" at bounding box center [49, 217] width 89 height 346
click at [88, 64] on button "제안 사항 표시" at bounding box center [88, 63] width 10 height 12
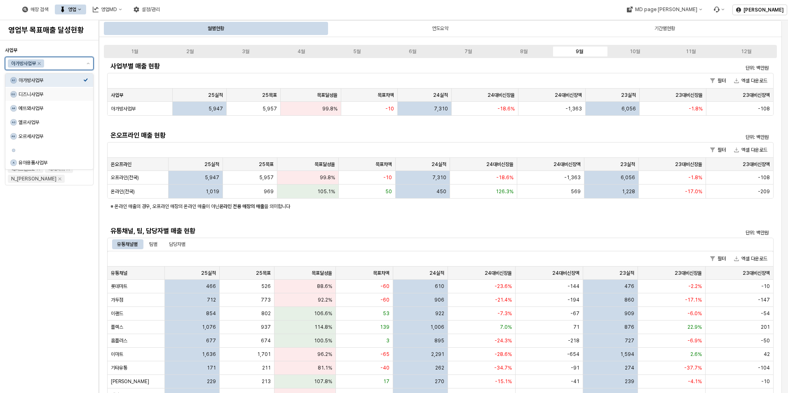
click at [70, 98] on div "DS 디즈니사업부" at bounding box center [49, 94] width 88 height 13
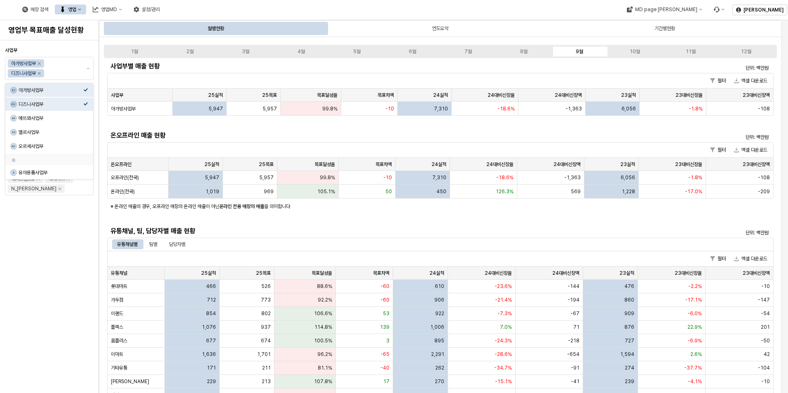
click at [78, 243] on div "사업부 아가방사업부 디즈니사업부 브랜드 아가방 디어베이비 냅베이비(공통) 온라인 디어베이비 온라인용품(사입) 퓨토시크릿리뉴얼 꼬똥드베베 디자인…" at bounding box center [49, 217] width 89 height 346
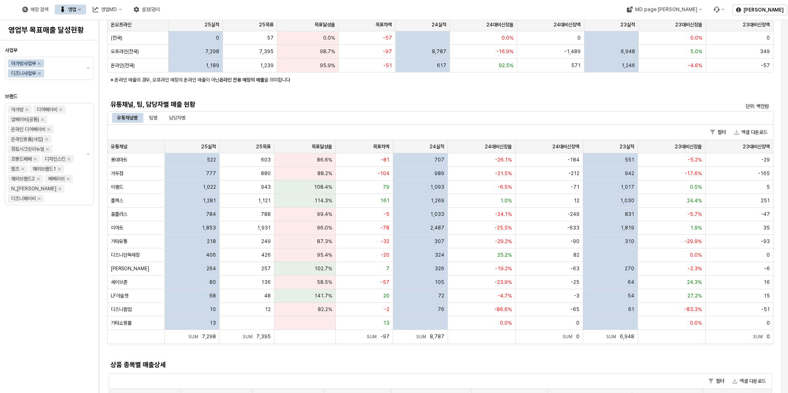
scroll to position [206, 0]
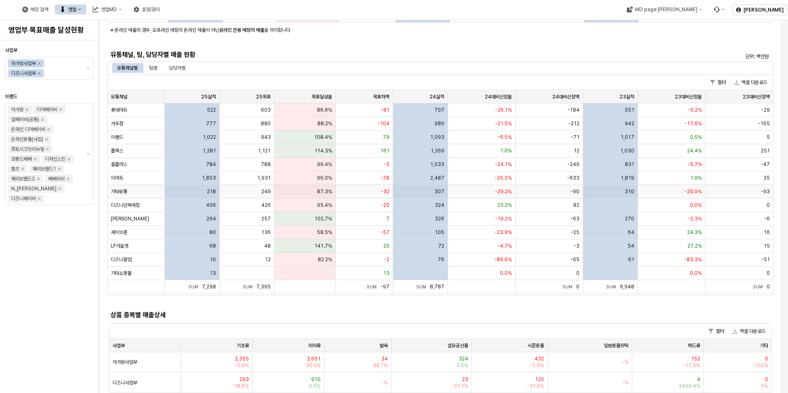
click at [137, 194] on div "기타유통" at bounding box center [136, 192] width 57 height 14
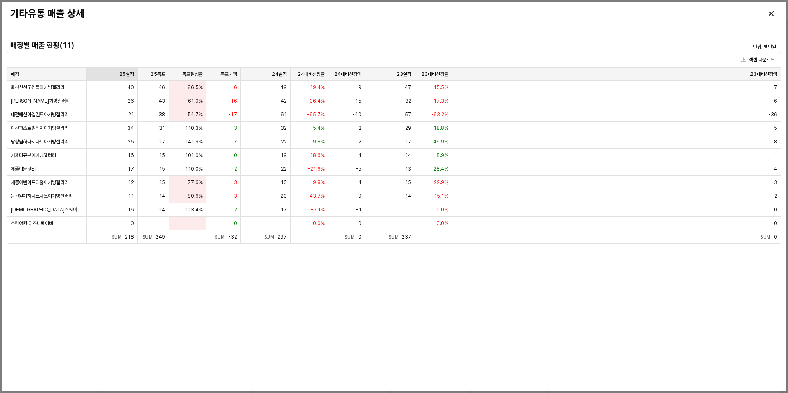
click at [126, 70] on div "25실적 25실적" at bounding box center [112, 74] width 51 height 13
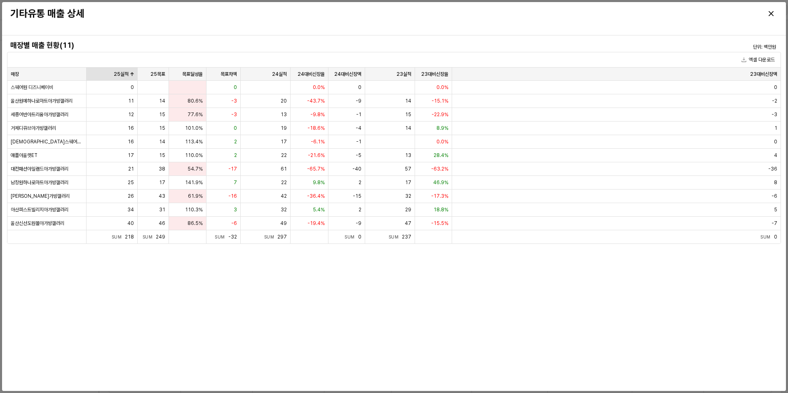
click at [126, 70] on div "25실적 25실적" at bounding box center [112, 74] width 51 height 13
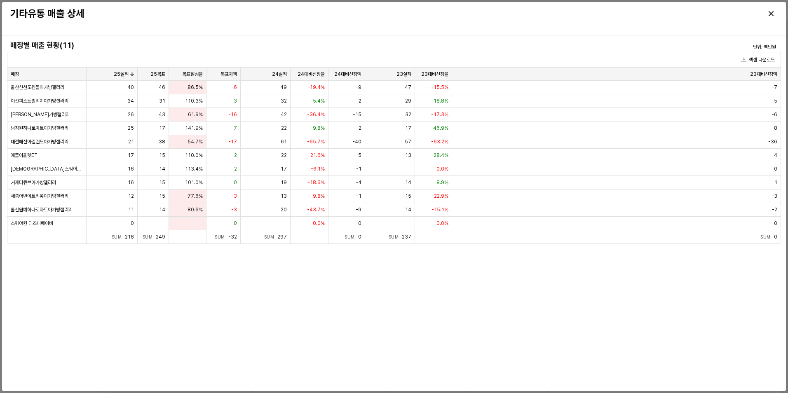
click at [447, 307] on div "매장별 매출 현황(11) 단위: 백만원 엑셀 다운로드 매장 매장 25실적 25실적 25목표 25목표 목표달성율 목표달성율 목표차액 목표차액 2…" at bounding box center [394, 213] width 774 height 349
drag, startPoint x: 334, startPoint y: 291, endPoint x: 672, endPoint y: 11, distance: 438.9
click at [672, 11] on div "기타유통 매출 상세 매장별 매출 현황(11) 단위: 백만원 엑셀 다운로드 매장 매장 25실적 25실적 25목표 25목표 목표달성율 목표달성율 …" at bounding box center [394, 196] width 784 height 389
click at [672, 12] on div at bounding box center [684, 13] width 187 height 13
drag, startPoint x: 671, startPoint y: 13, endPoint x: 550, endPoint y: 324, distance: 333.6
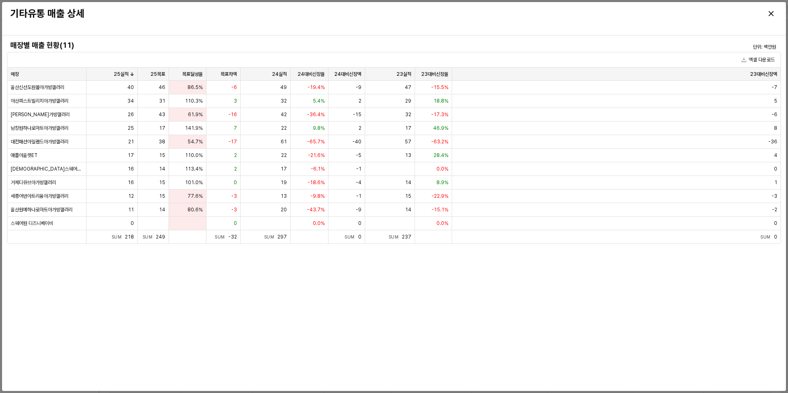
click at [551, 324] on div "기타유통 매출 상세 매장별 매출 현황(11) 단위: 백만원 엑셀 다운로드 매장 매장 25실적 25실적 25목표 25목표 목표달성율 목표달성율 …" at bounding box center [394, 196] width 784 height 389
click at [550, 322] on div "매장별 매출 현황(11) 단위: 백만원 엑셀 다운로드 매장 매장 25실적 25실적 25목표 25목표 목표달성율 목표달성율 목표차액 목표차액 2…" at bounding box center [394, 213] width 774 height 349
click at [774, 6] on div at bounding box center [683, 13] width 193 height 16
click at [771, 10] on div "Close" at bounding box center [771, 13] width 12 height 12
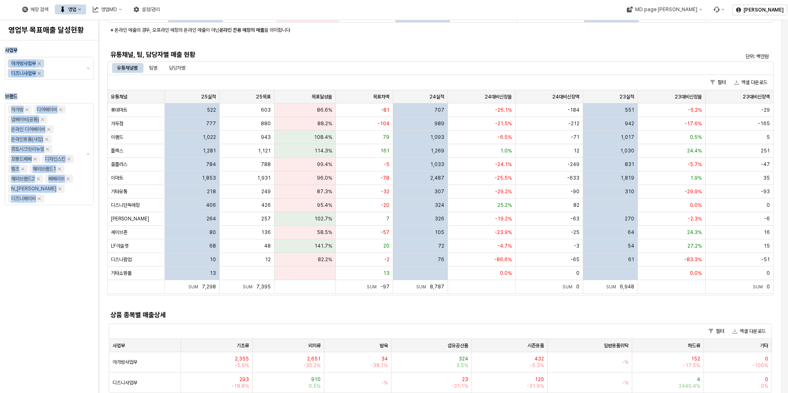
drag, startPoint x: 44, startPoint y: 268, endPoint x: 363, endPoint y: 35, distance: 394.9
click at [363, 35] on div "영업부 목표매출 달성현황 사업부 아가방사업부 디즈니사업부 브랜드 아가방 디어베이비 냅베이비(공통) 온라인 디어베이비 온라인용품(사입) 퓨토시크…" at bounding box center [394, 196] width 788 height 393
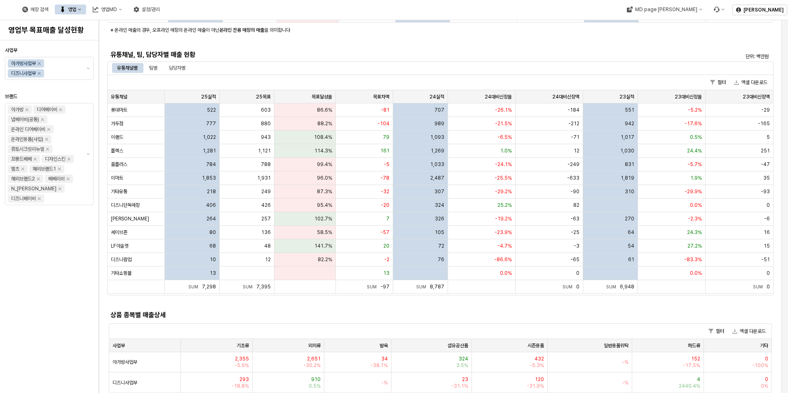
drag, startPoint x: 363, startPoint y: 35, endPoint x: 534, endPoint y: 54, distance: 171.7
click at [534, 54] on h5 "유통채널, 팀, 담당자별 매출 현황" at bounding box center [356, 55] width 493 height 8
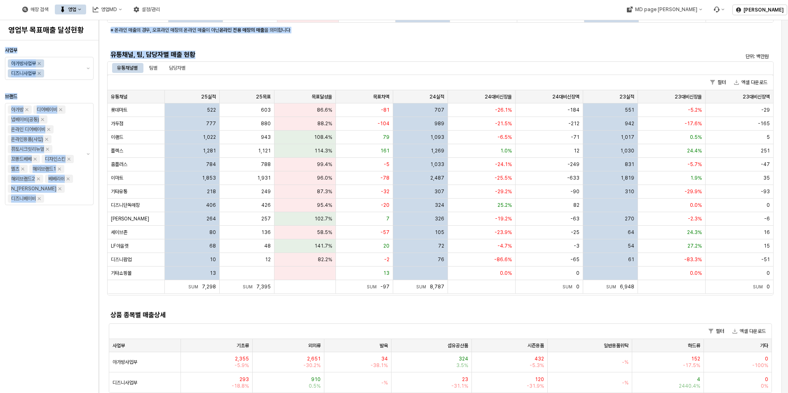
drag, startPoint x: 485, startPoint y: 51, endPoint x: 73, endPoint y: 308, distance: 485.9
click at [73, 308] on div "영업부 목표매출 달성현황 사업부 아가방사업부 디즈니사업부 브랜드 아가방 디어베이비 냅베이비(공통) 온라인 디어베이비 온라인용품(사입) 퓨토시크…" at bounding box center [394, 196] width 788 height 393
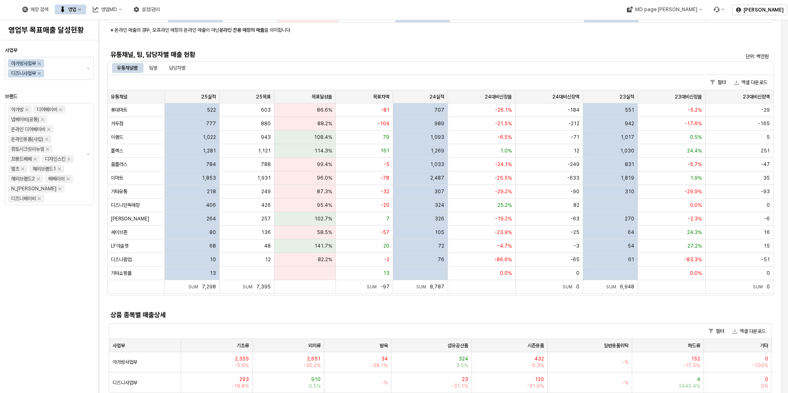
click at [72, 308] on div "사업부 아가방사업부 디즈니사업부 브랜드 아가방 디어베이비 냅베이비(공통) 온라인 디어베이비 온라인용품(사입) 퓨토시크릿리뉴얼 꼬똥드베베 디자인…" at bounding box center [49, 217] width 89 height 346
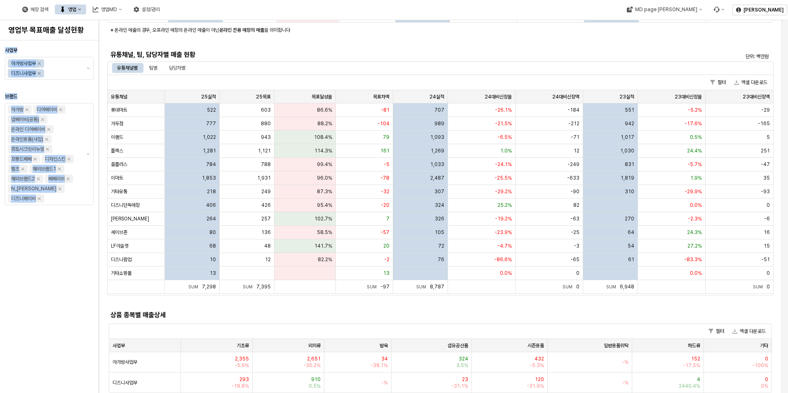
drag, startPoint x: 401, startPoint y: 171, endPoint x: 534, endPoint y: 46, distance: 182.2
click at [534, 46] on div "영업부 목표매출 달성현황 사업부 아가방사업부 디즈니사업부 브랜드 아가방 디어베이비 냅베이비(공통) 온라인 디어베이비 온라인용품(사입) 퓨토시크…" at bounding box center [394, 196] width 788 height 393
click at [534, 46] on div "사업부별 매출 현황 단위: 백만원 필터 엑셀 다운로드 사업부 사업부 25실적 25실적 25목표 25목표 목표달성율 목표달성율 목표차액 목표차액…" at bounding box center [440, 126] width 666 height 544
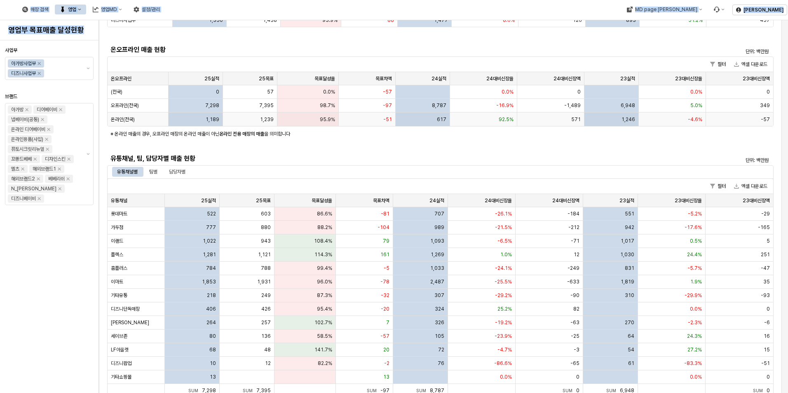
drag, startPoint x: 71, startPoint y: 282, endPoint x: 499, endPoint y: 20, distance: 501.5
click at [499, 20] on div "매장 검색 영업 영업MD 설정/관리 MD page 이동 정준기 영업부 목표매출 달성현황 사업부 아가방사업부 디즈니사업부 브랜드 아가방 디어베이…" at bounding box center [394, 196] width 788 height 393
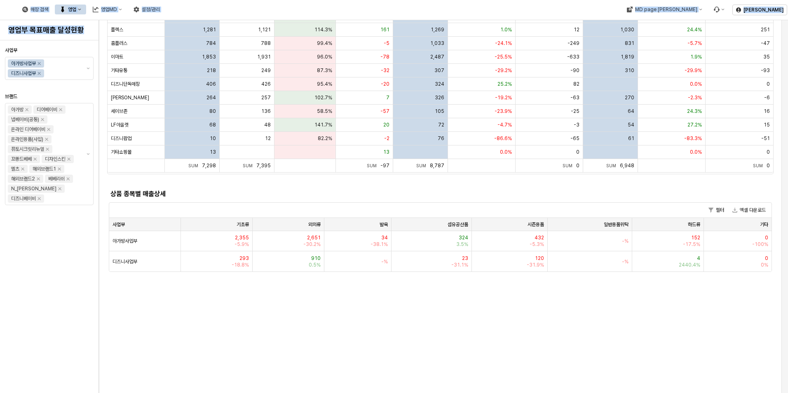
scroll to position [232, 0]
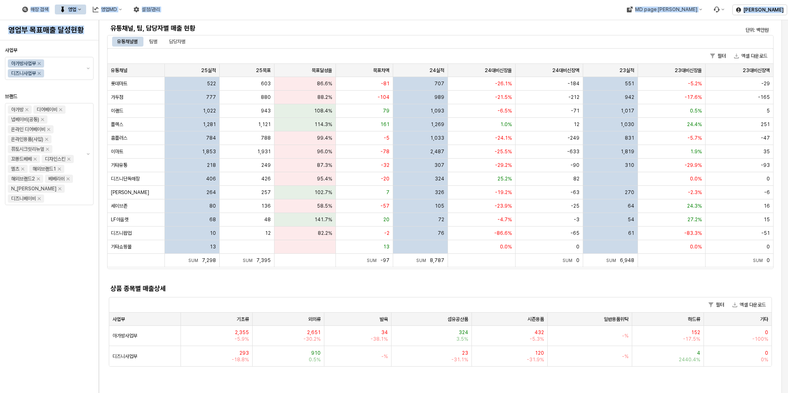
click at [80, 267] on div "사업부 아가방사업부 디즈니사업부 브랜드 아가방 디어베이비 냅베이비(공통) 온라인 디어베이비 온라인용품(사입) 퓨토시크릿리뉴얼 꼬똥드베베 디자인…" at bounding box center [49, 217] width 89 height 346
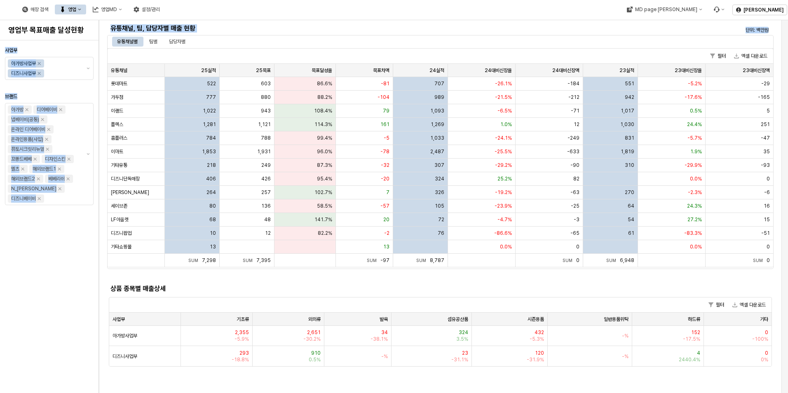
drag, startPoint x: 78, startPoint y: 275, endPoint x: 507, endPoint y: 45, distance: 486.8
click at [507, 45] on div "영업부 목표매출 달성현황 사업부 아가방사업부 디즈니사업부 브랜드 아가방 디어베이비 냅베이비(공통) 온라인 디어베이비 온라인용품(사입) 퓨토시크…" at bounding box center [394, 196] width 788 height 393
click at [508, 44] on div "유통채널별 팀별 담당자별" at bounding box center [440, 42] width 656 height 10
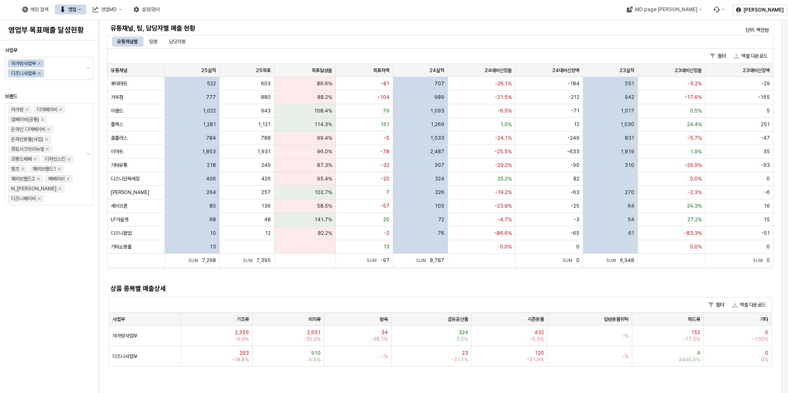
click at [49, 299] on div "사업부 아가방사업부 디즈니사업부 브랜드 아가방 디어베이비 냅베이비(공통) 온라인 디어베이비 온라인용품(사입) 퓨토시크릿리뉴얼 꼬똥드베베 디자인…" at bounding box center [49, 217] width 89 height 346
click at [65, 321] on div "사업부 아가방사업부 디즈니사업부 브랜드 아가방 디어베이비 냅베이비(공통) 온라인 디어베이비 온라인용품(사입) 퓨토시크릿리뉴얼 꼬똥드베베 디자인…" at bounding box center [49, 217] width 89 height 346
click at [119, 164] on span "기타유통" at bounding box center [119, 165] width 16 height 7
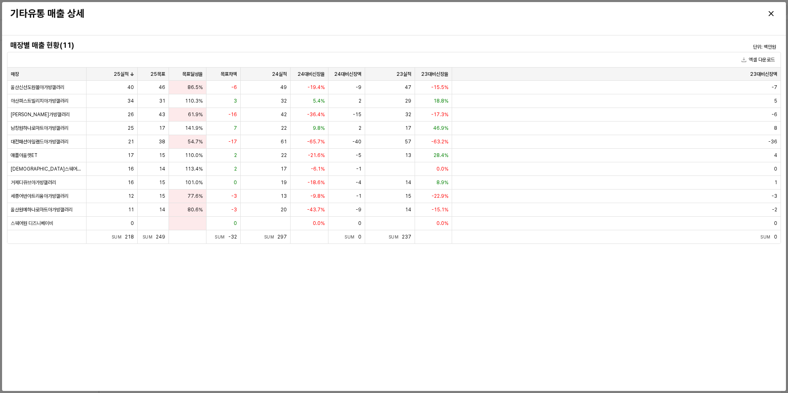
click at [312, 325] on div "매장별 매출 현황(11) 단위: 백만원 엑셀 다운로드 매장 매장 25실적 25실적 25목표 25목표 목표달성율 목표달성율 목표차액 목표차액 2…" at bounding box center [394, 213] width 774 height 349
drag, startPoint x: 765, startPoint y: 5, endPoint x: 775, endPoint y: 13, distance: 12.4
click at [765, 5] on div at bounding box center [683, 13] width 193 height 16
click at [778, 16] on div at bounding box center [683, 13] width 193 height 16
click at [774, 12] on div "Close" at bounding box center [771, 13] width 12 height 12
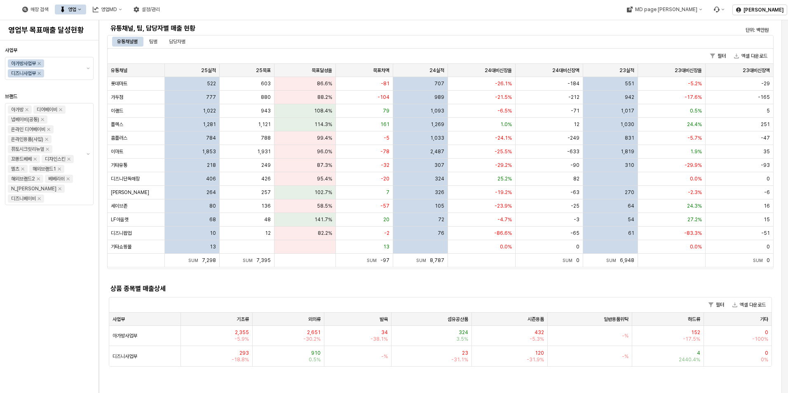
click at [343, 281] on div "사업부별 매출 현황 단위: 백만원 필터 엑셀 다운로드 사업부 사업부 25실적 25실적 25목표 25목표 목표달성율 목표달성율 목표차액 목표차액…" at bounding box center [440, 99] width 666 height 544
click at [65, 261] on div "사업부 아가방사업부 디즈니사업부 브랜드 아가방 디어베이비 냅베이비(공통) 온라인 디어베이비 온라인용품(사입) 퓨토시크릿리뉴얼 꼬똥드베베 디자인…" at bounding box center [49, 217] width 89 height 346
click at [49, 304] on div "사업부 아가방사업부 디즈니사업부 브랜드 아가방 디어베이비 냅베이비(공통) 온라인 디어베이비 온라인용품(사입) 퓨토시크릿리뉴얼 꼬똥드베베 디자인…" at bounding box center [49, 217] width 89 height 346
click at [126, 316] on div "사업부 사업부" at bounding box center [145, 319] width 72 height 13
click at [130, 311] on div "필터 엑셀 다운로드" at bounding box center [440, 304] width 662 height 15
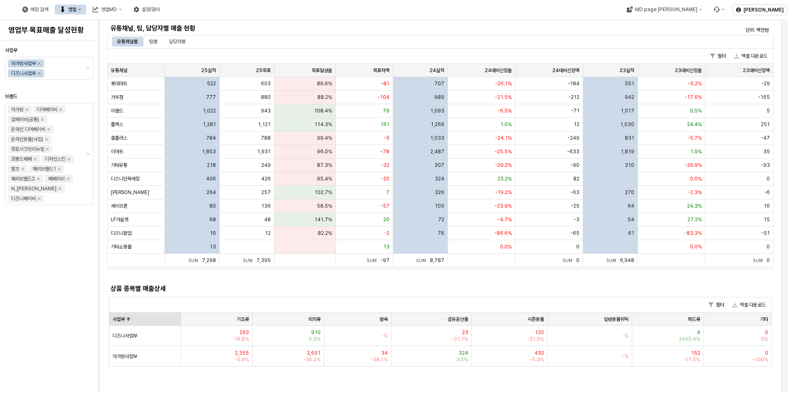
click at [130, 314] on div "사업부 사업부" at bounding box center [145, 319] width 72 height 13
click at [84, 278] on div "사업부 아가방사업부 디즈니사업부 브랜드 아가방 디어베이비 냅베이비(공통) 온라인 디어베이비 온라인용품(사입) 퓨토시크릿리뉴얼 꼬똥드베베 디자인…" at bounding box center [49, 217] width 89 height 346
click at [129, 317] on div "사업부 사업부" at bounding box center [145, 319] width 72 height 13
click at [76, 293] on div "사업부 아가방사업부 디즈니사업부 브랜드 아가방 디어베이비 냅베이비(공통) 온라인 디어베이비 온라인용품(사입) 퓨토시크릿리뉴얼 꼬똥드베베 디자인…" at bounding box center [49, 217] width 89 height 346
click at [45, 257] on div "사업부 아가방사업부 디즈니사업부 브랜드 아가방 디어베이비 냅베이비(공통) 온라인 디어베이비 온라인용품(사입) 퓨토시크릿리뉴얼 꼬똥드베베 디자인…" at bounding box center [49, 217] width 89 height 346
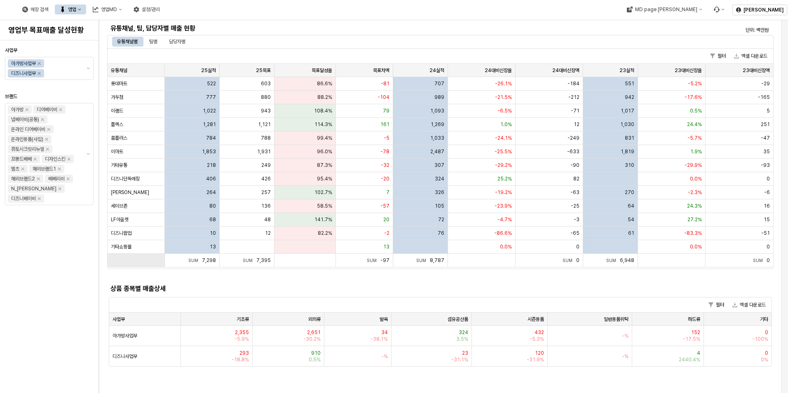
click at [141, 261] on div "App Frame" at bounding box center [136, 260] width 57 height 13
click at [141, 260] on div "App Frame" at bounding box center [136, 260] width 57 height 13
click at [140, 262] on div "App Frame" at bounding box center [136, 260] width 57 height 13
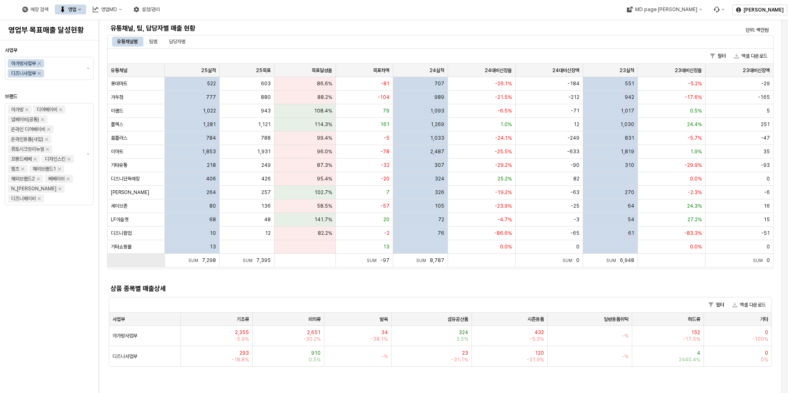
click at [145, 259] on div "App Frame" at bounding box center [136, 260] width 57 height 13
click at [108, 256] on div "App Frame" at bounding box center [136, 260] width 57 height 13
click at [115, 260] on div "App Frame" at bounding box center [136, 260] width 57 height 13
click at [164, 262] on div "Sum 7,298 Sum 7,298 Sum 7,395 Sum 7,395 Sum -97 Sum -97 Sum 8,787 Sum 8,787 Sum…" at bounding box center [440, 260] width 665 height 13
click at [158, 266] on div "App Frame" at bounding box center [136, 260] width 57 height 13
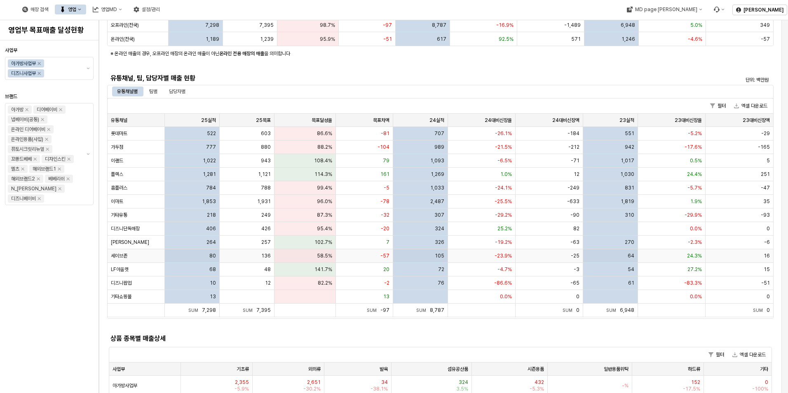
scroll to position [274, 0]
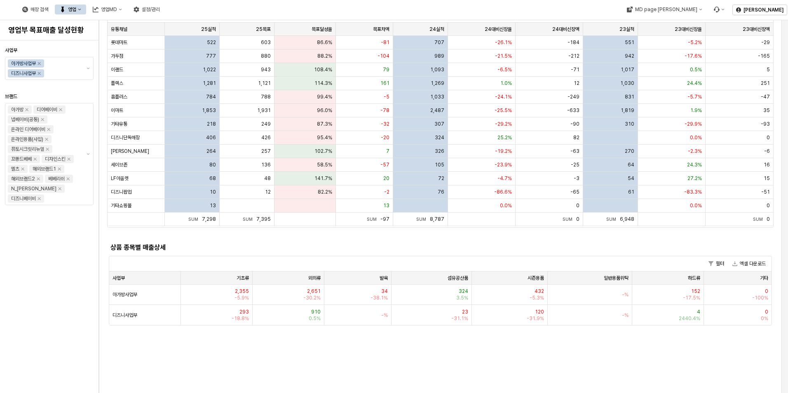
click at [29, 318] on div "사업부 아가방사업부 디즈니사업부 브랜드 아가방 디어베이비 냅베이비(공통) 온라인 디어베이비 온라인용품(사입) 퓨토시크릿리뉴얼 꼬똥드베베 디자인…" at bounding box center [49, 217] width 89 height 346
click at [75, 333] on div "사업부 아가방사업부 디즈니사업부 브랜드 아가방 디어베이비 냅베이비(공통) 온라인 디어베이비 온라인용품(사입) 퓨토시크릿리뉴얼 꼬똥드베베 디자인…" at bounding box center [49, 217] width 89 height 346
click at [548, 353] on div "1월 2월 3월 4월 5월 6월 7월 8월 9월 10월 11월 12월 사업부별 매출 현황 단위: 백만원 필터 엑셀 다운로드 사업부 사업부 25…" at bounding box center [440, 384] width 673 height 1233
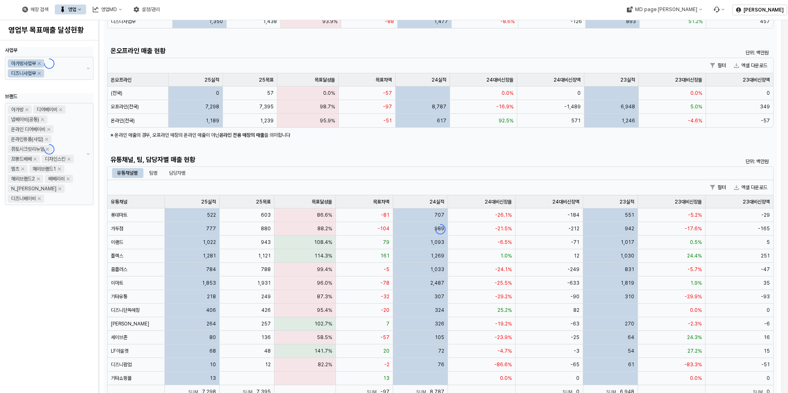
scroll to position [0, 0]
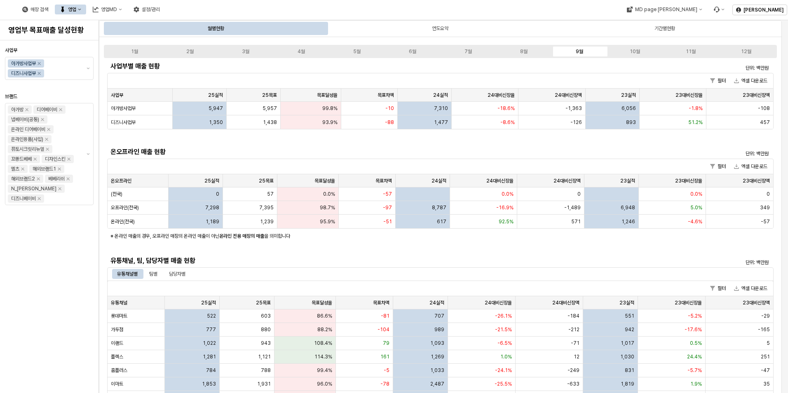
click at [60, 317] on div "사업부 아가방사업부 디즈니사업부 브랜드 아가방 디어베이비 냅베이비(공통) 온라인 디어베이비 온라인용품(사입) 퓨토시크릿리뉴얼 꼬똥드베베 디자인…" at bounding box center [49, 217] width 89 height 346
